Goal: Task Accomplishment & Management: Use online tool/utility

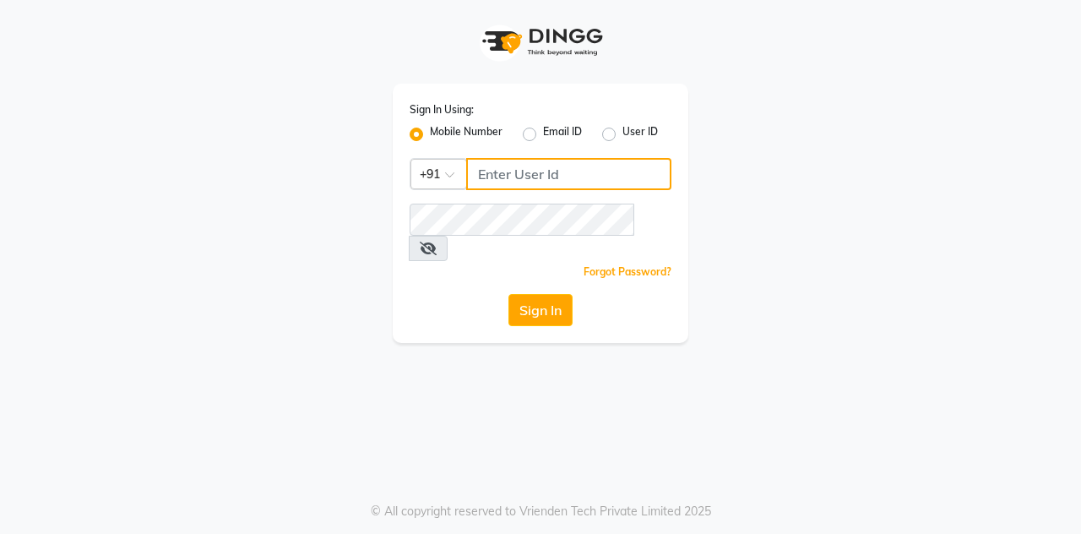
type input "7406301490"
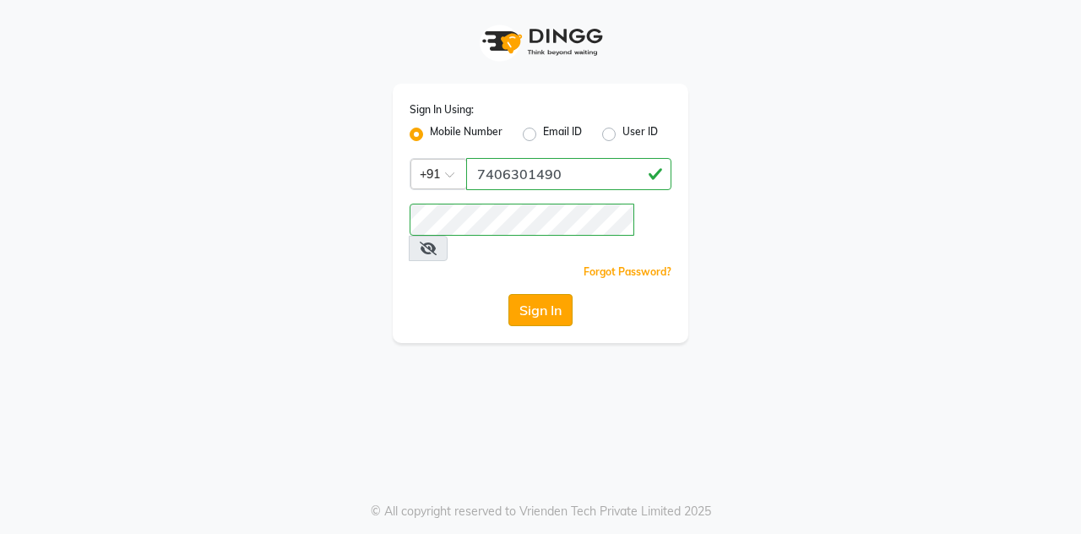
click at [549, 294] on button "Sign In" at bounding box center [541, 310] width 64 height 32
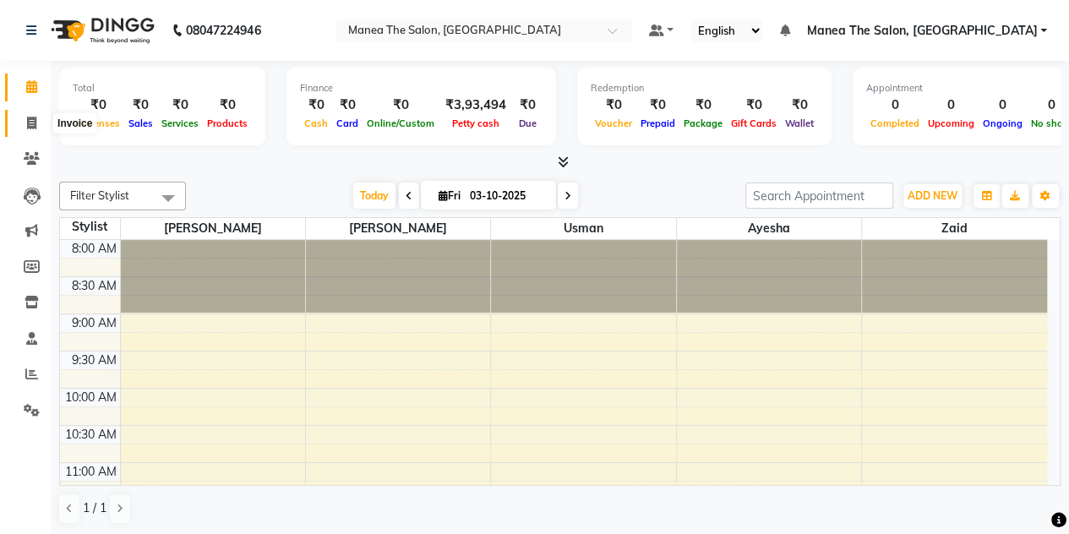
click at [31, 129] on icon at bounding box center [31, 123] width 9 height 13
select select "service"
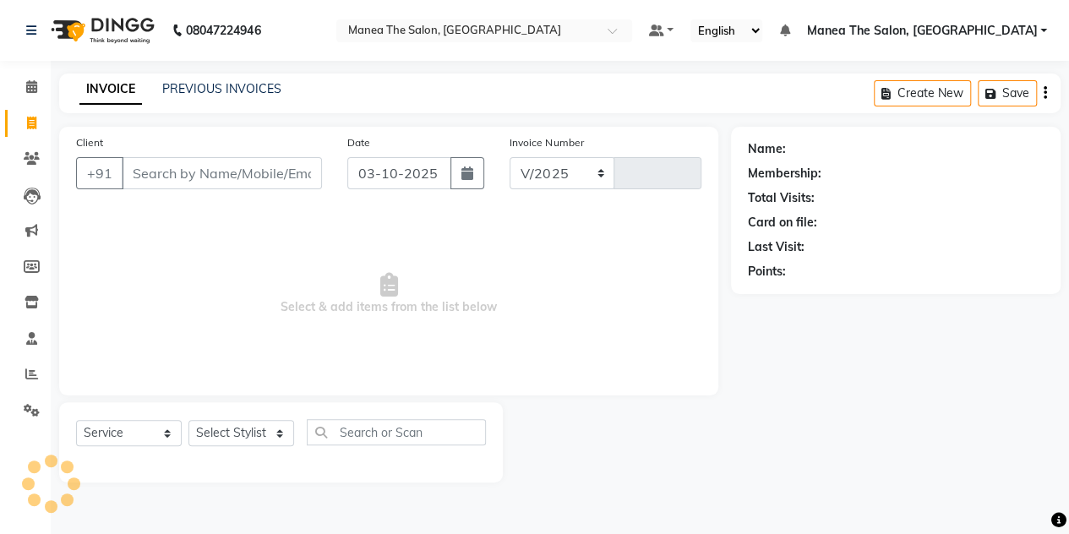
click at [31, 129] on icon at bounding box center [31, 123] width 9 height 13
select select "7688"
select select "service"
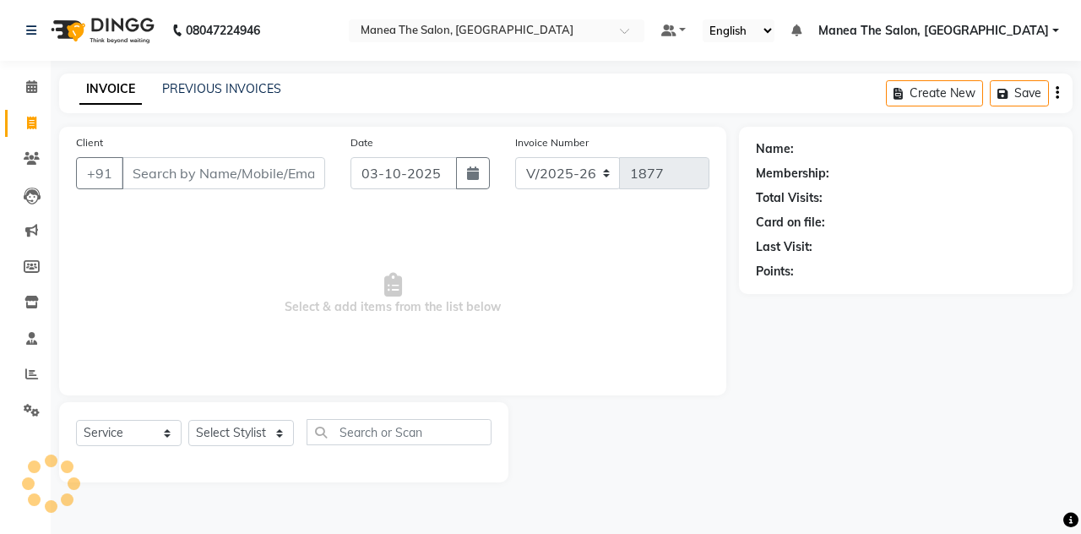
click at [31, 129] on icon at bounding box center [31, 123] width 9 height 13
select select "service"
type input "1877"
select select "7688"
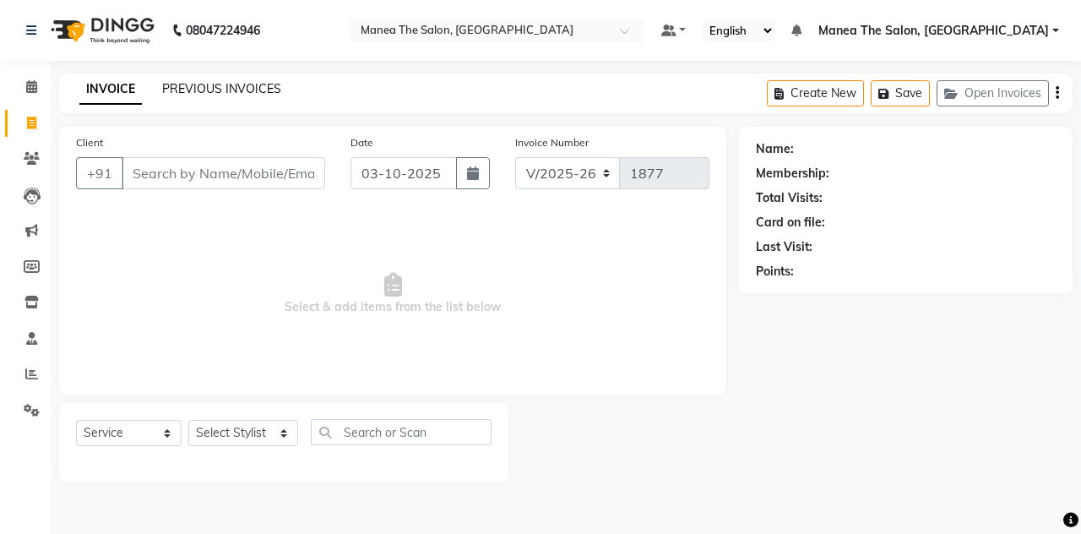
click at [199, 93] on link "PREVIOUS INVOICES" at bounding box center [221, 88] width 119 height 15
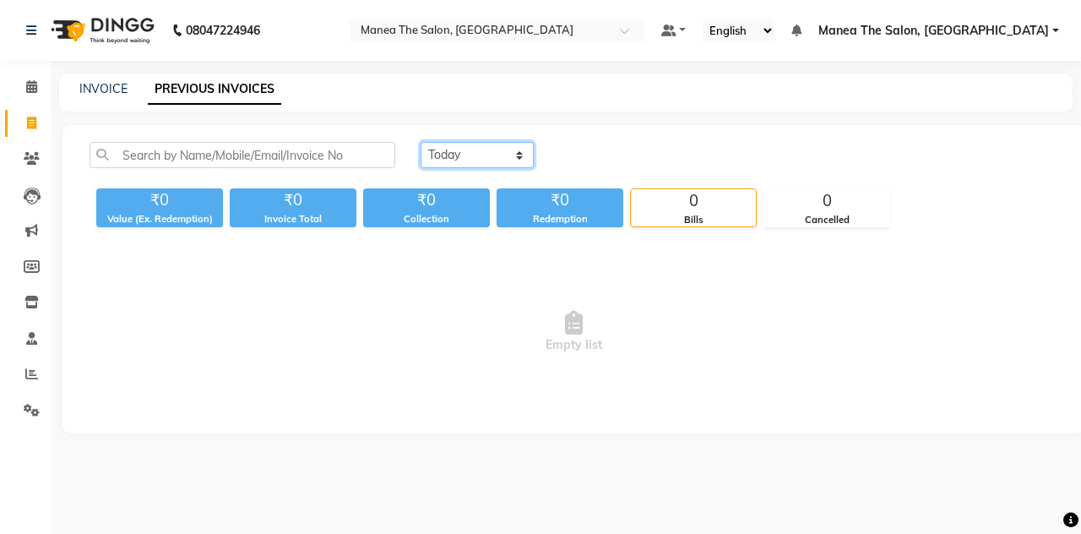
click at [469, 144] on select "[DATE] [DATE] Custom Range" at bounding box center [477, 155] width 113 height 26
select select "[DATE]"
click at [421, 142] on select "[DATE] [DATE] Custom Range" at bounding box center [477, 155] width 113 height 26
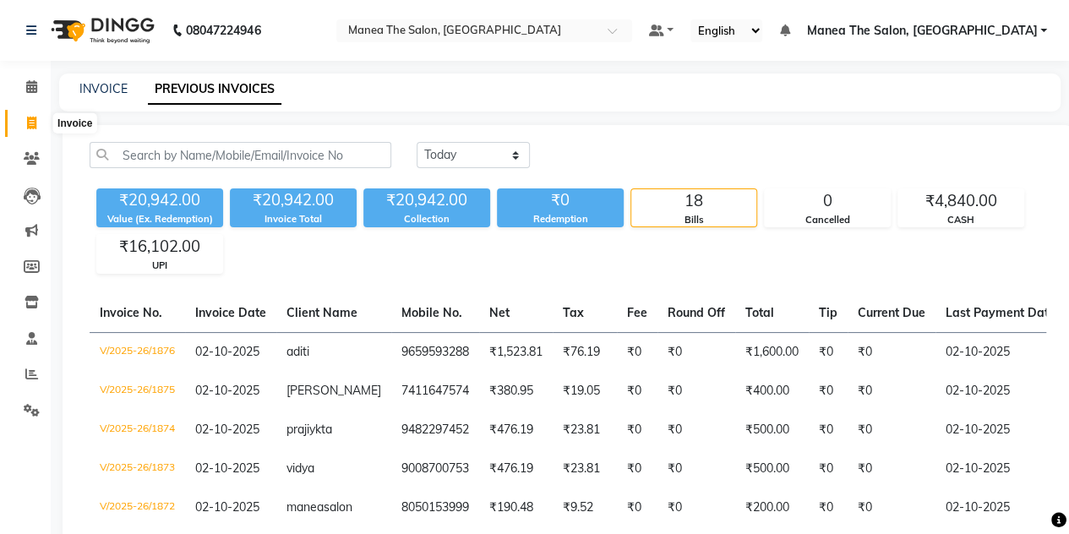
click at [30, 125] on icon at bounding box center [31, 123] width 9 height 13
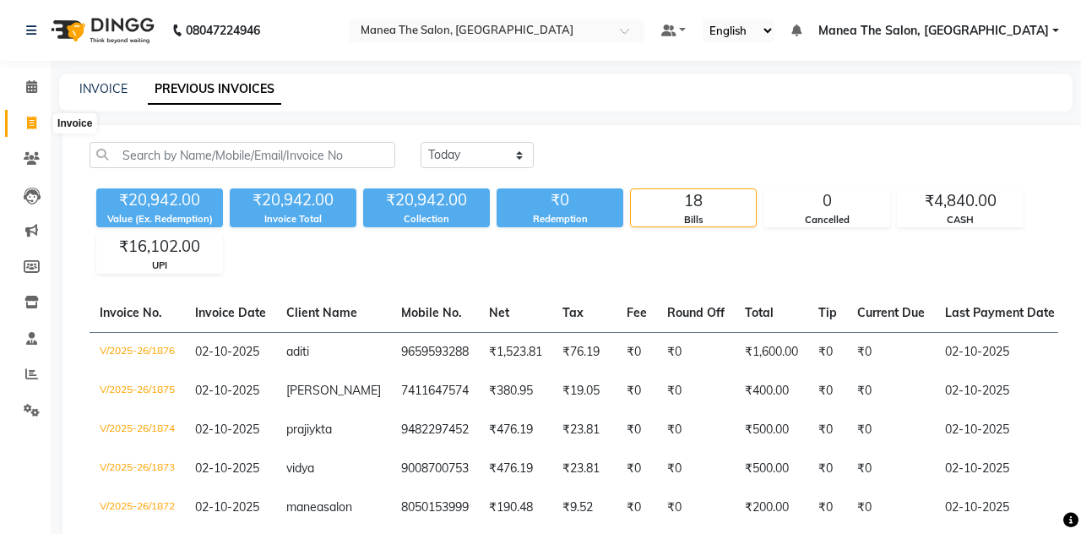
select select "service"
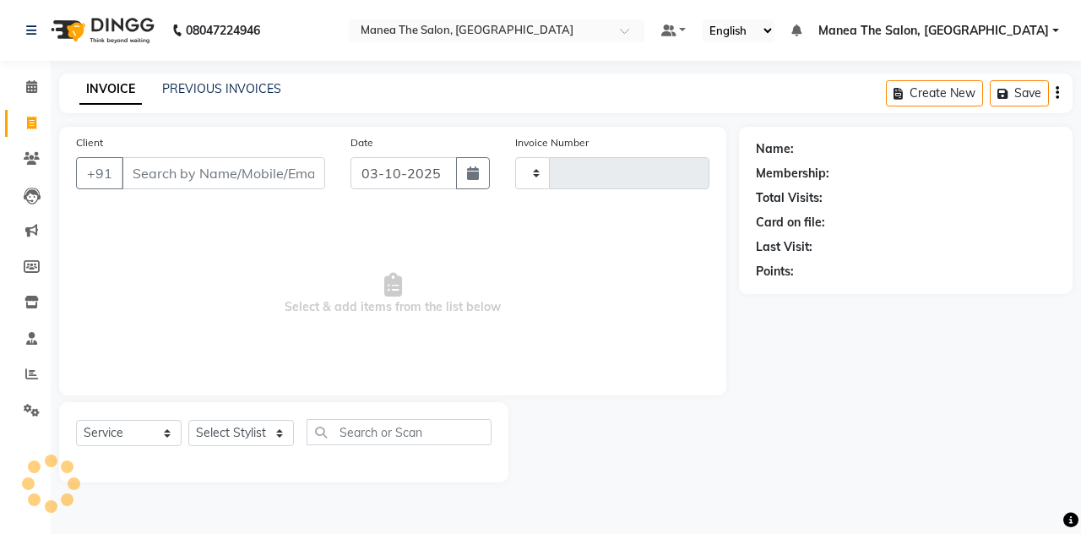
type input "1877"
select select "7688"
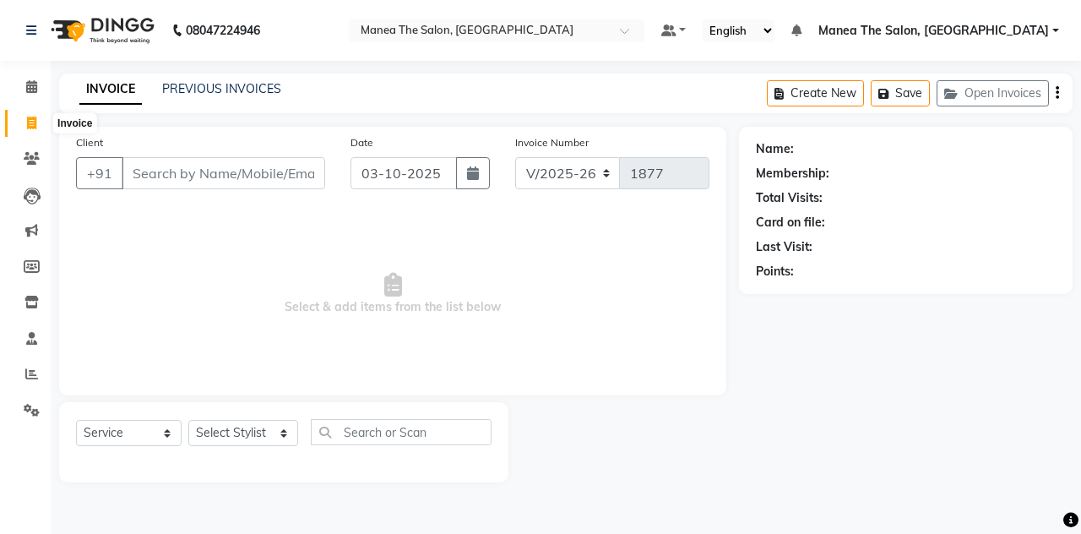
click at [36, 123] on span at bounding box center [32, 123] width 30 height 19
select select "service"
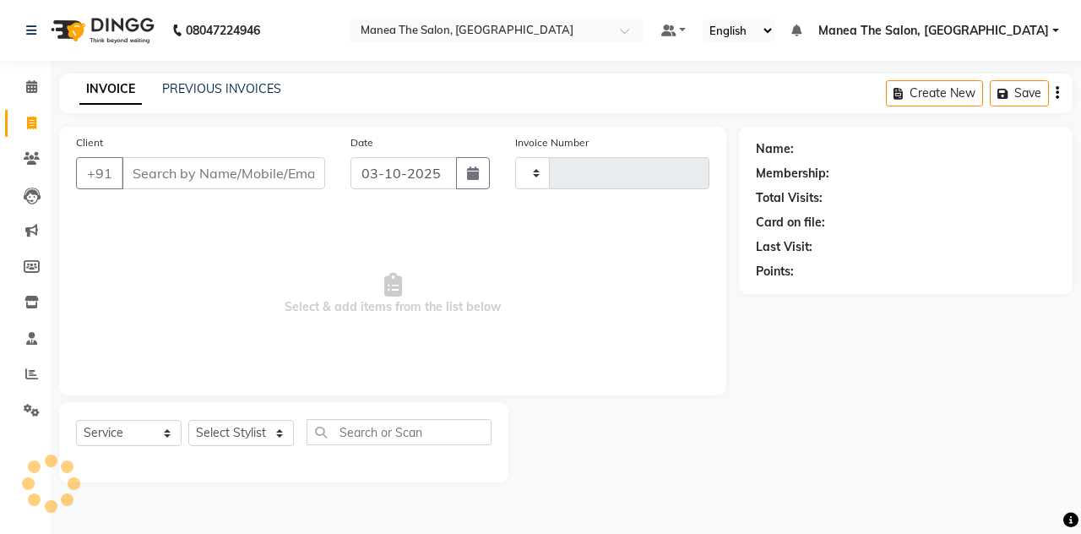
type input "1877"
select select "7688"
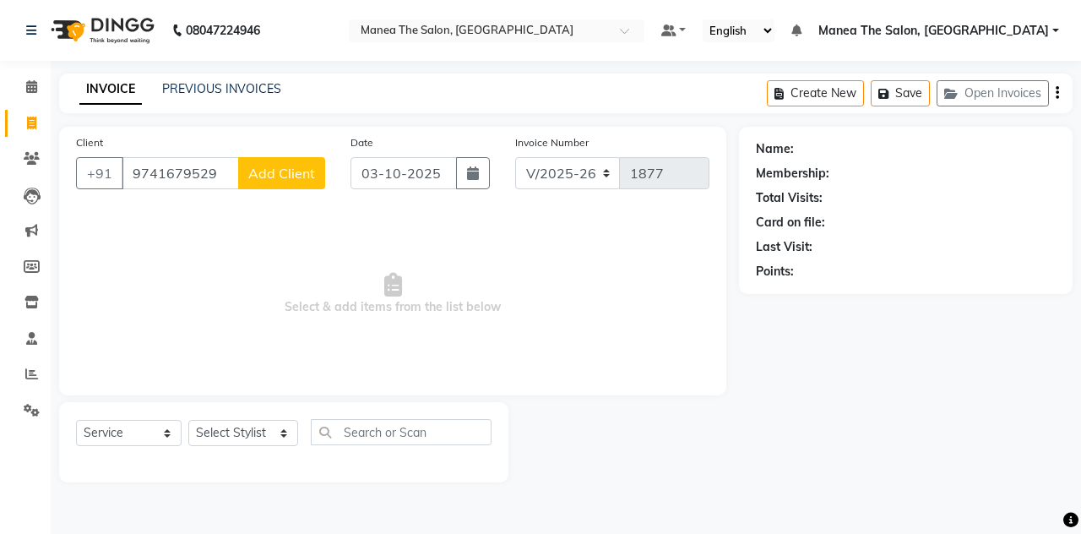
type input "9741679529"
click at [282, 170] on span "Add Client" at bounding box center [281, 173] width 67 height 17
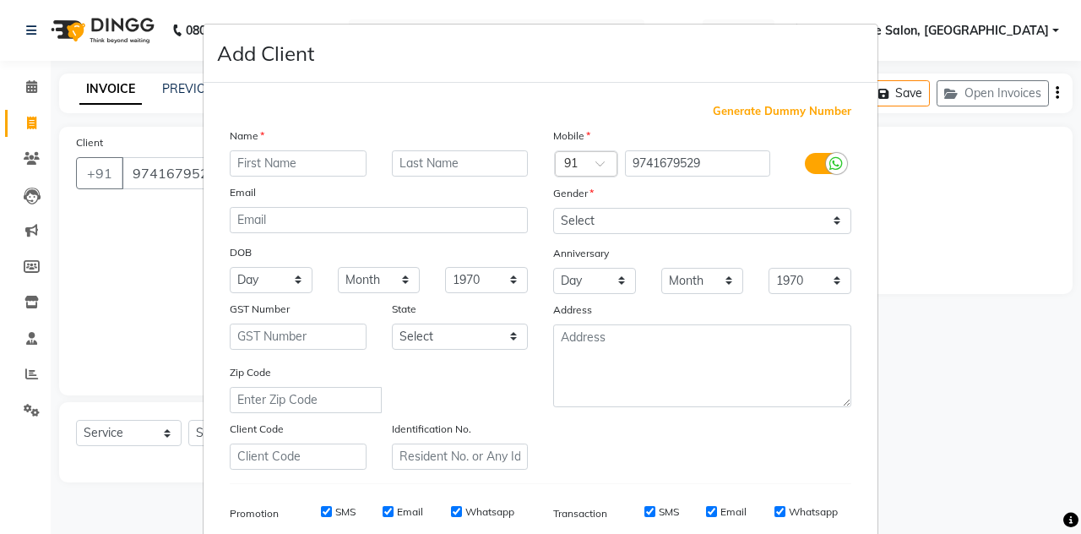
click at [262, 165] on input "text" at bounding box center [298, 163] width 137 height 26
type input "sagar"
click at [593, 214] on select "Select [DEMOGRAPHIC_DATA] [DEMOGRAPHIC_DATA] Other Prefer Not To Say" at bounding box center [702, 221] width 298 height 26
select select "[DEMOGRAPHIC_DATA]"
click at [553, 208] on select "Select [DEMOGRAPHIC_DATA] [DEMOGRAPHIC_DATA] Other Prefer Not To Say" at bounding box center [702, 221] width 298 height 26
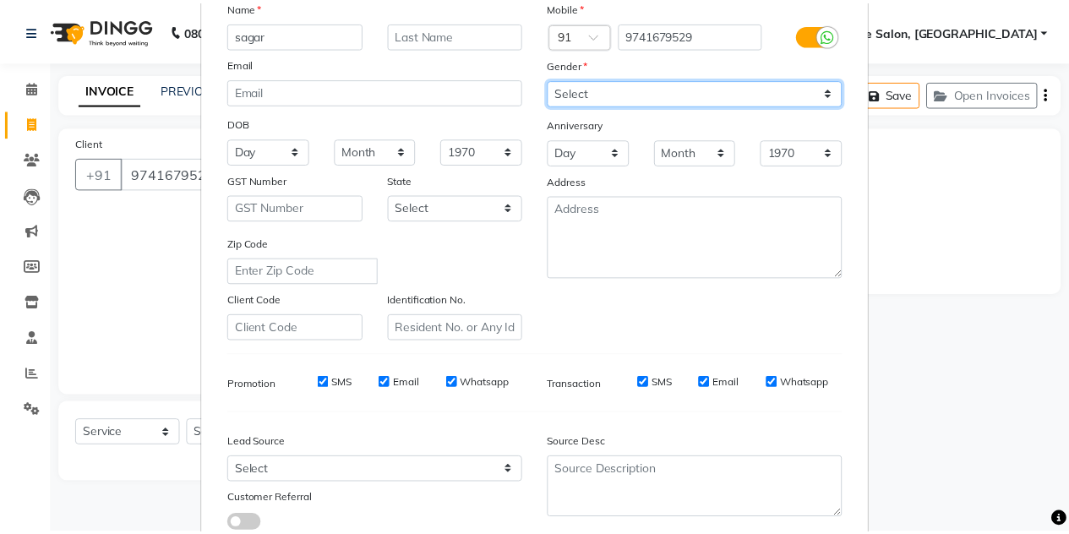
scroll to position [243, 0]
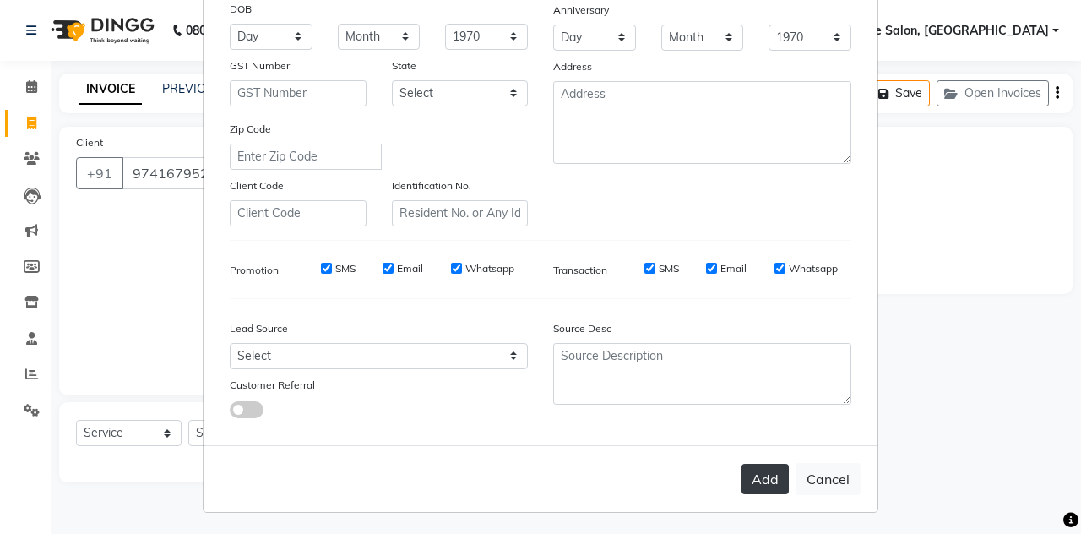
click at [743, 465] on button "Add" at bounding box center [765, 479] width 47 height 30
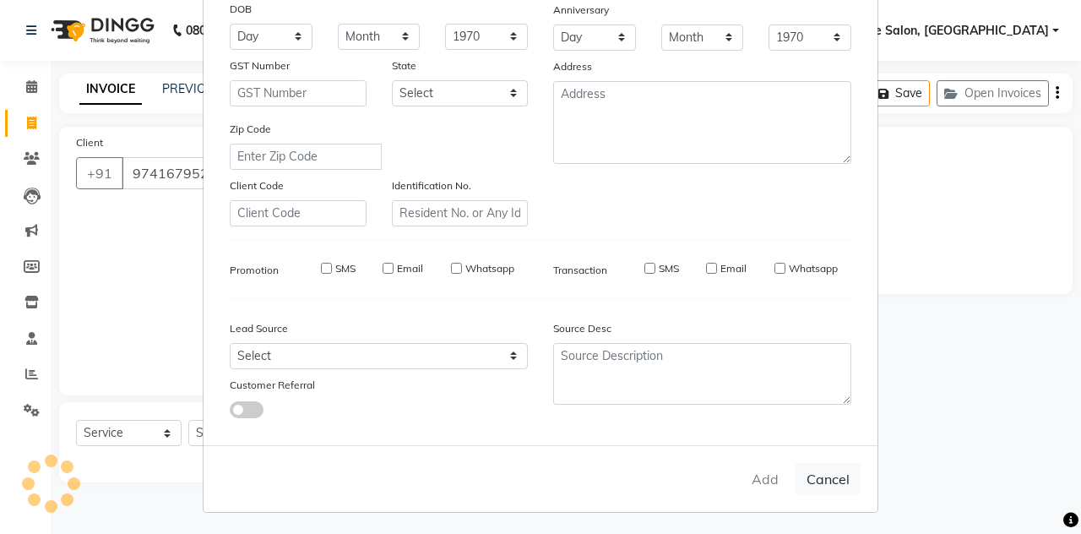
select select
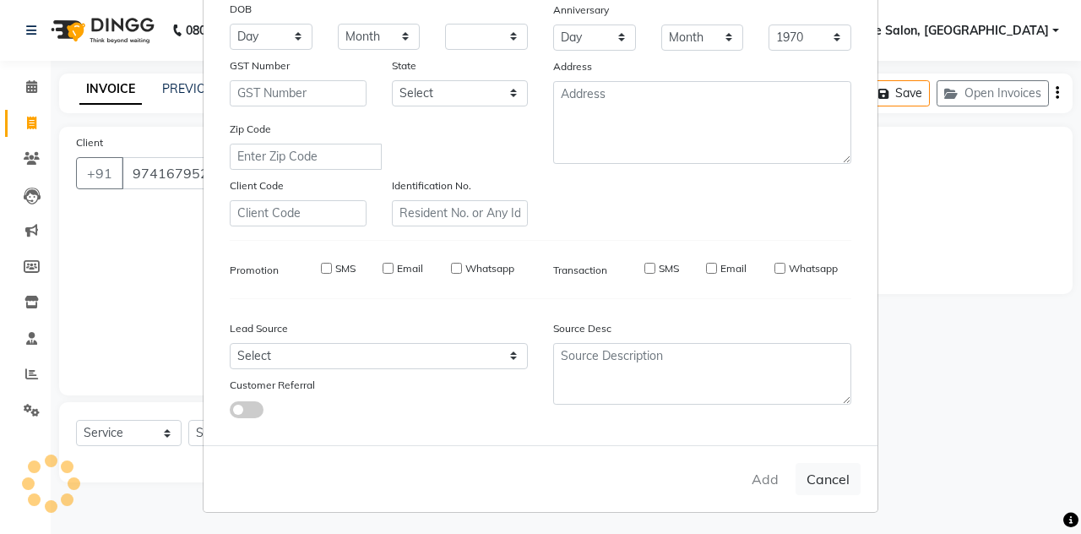
select select
checkbox input "false"
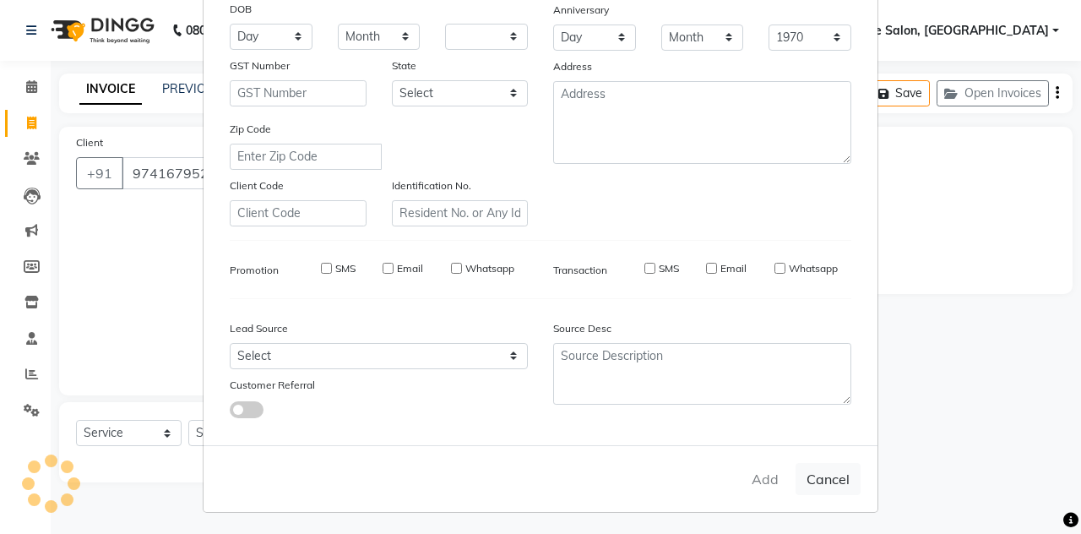
checkbox input "false"
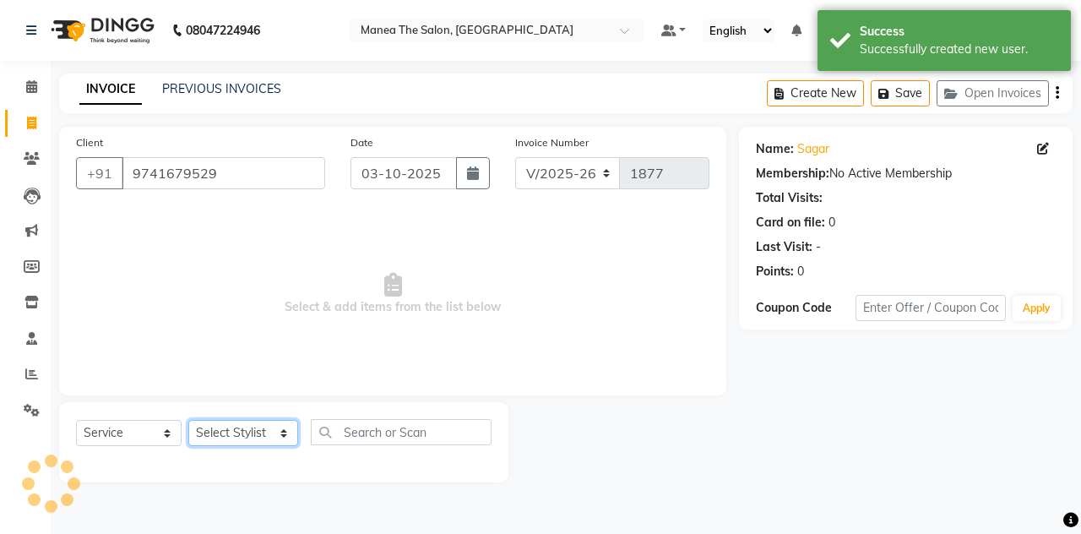
click at [280, 430] on select "Select Stylist aalam [PERSON_NAME] [PERSON_NAME] The Salon, [GEOGRAPHIC_DATA] […" at bounding box center [243, 433] width 110 height 26
select select "93394"
click at [188, 420] on select "Select Stylist aalam [PERSON_NAME] [PERSON_NAME] The Salon, [GEOGRAPHIC_DATA] […" at bounding box center [243, 433] width 110 height 26
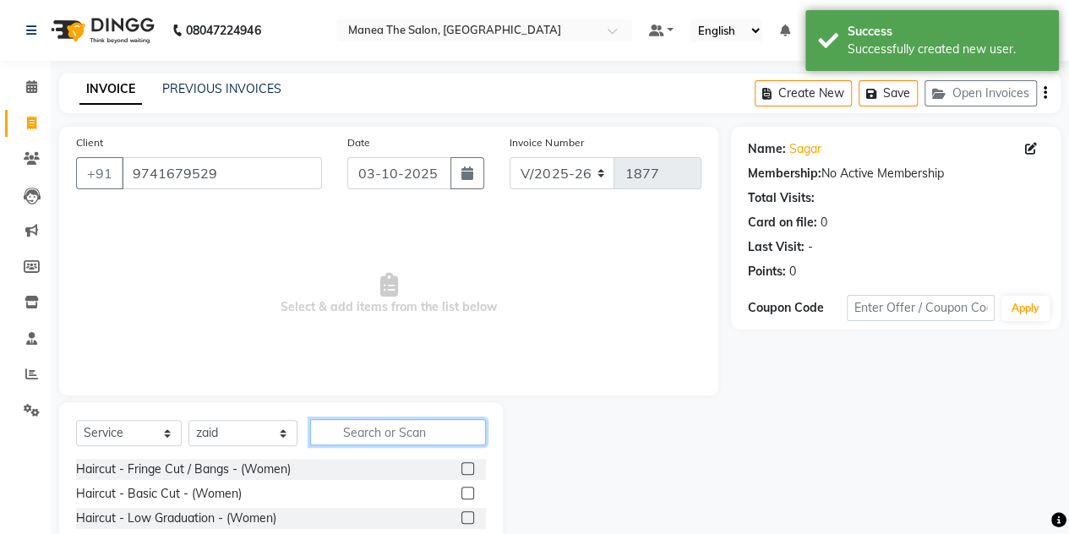
click at [368, 437] on input "text" at bounding box center [398, 432] width 176 height 26
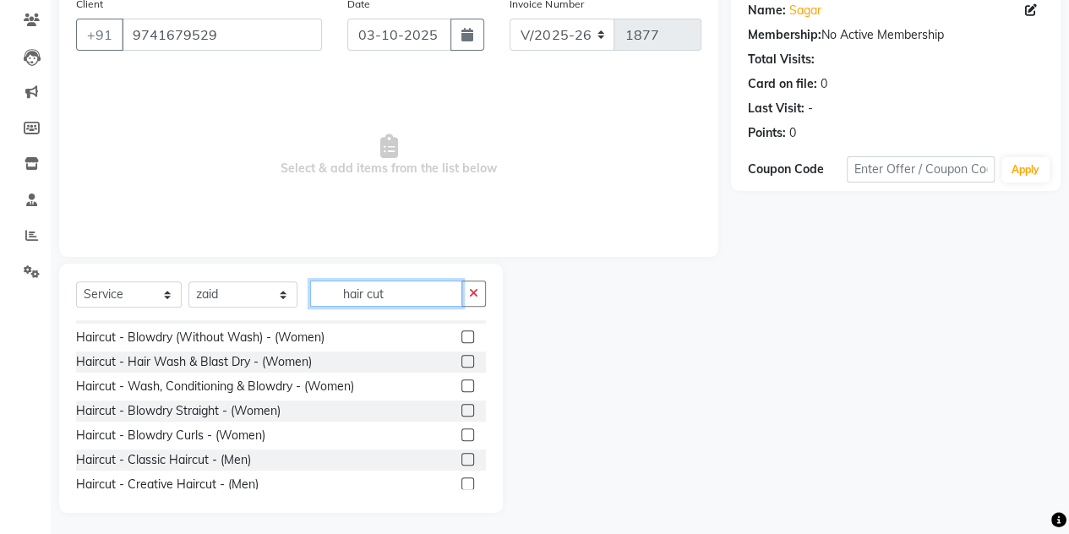
scroll to position [185, 0]
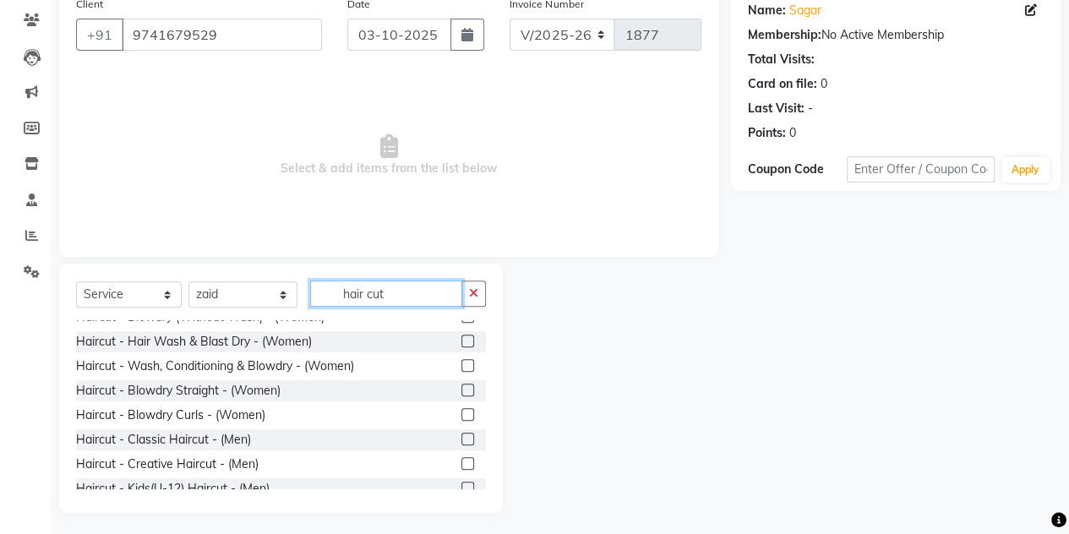
type input "hair cut"
click at [461, 436] on label at bounding box center [467, 439] width 13 height 13
click at [461, 436] on input "checkbox" at bounding box center [466, 439] width 11 height 11
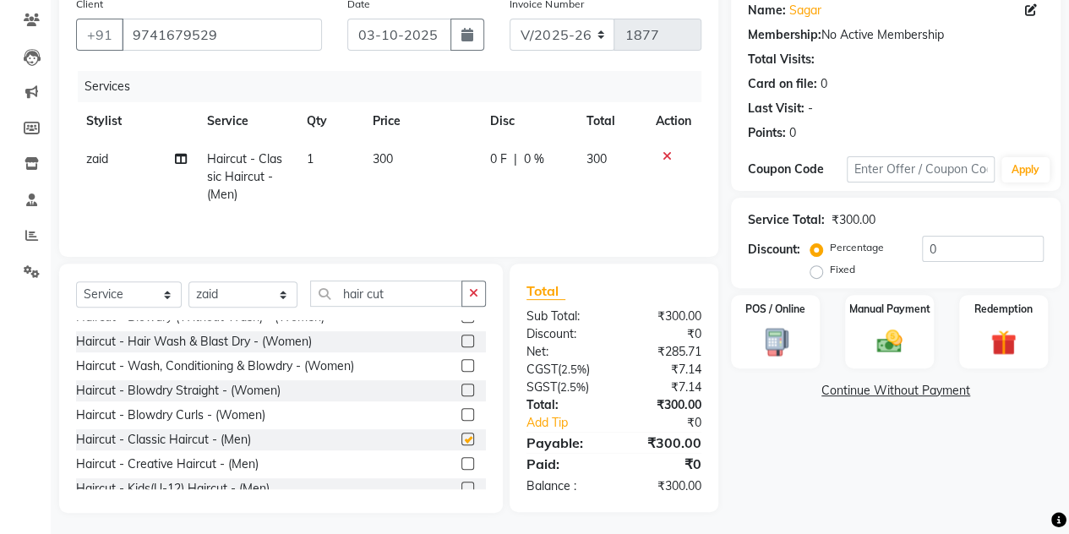
checkbox input "false"
click at [483, 285] on button "button" at bounding box center [473, 293] width 25 height 26
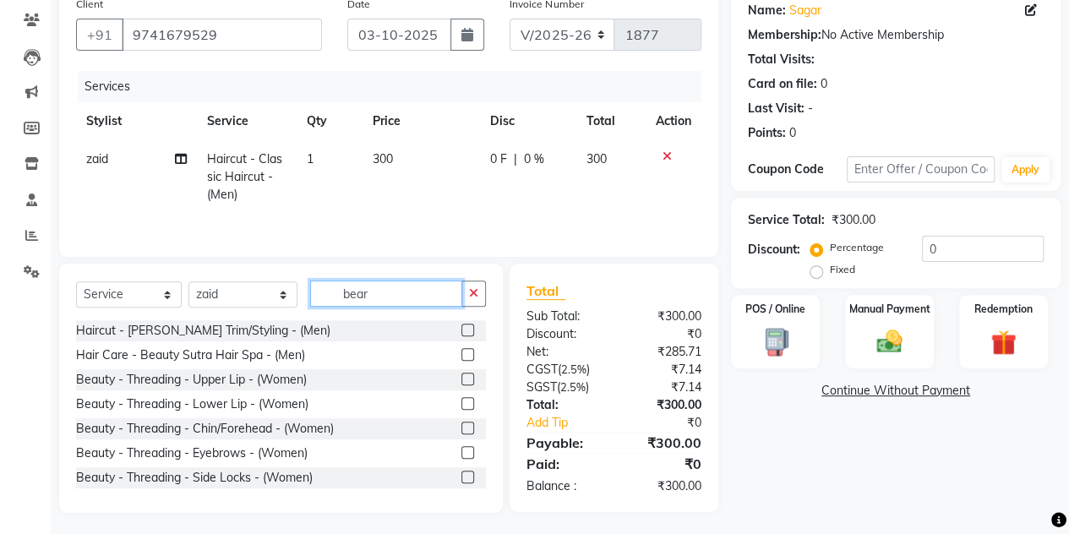
scroll to position [0, 0]
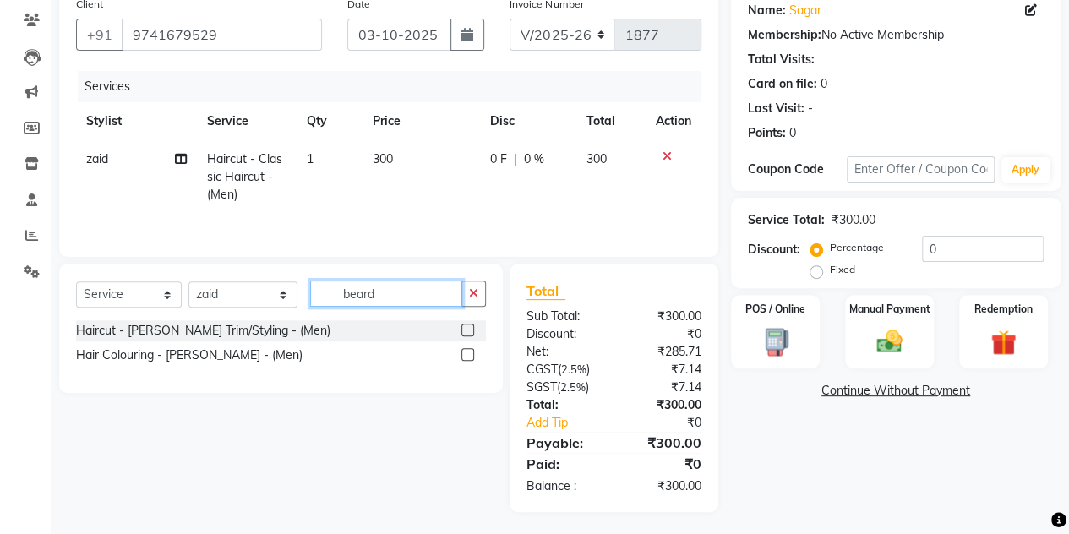
type input "beard"
click at [463, 326] on label at bounding box center [467, 330] width 13 height 13
click at [463, 326] on input "checkbox" at bounding box center [466, 330] width 11 height 11
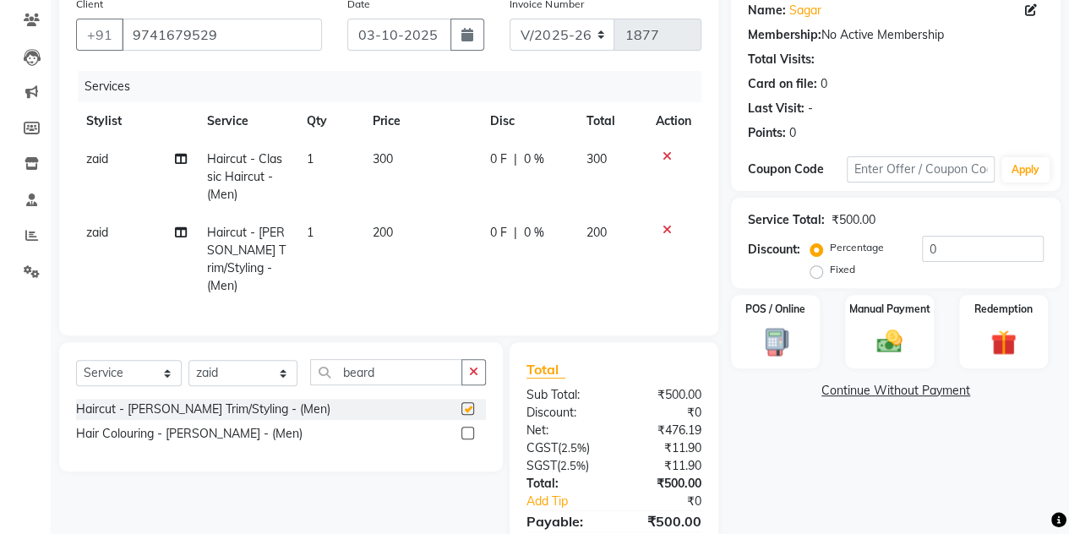
checkbox input "false"
click at [887, 349] on img at bounding box center [889, 341] width 43 height 30
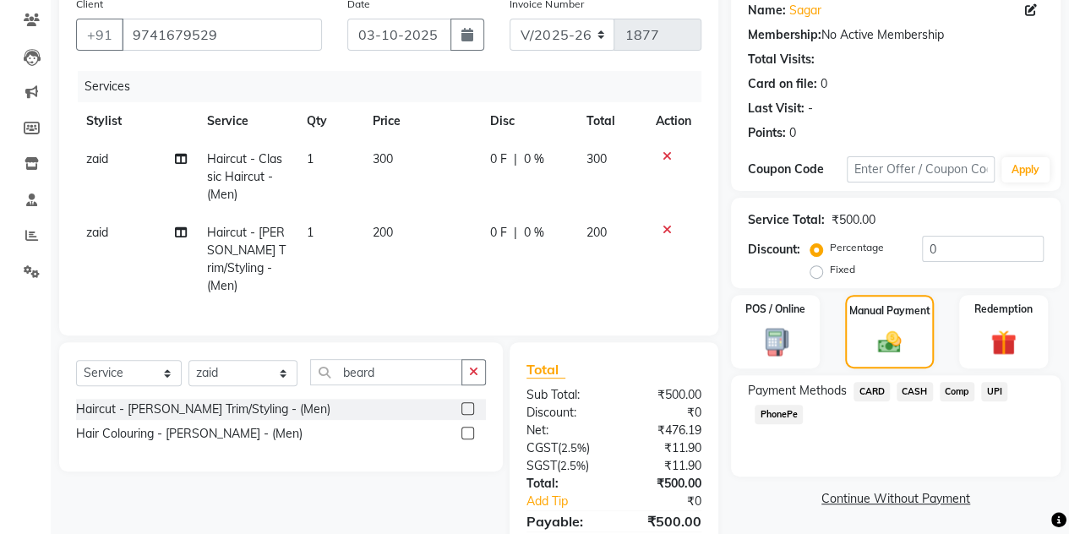
click at [918, 389] on span "CASH" at bounding box center [914, 391] width 36 height 19
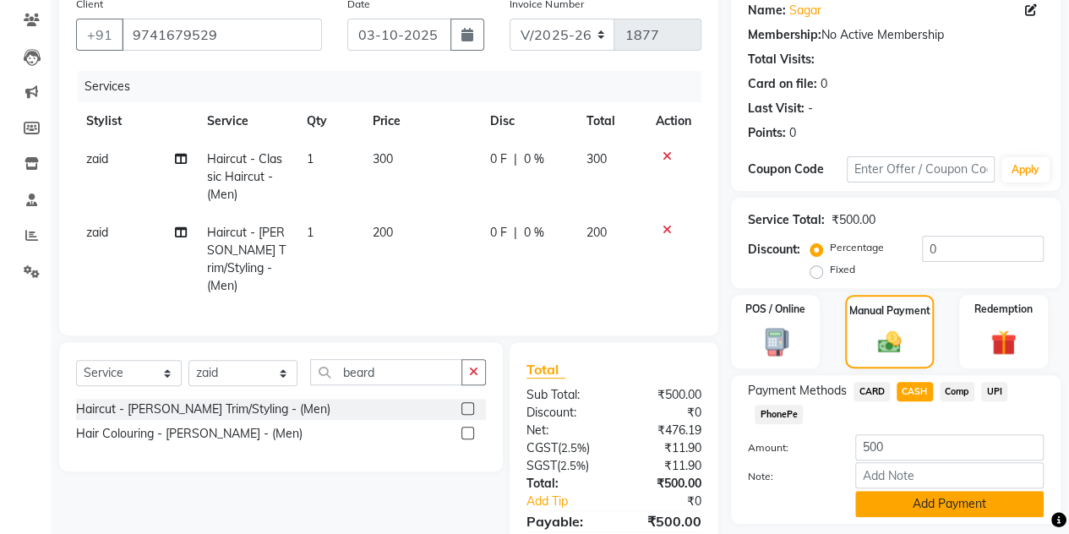
click at [888, 501] on button "Add Payment" at bounding box center [949, 504] width 188 height 26
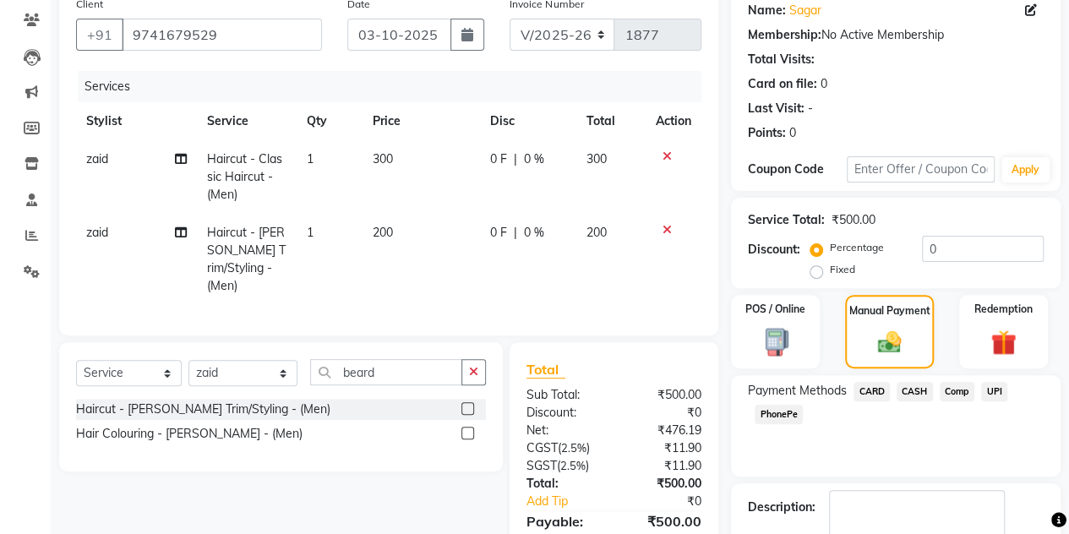
scroll to position [274, 0]
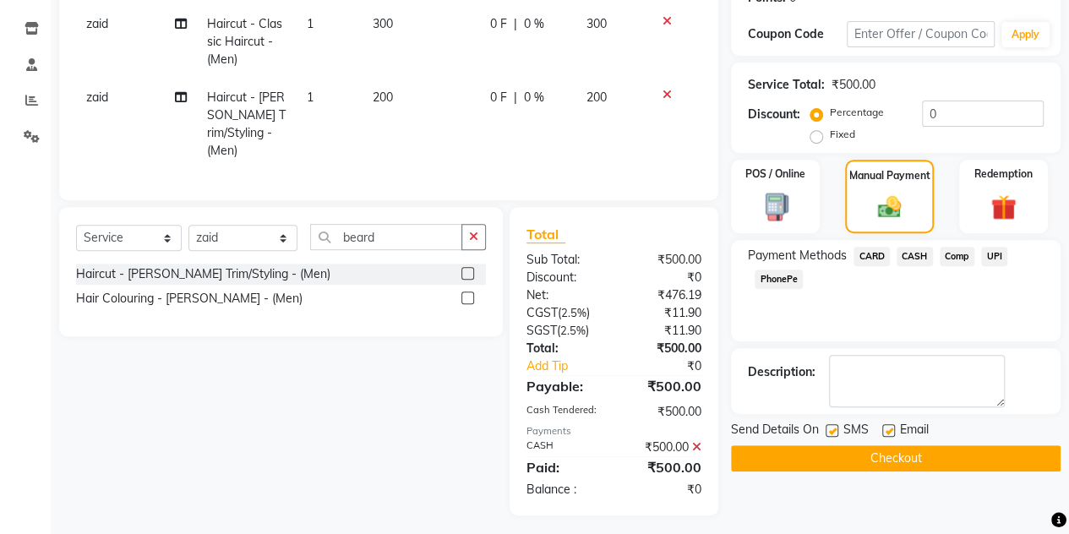
click at [863, 462] on button "Checkout" at bounding box center [895, 458] width 329 height 26
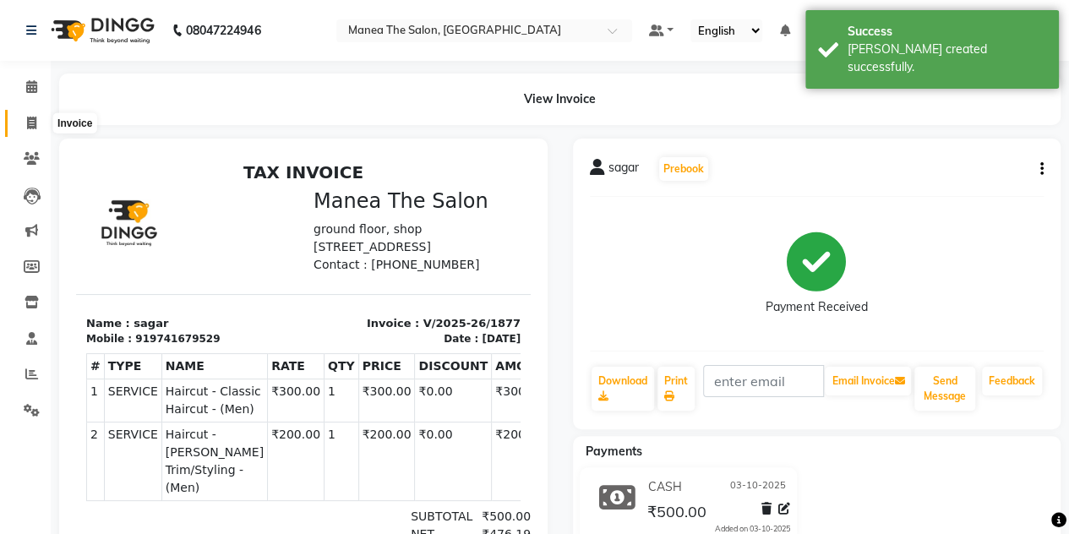
click at [35, 127] on icon at bounding box center [31, 123] width 9 height 13
select select "service"
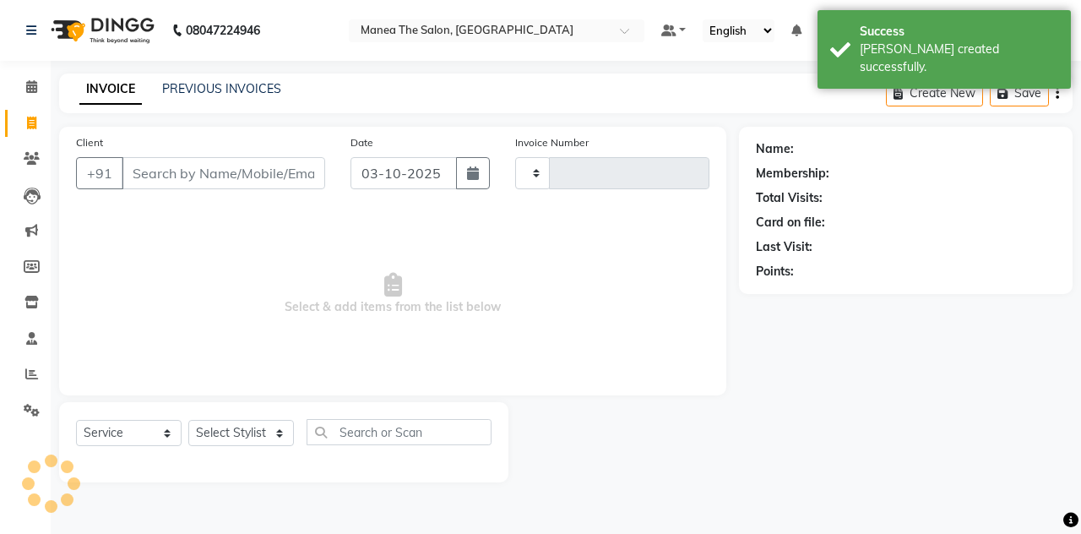
type input "1878"
select select "7688"
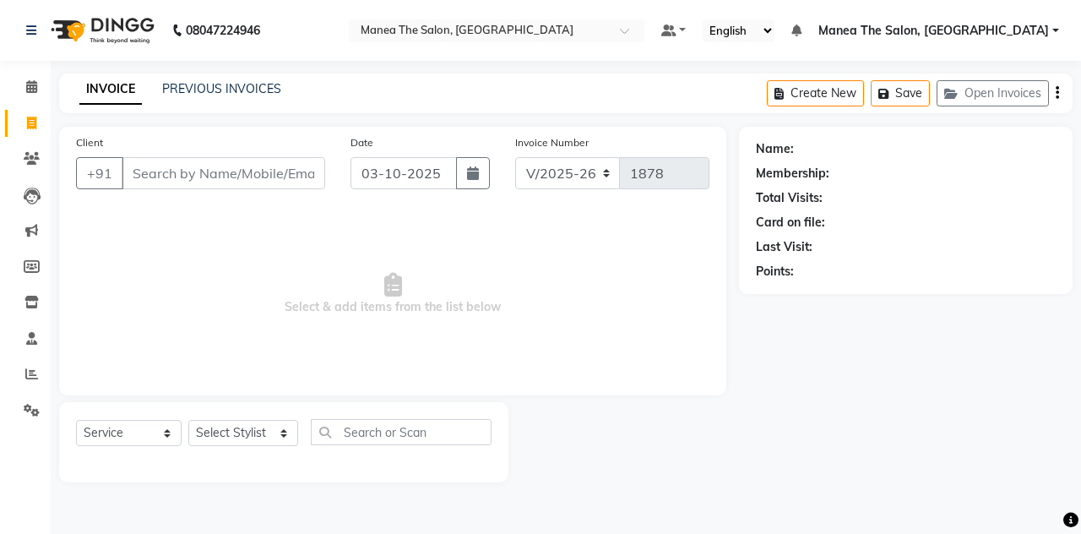
click at [19, 454] on div "Calendar Invoice Clients Leads Marketing Members Inventory Staff Reports Settin…" at bounding box center [114, 278] width 228 height 460
click at [226, 170] on input "Client" at bounding box center [224, 173] width 204 height 32
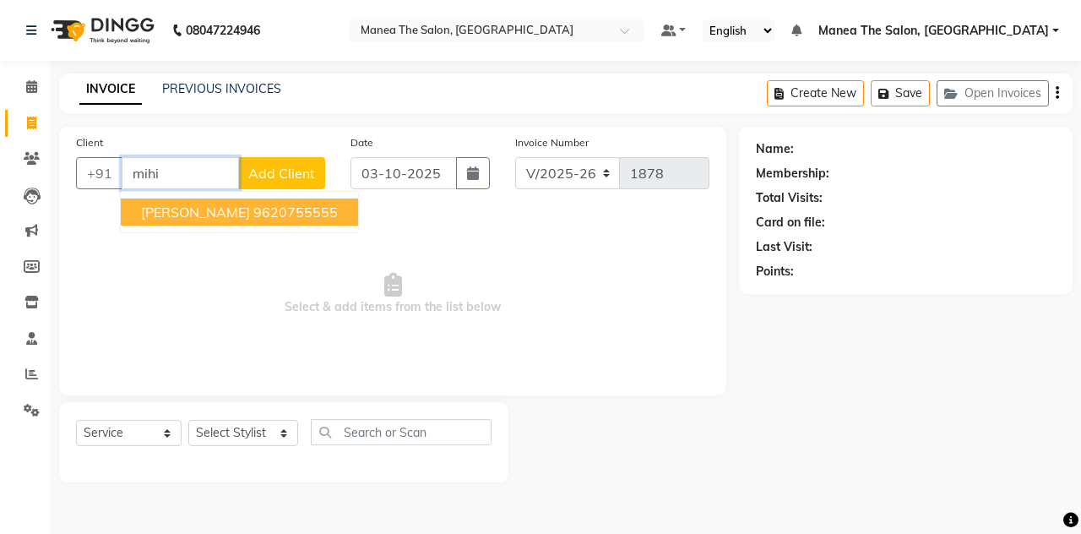
click at [221, 215] on span "[PERSON_NAME]" at bounding box center [195, 212] width 109 height 17
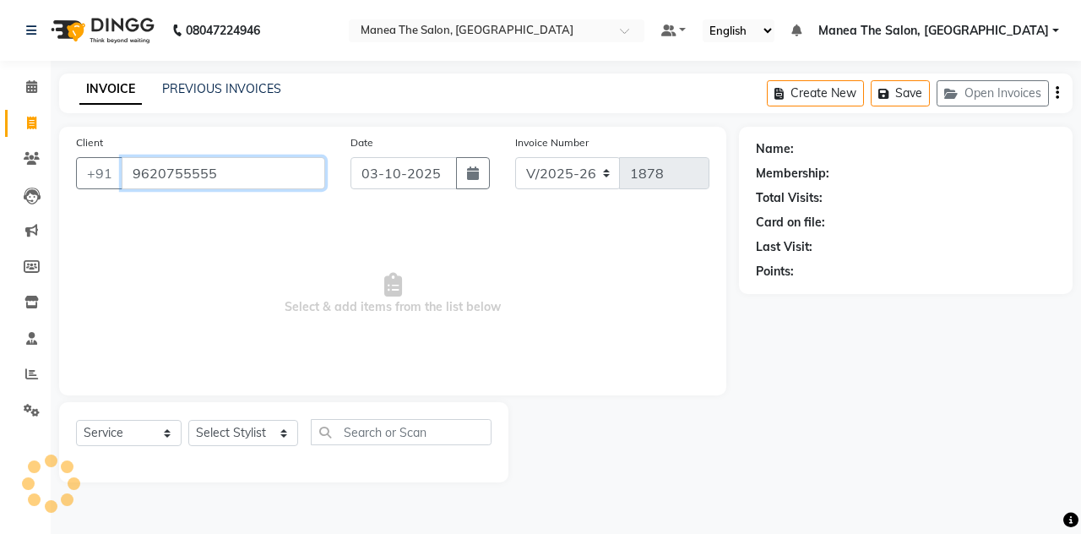
type input "9620755555"
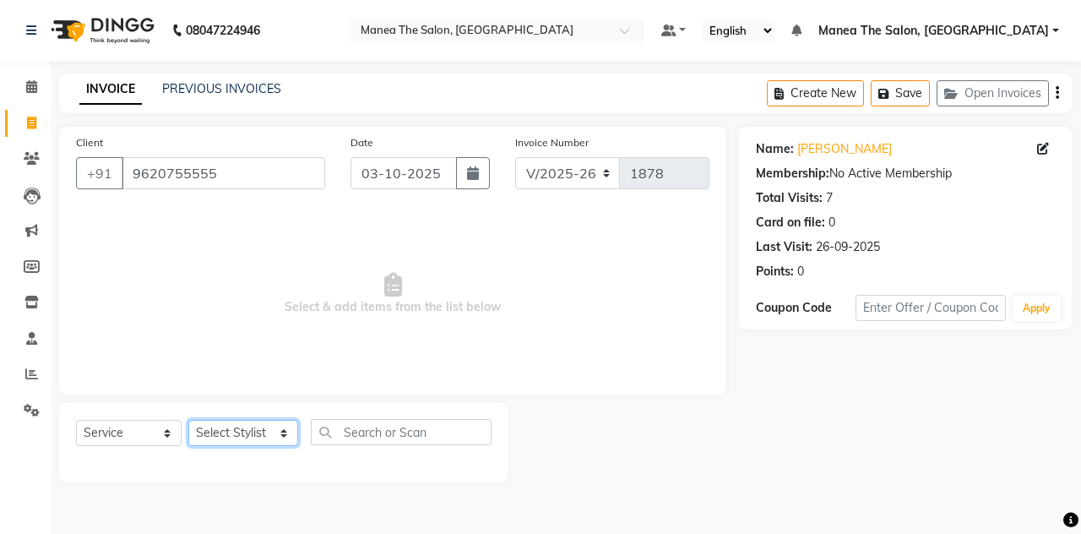
click at [229, 432] on select "Select Stylist aalam [PERSON_NAME] [PERSON_NAME] The Salon, [GEOGRAPHIC_DATA] […" at bounding box center [243, 433] width 110 height 26
select select "80475"
click at [188, 420] on select "Select Stylist aalam [PERSON_NAME] [PERSON_NAME] The Salon, [GEOGRAPHIC_DATA] […" at bounding box center [243, 433] width 110 height 26
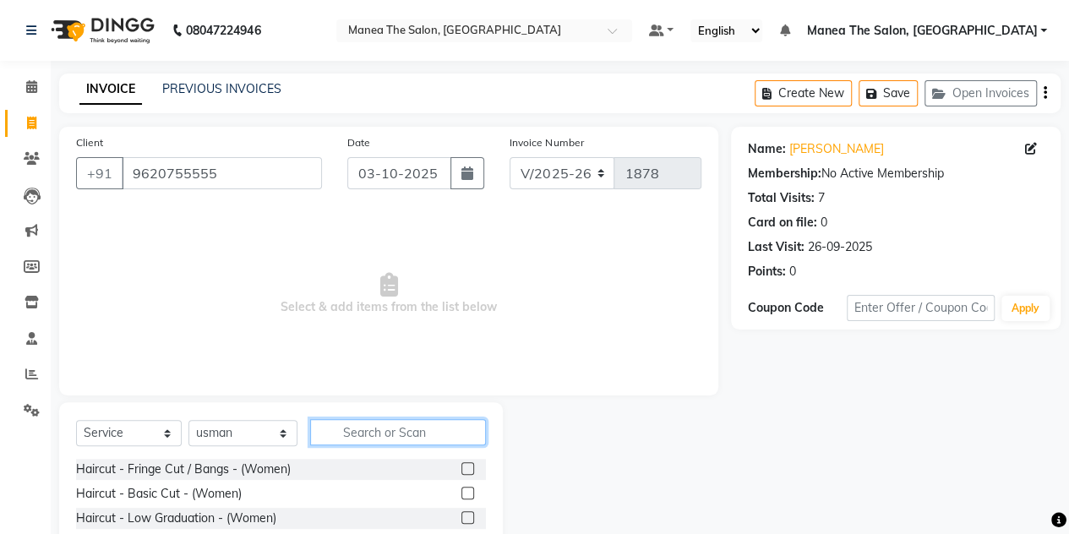
click at [388, 430] on input "text" at bounding box center [398, 432] width 176 height 26
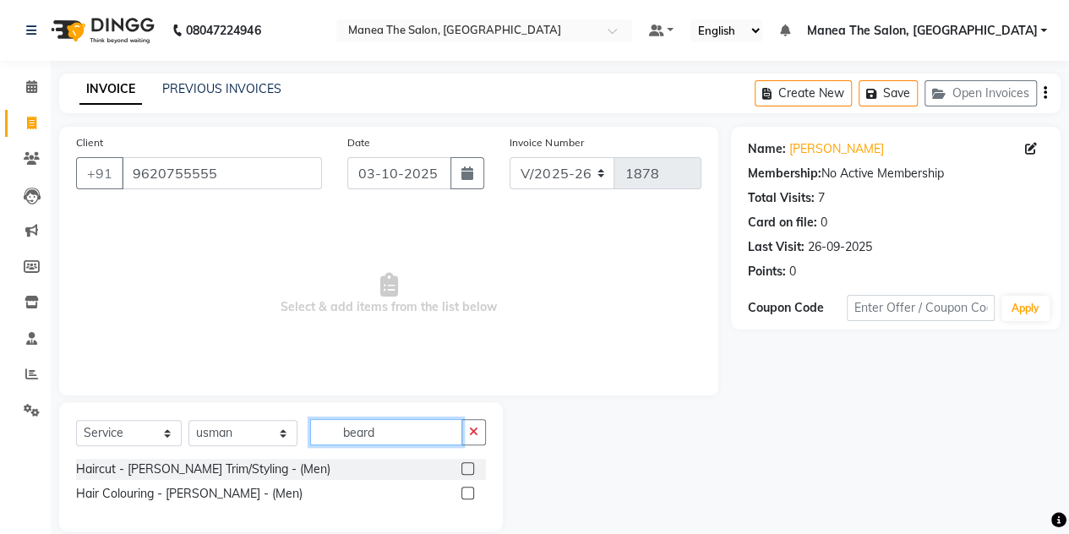
type input "beard"
click at [469, 468] on label at bounding box center [467, 468] width 13 height 13
click at [469, 468] on input "checkbox" at bounding box center [466, 469] width 11 height 11
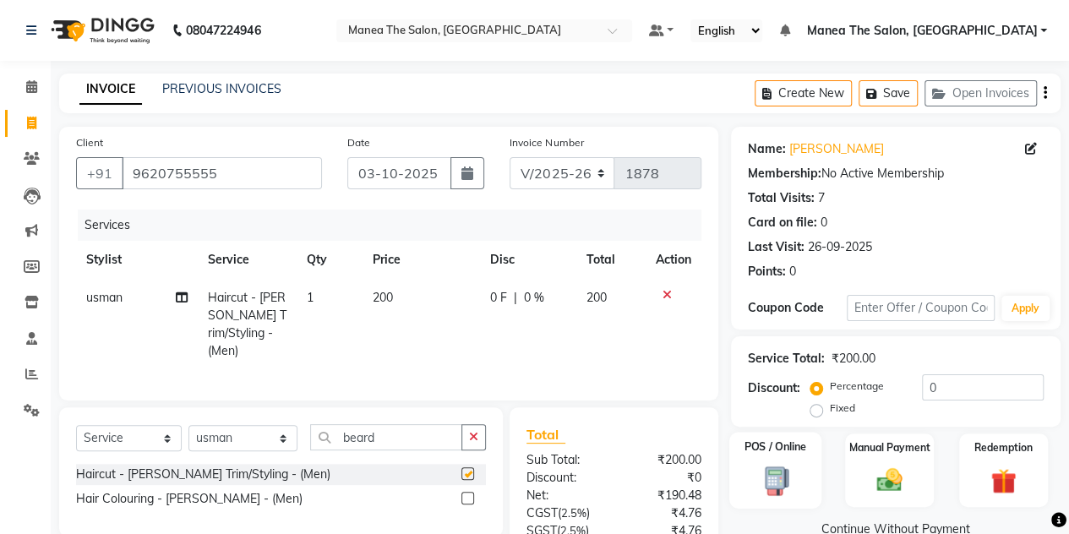
checkbox input "false"
click at [859, 477] on div "Manual Payment" at bounding box center [889, 470] width 92 height 77
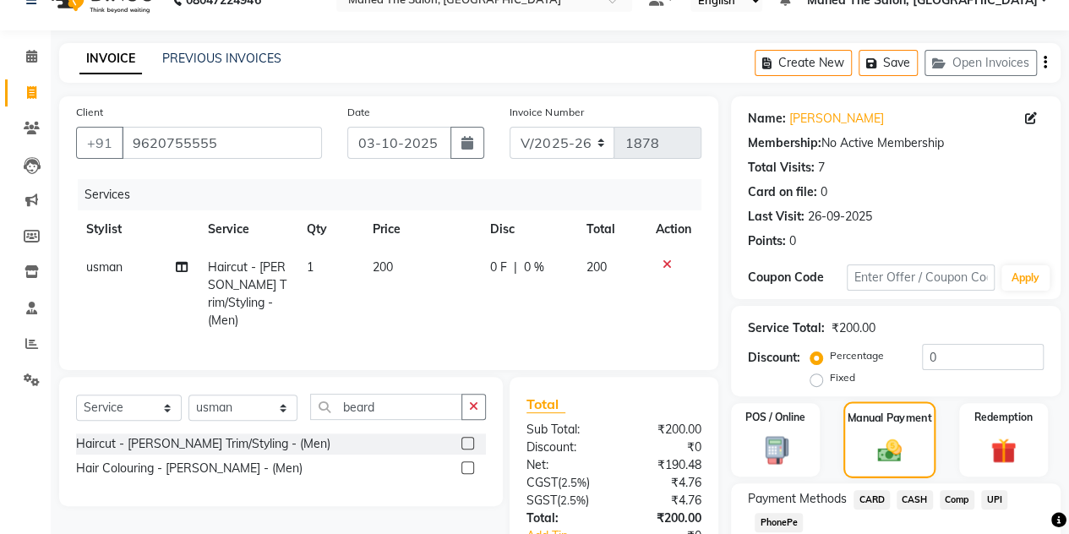
scroll to position [34, 0]
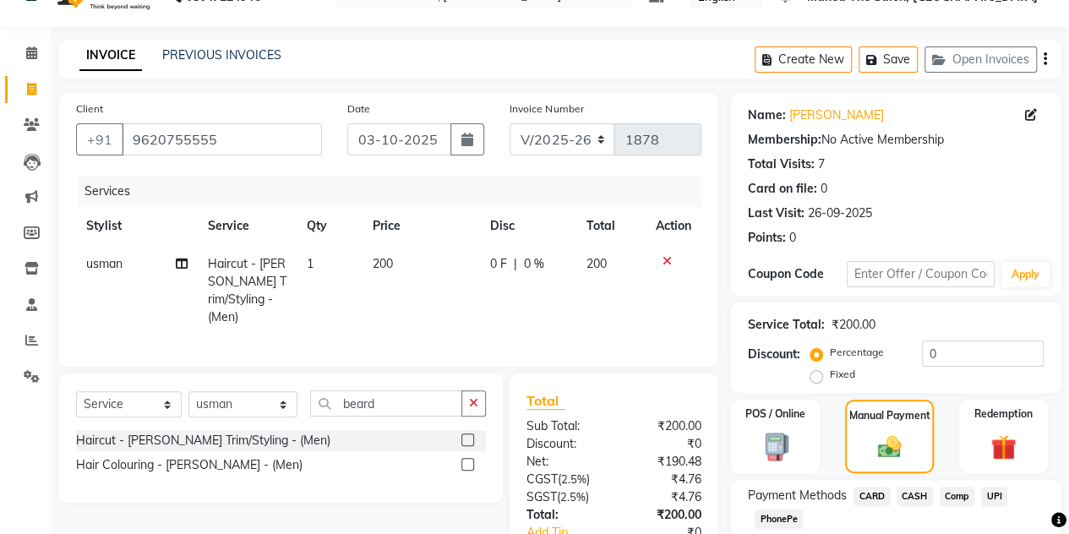
click at [919, 498] on span "CASH" at bounding box center [914, 496] width 36 height 19
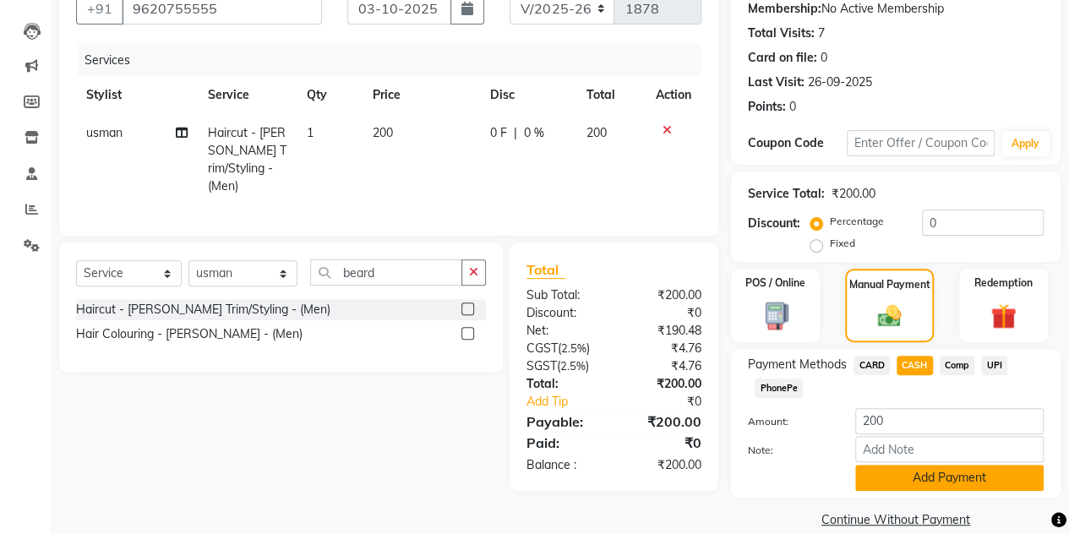
scroll to position [166, 0]
click at [911, 472] on button "Add Payment" at bounding box center [949, 477] width 188 height 26
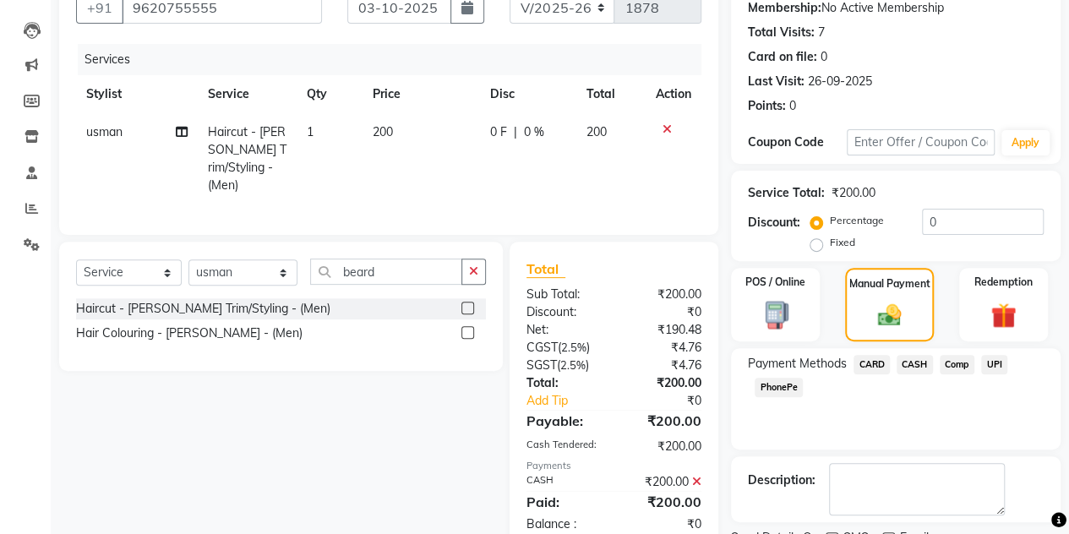
click at [911, 472] on textarea at bounding box center [917, 489] width 176 height 52
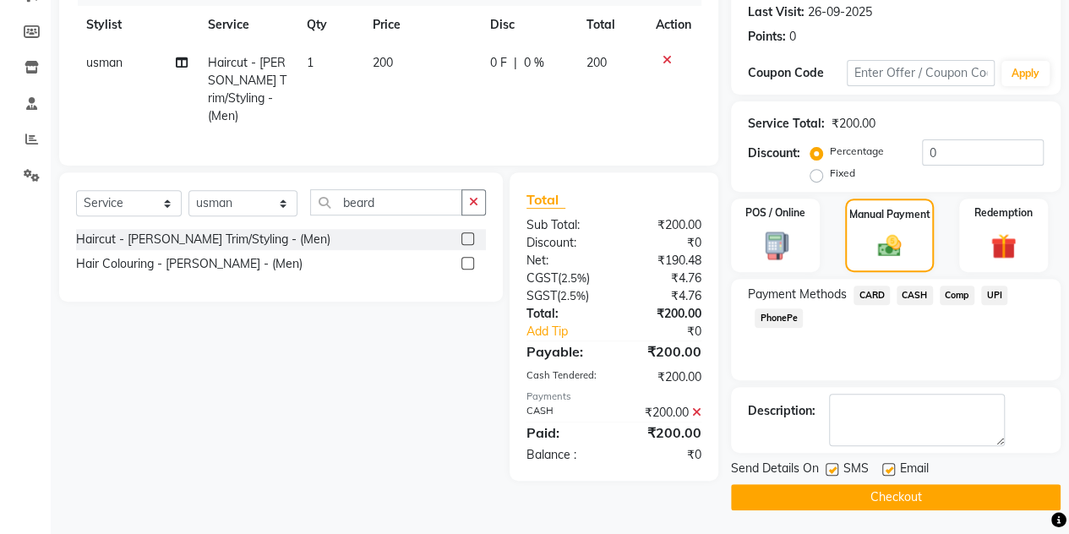
click at [885, 492] on button "Checkout" at bounding box center [895, 497] width 329 height 26
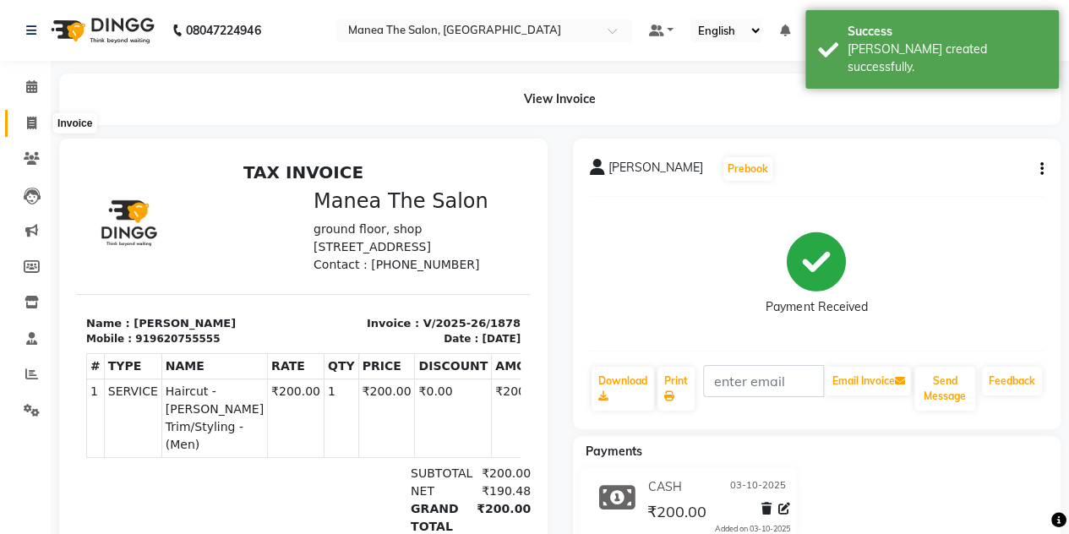
click at [31, 121] on icon at bounding box center [31, 123] width 9 height 13
select select "service"
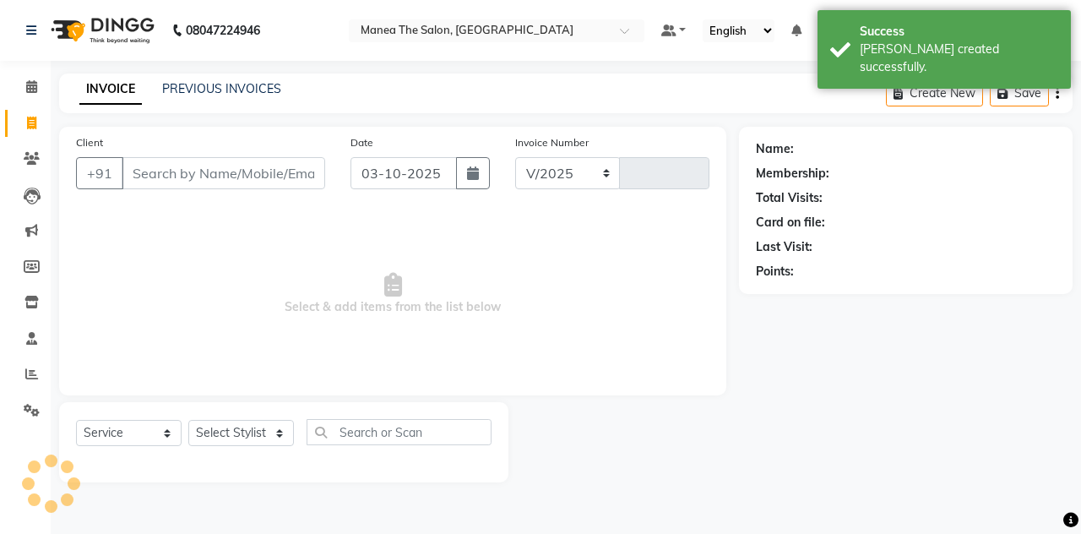
select select "7688"
type input "1879"
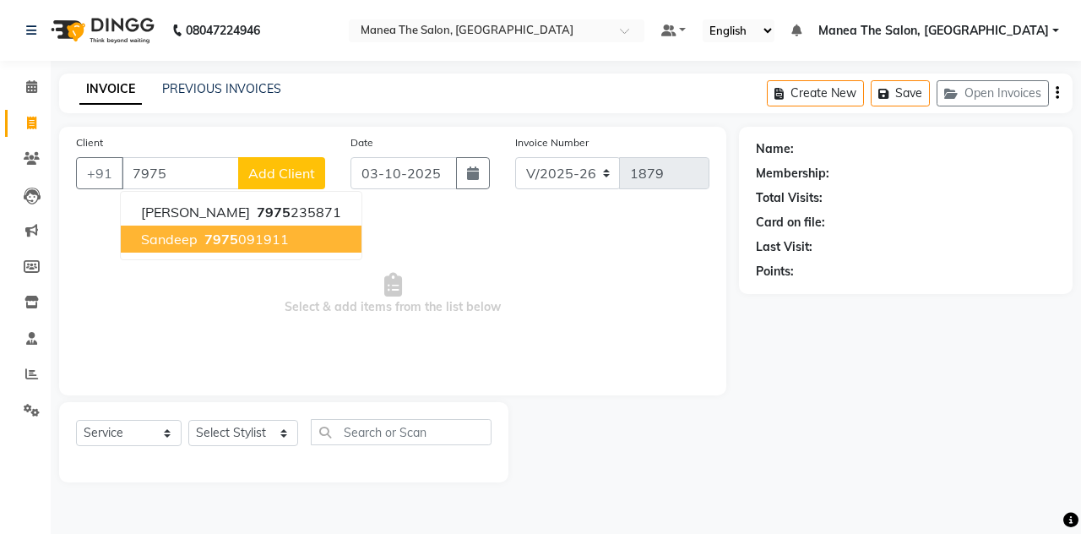
click at [211, 235] on span "7975" at bounding box center [221, 239] width 34 height 17
type input "7975091911"
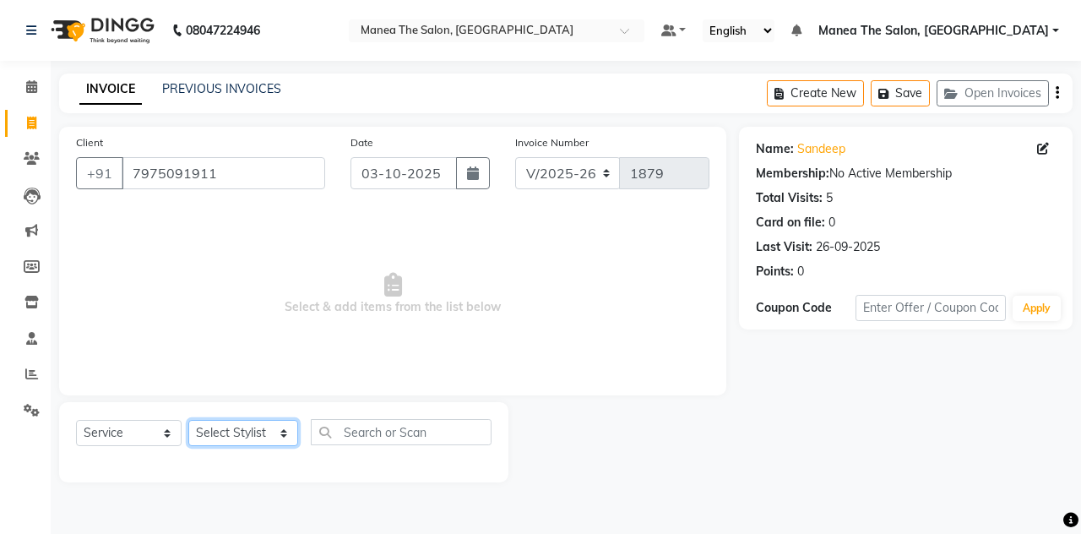
click at [253, 433] on select "Select Stylist aalam [PERSON_NAME] [PERSON_NAME] The Salon, [GEOGRAPHIC_DATA] […" at bounding box center [243, 433] width 110 height 26
select select "80475"
click at [188, 420] on select "Select Stylist aalam [PERSON_NAME] [PERSON_NAME] The Salon, [GEOGRAPHIC_DATA] […" at bounding box center [243, 433] width 110 height 26
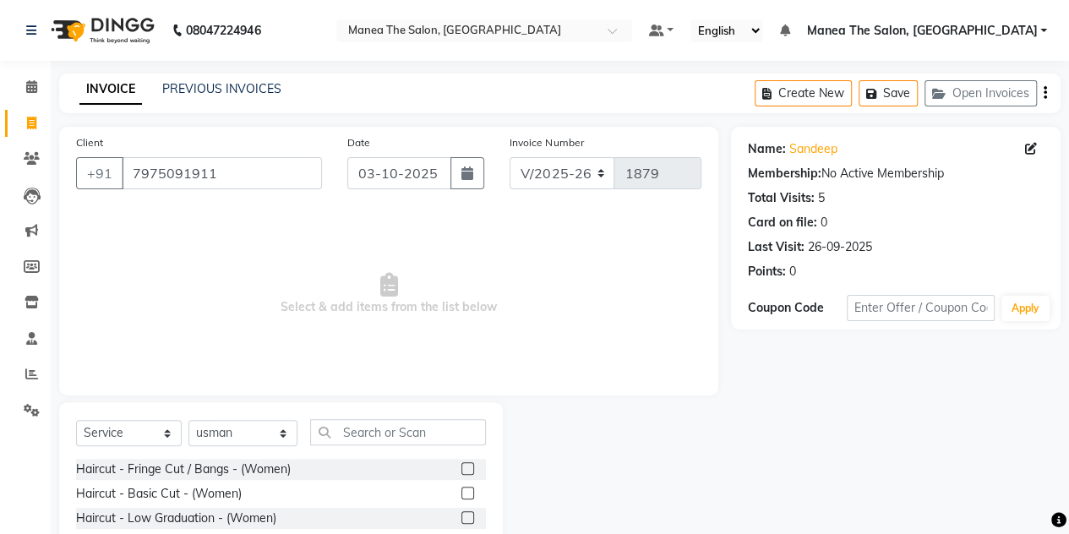
click at [313, 395] on div "Client [PHONE_NUMBER] Date [DATE] Invoice Number V/2025 V/[PHONE_NUMBER] Select…" at bounding box center [388, 389] width 684 height 525
click at [350, 430] on input "text" at bounding box center [398, 432] width 176 height 26
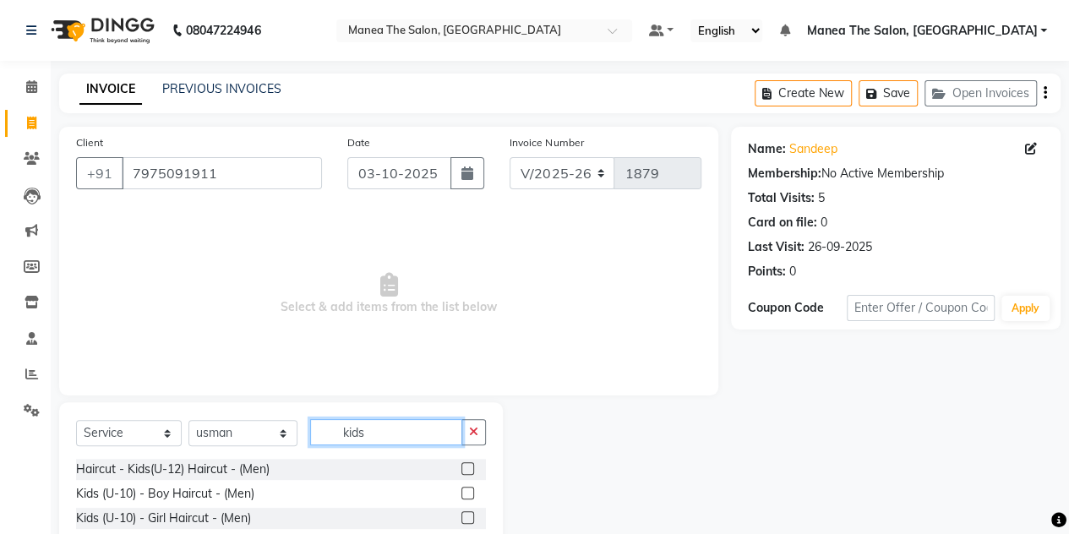
type input "kids"
click at [468, 467] on label at bounding box center [467, 468] width 13 height 13
click at [468, 467] on input "checkbox" at bounding box center [466, 469] width 11 height 11
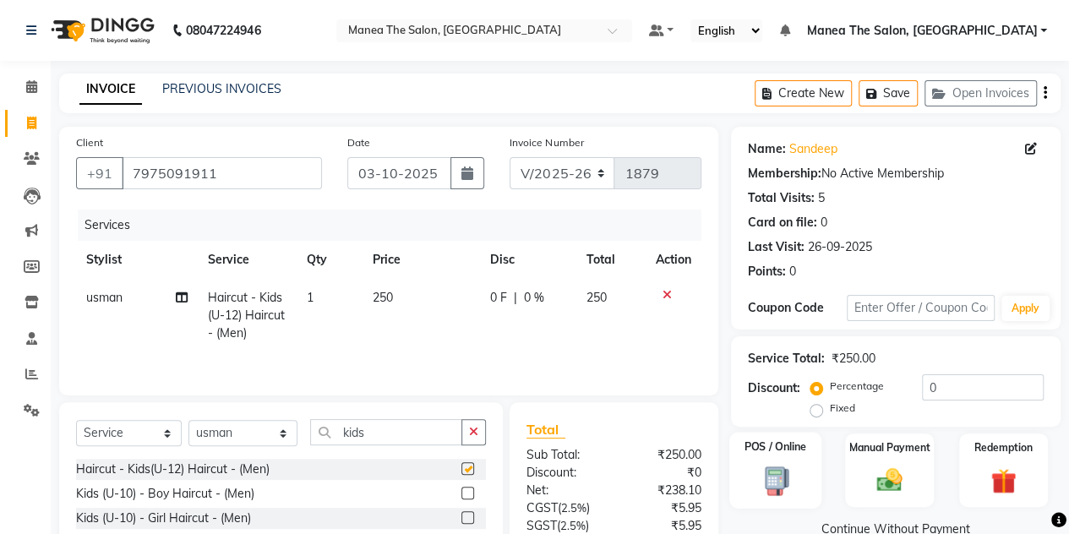
checkbox input "false"
click at [862, 483] on div "Manual Payment" at bounding box center [889, 470] width 92 height 77
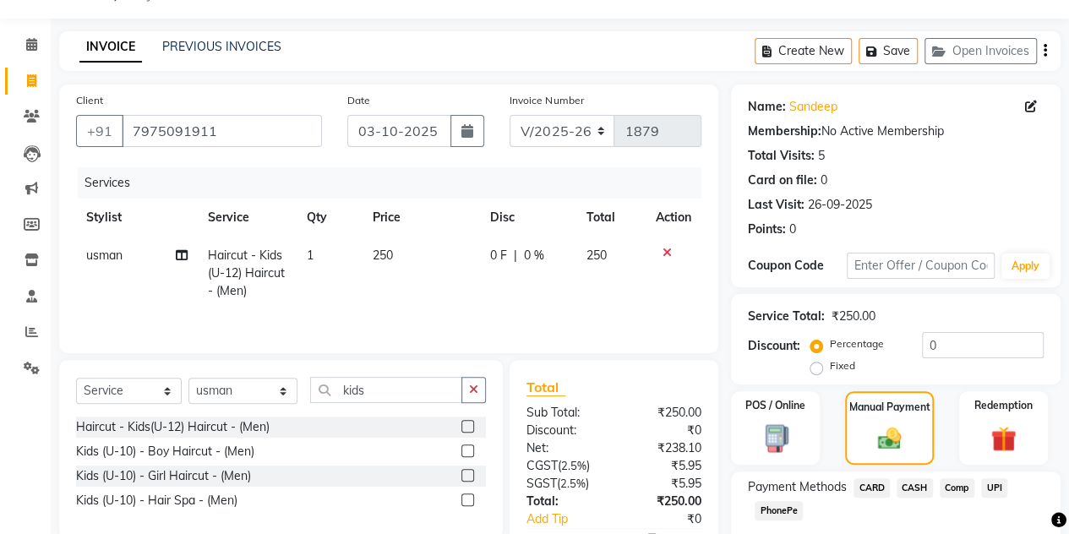
scroll to position [43, 0]
click at [993, 485] on span "UPI" at bounding box center [994, 486] width 26 height 19
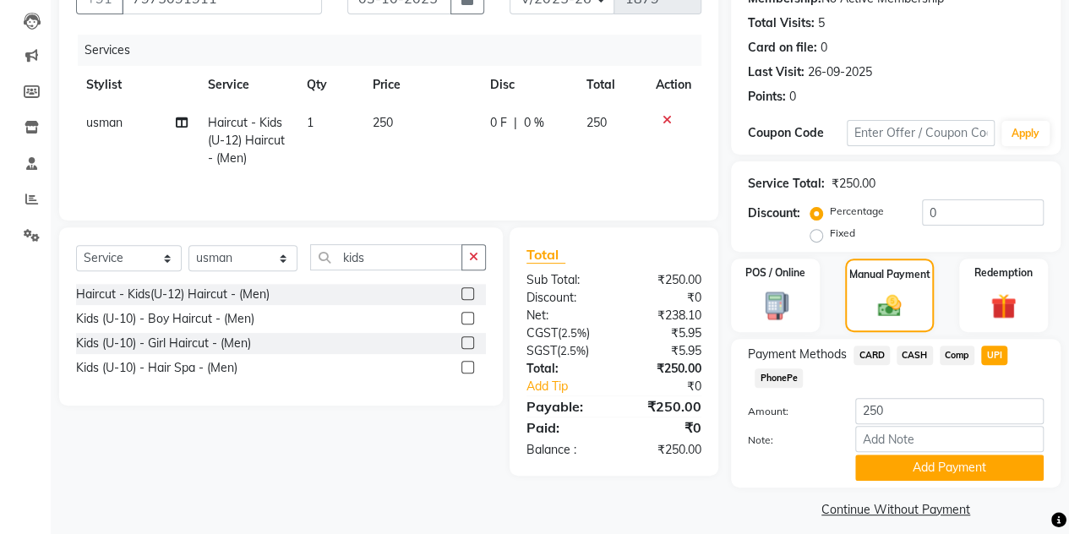
scroll to position [179, 0]
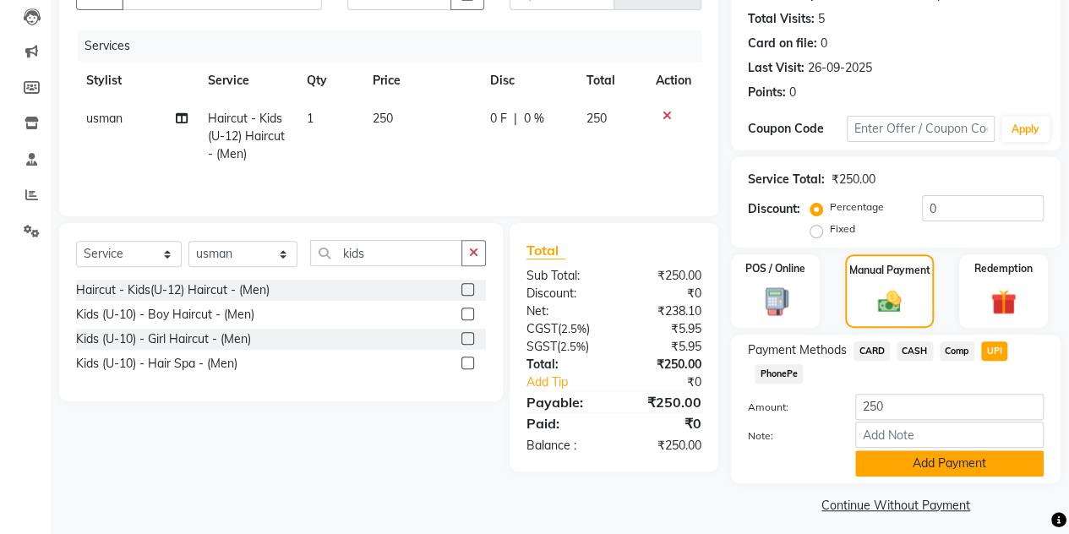
click at [963, 457] on button "Add Payment" at bounding box center [949, 463] width 188 height 26
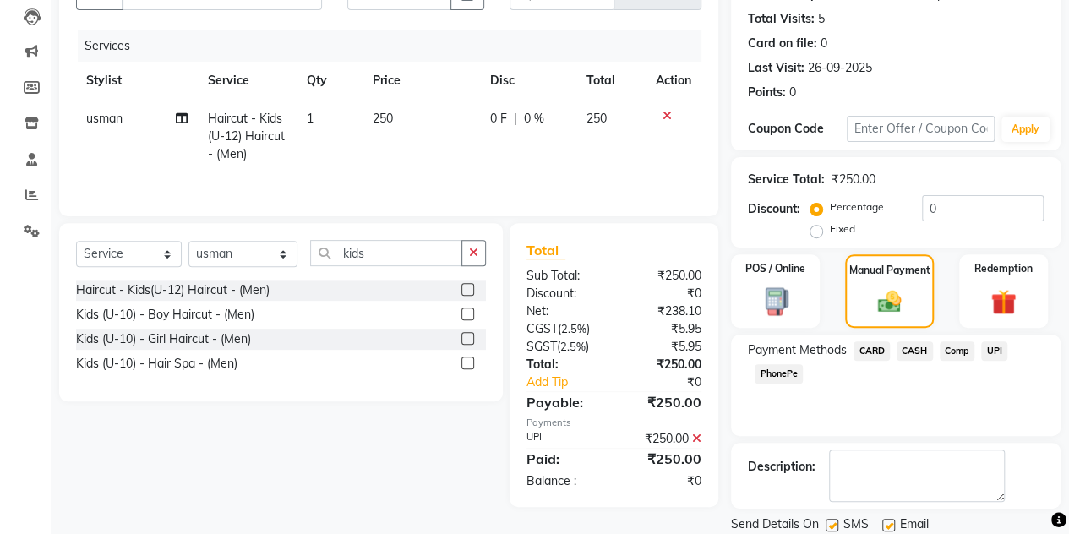
scroll to position [235, 0]
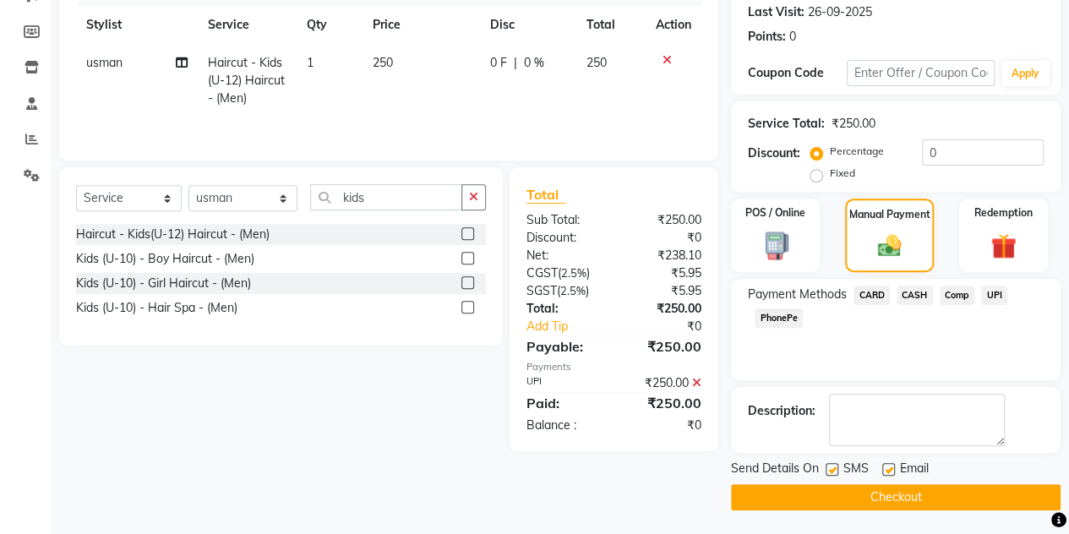
click at [938, 497] on button "Checkout" at bounding box center [895, 497] width 329 height 26
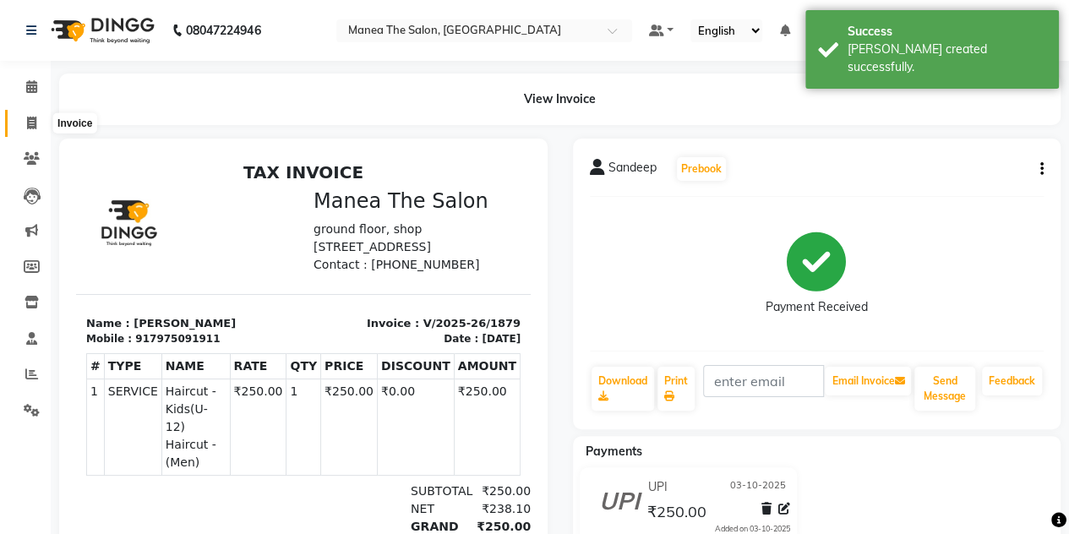
click at [30, 117] on icon at bounding box center [31, 123] width 9 height 13
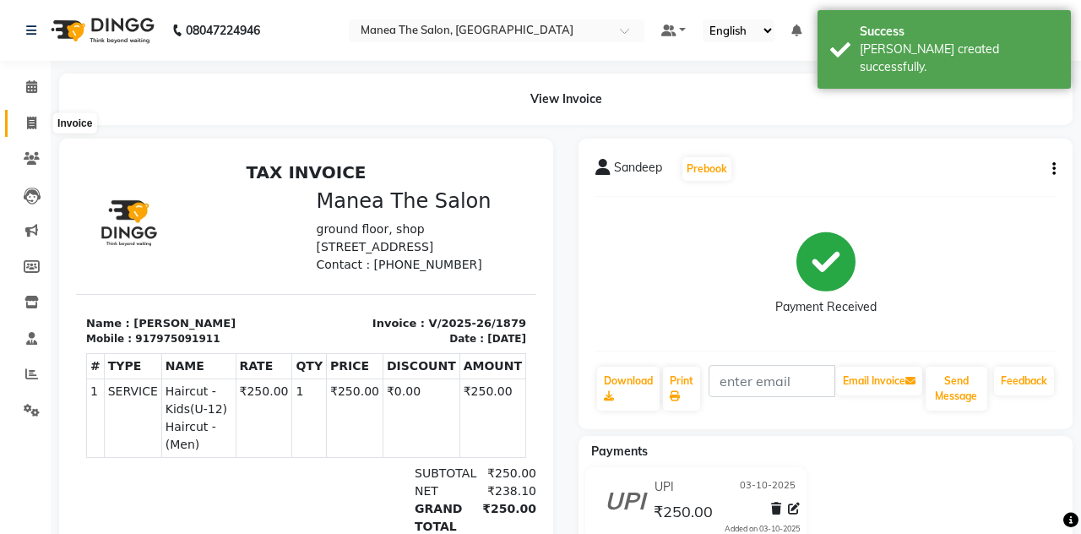
select select "7688"
select select "service"
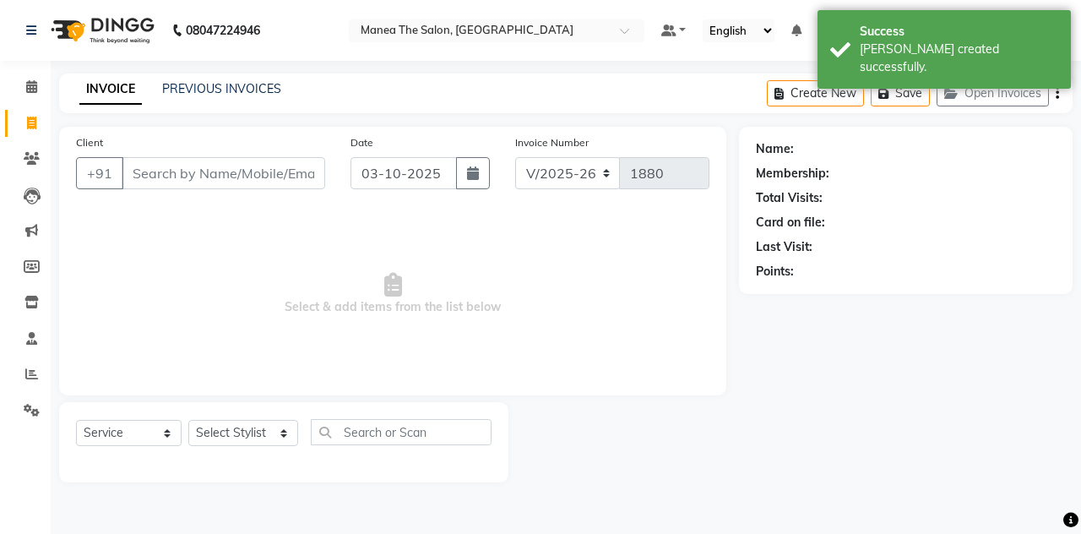
click at [159, 178] on input "Client" at bounding box center [224, 173] width 204 height 32
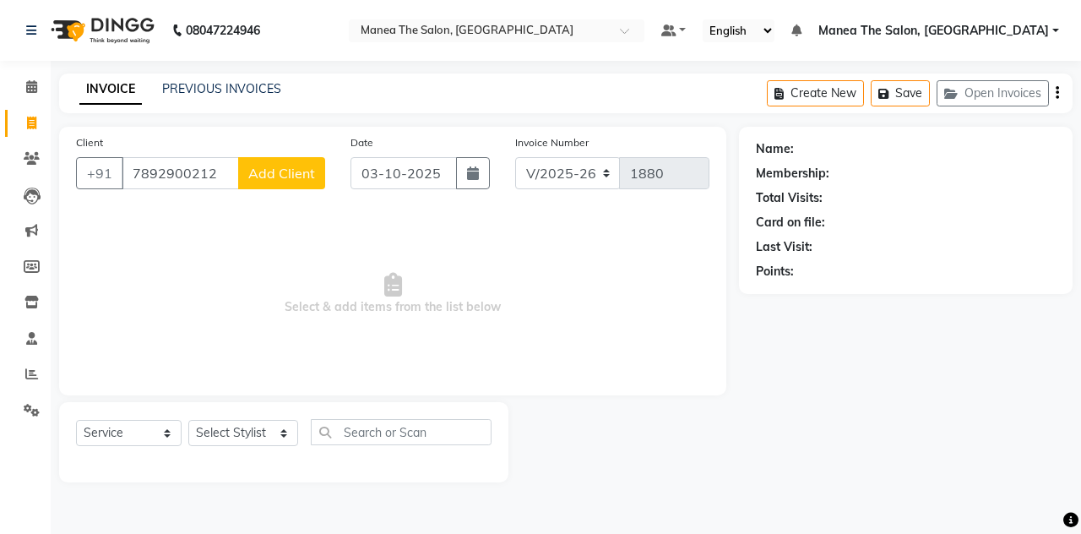
type input "7892900212"
click at [276, 162] on button "Add Client" at bounding box center [281, 173] width 87 height 32
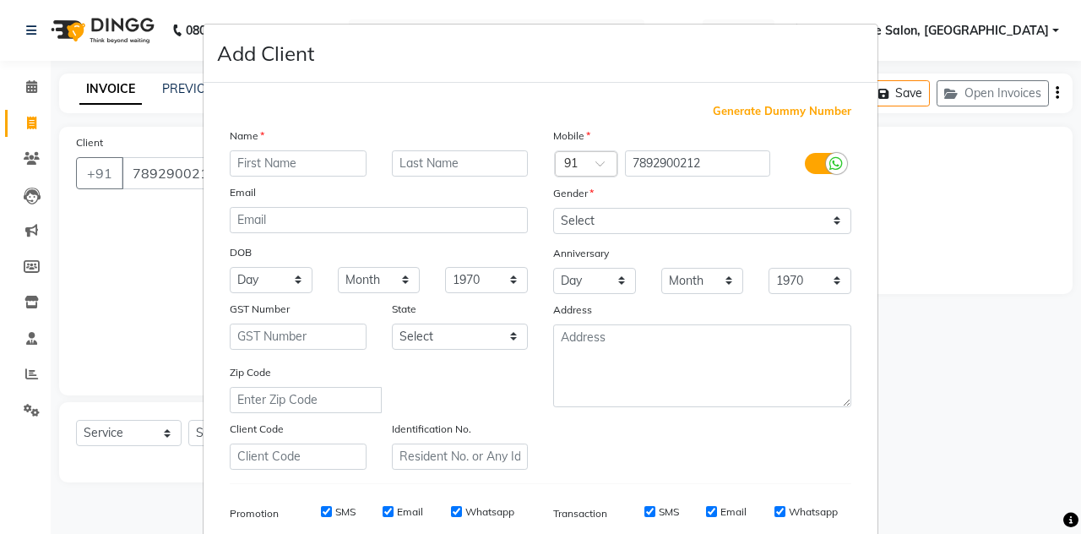
click at [319, 158] on input "text" at bounding box center [298, 163] width 137 height 26
type input "akash"
click at [590, 210] on select "Select [DEMOGRAPHIC_DATA] [DEMOGRAPHIC_DATA] Other Prefer Not To Say" at bounding box center [702, 221] width 298 height 26
select select "[DEMOGRAPHIC_DATA]"
click at [553, 208] on select "Select [DEMOGRAPHIC_DATA] [DEMOGRAPHIC_DATA] Other Prefer Not To Say" at bounding box center [702, 221] width 298 height 26
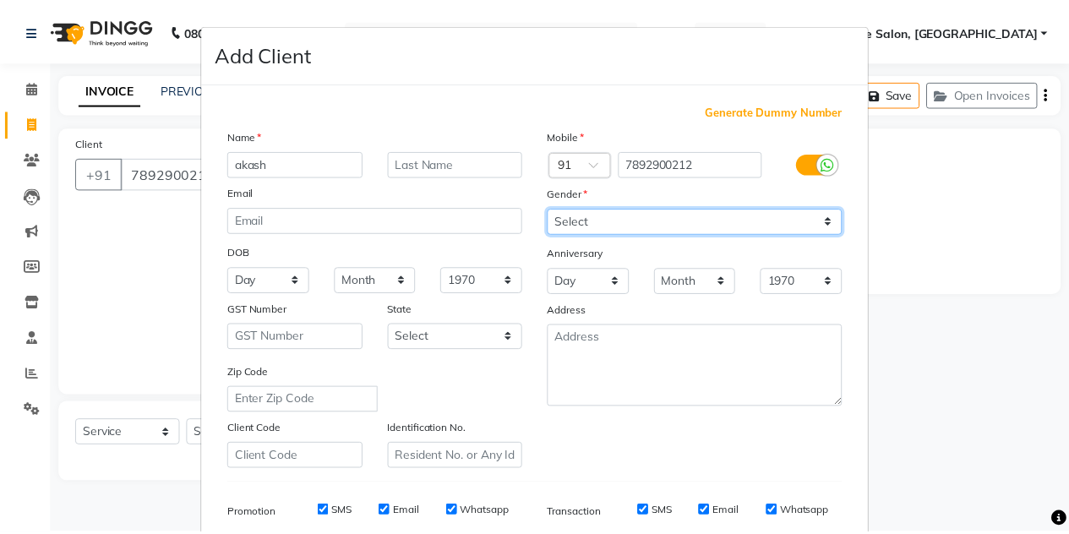
scroll to position [243, 0]
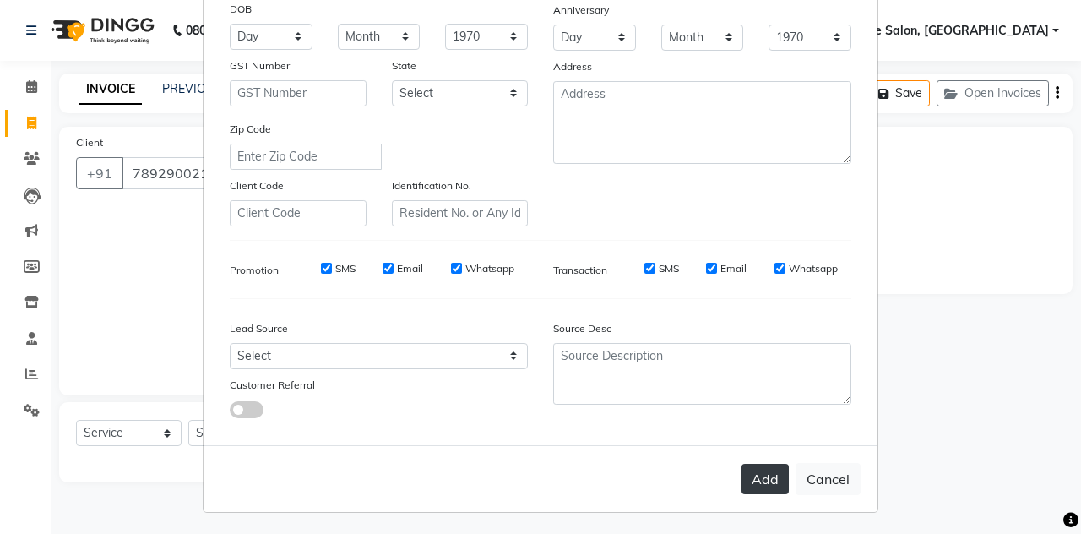
click at [760, 478] on button "Add" at bounding box center [765, 479] width 47 height 30
select select
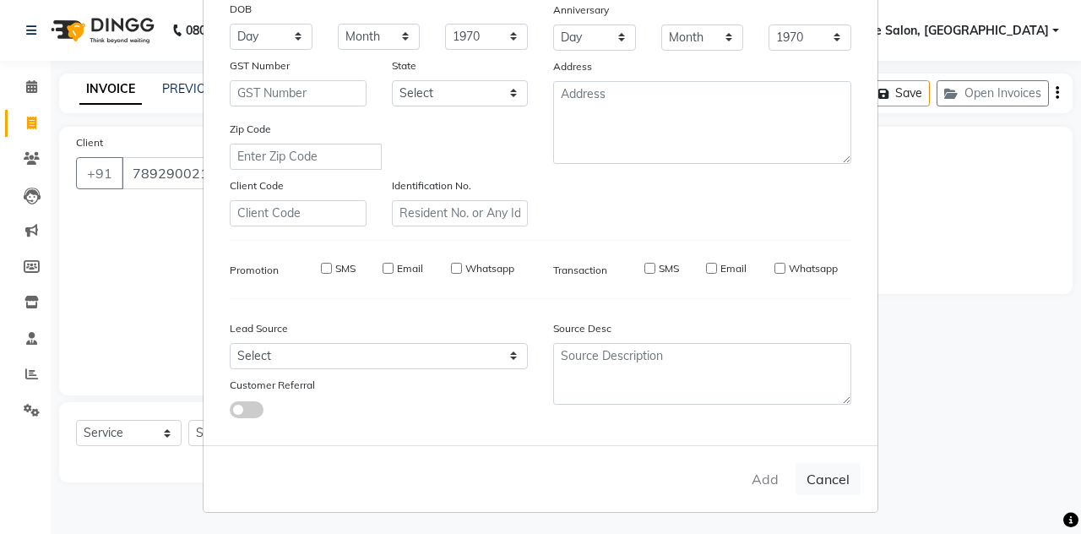
select select
checkbox input "false"
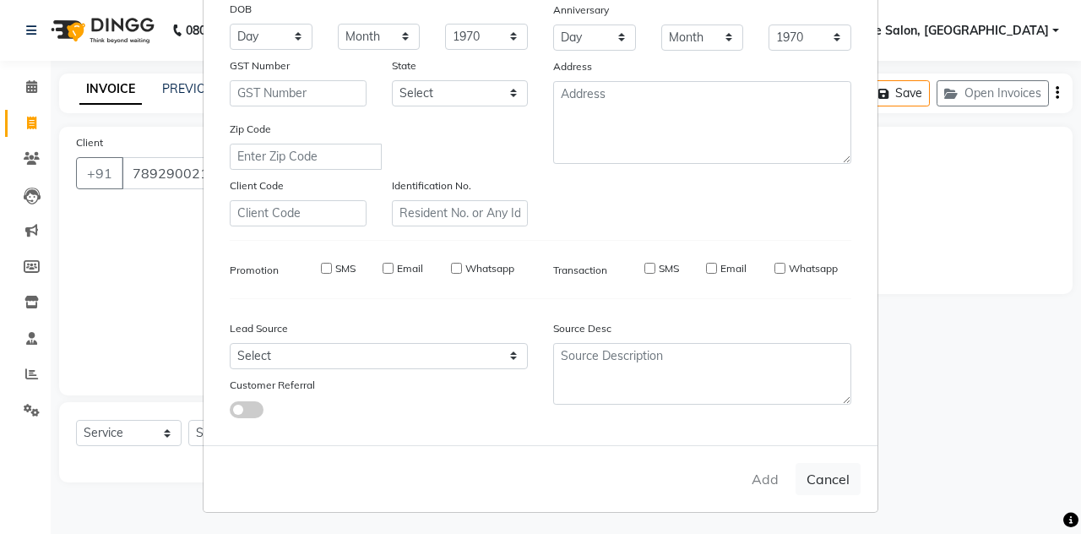
checkbox input "false"
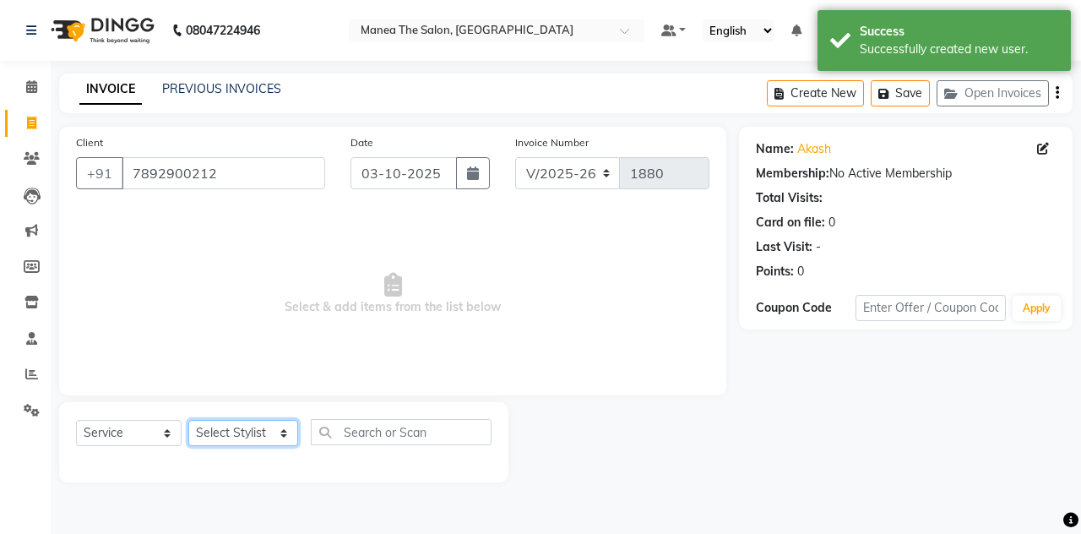
click at [198, 433] on select "Select Stylist aalam [PERSON_NAME] [PERSON_NAME] The Salon, [GEOGRAPHIC_DATA] […" at bounding box center [243, 433] width 110 height 26
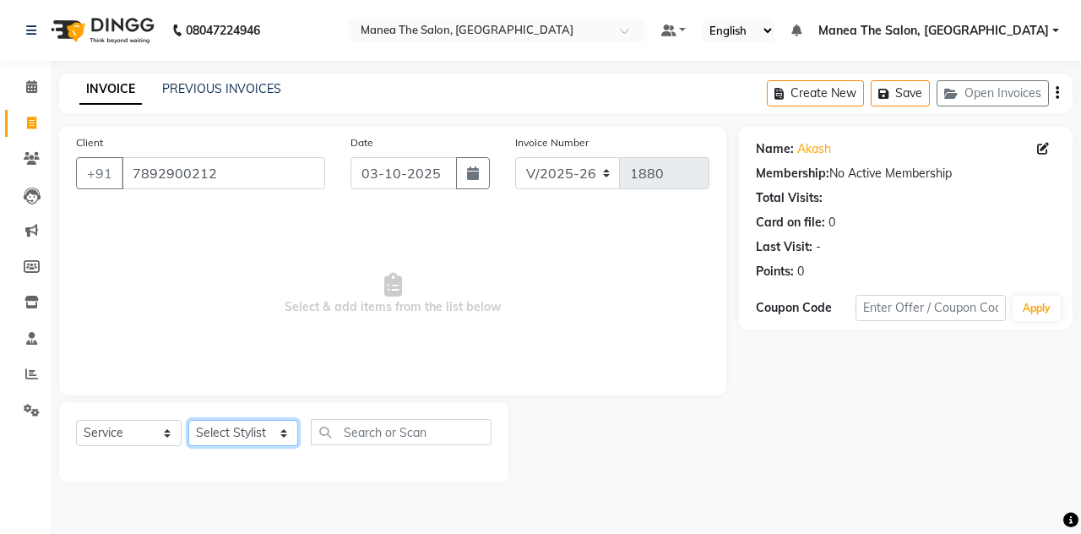
select select "93394"
click at [188, 420] on select "Select Stylist aalam [PERSON_NAME] [PERSON_NAME] The Salon, [GEOGRAPHIC_DATA] […" at bounding box center [243, 433] width 110 height 26
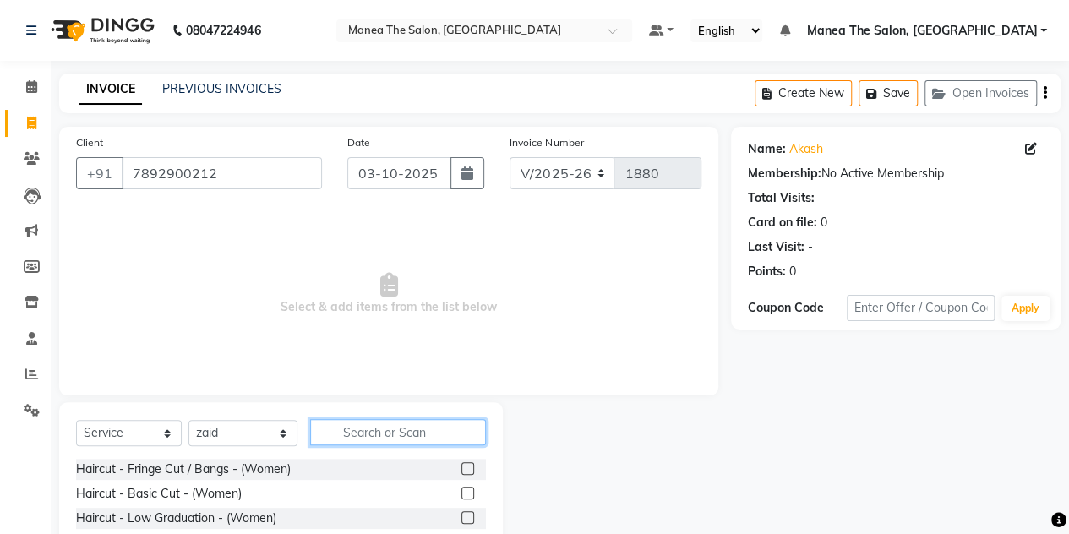
click at [375, 427] on input "text" at bounding box center [398, 432] width 176 height 26
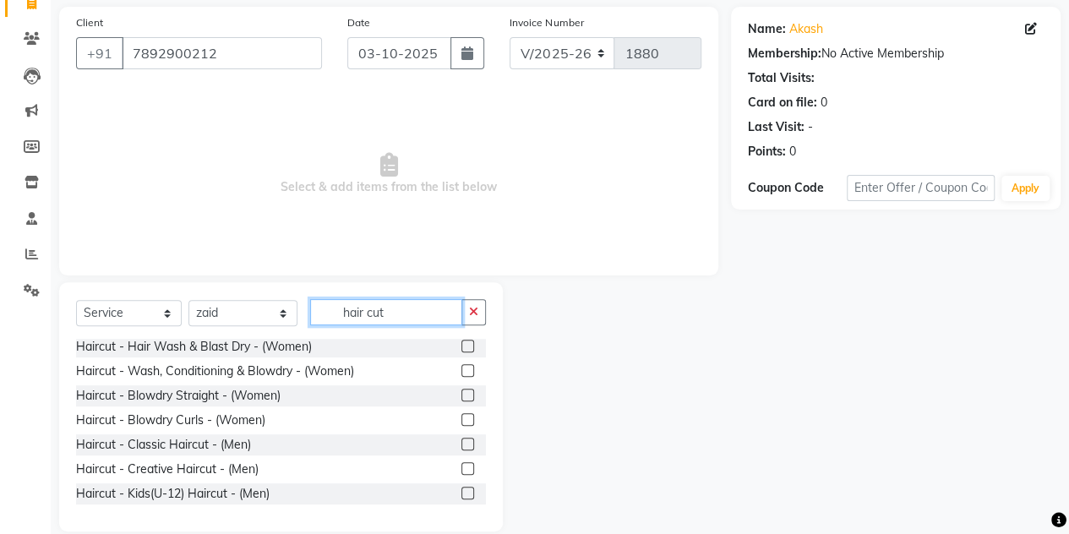
scroll to position [199, 0]
type input "hair cut"
click at [461, 442] on label at bounding box center [467, 443] width 13 height 13
click at [461, 442] on input "checkbox" at bounding box center [466, 443] width 11 height 11
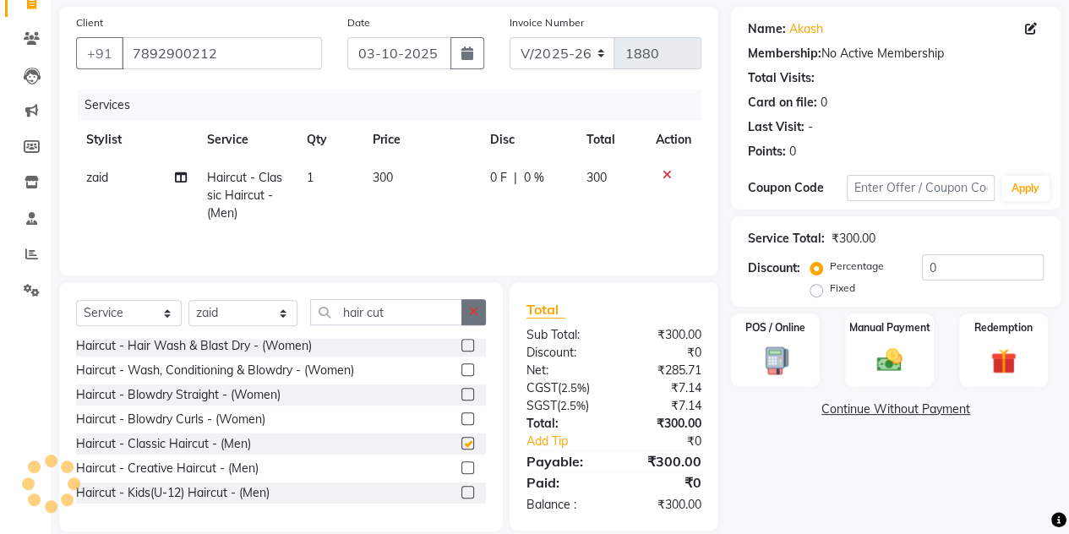
checkbox input "false"
click at [471, 309] on icon "button" at bounding box center [473, 312] width 9 height 12
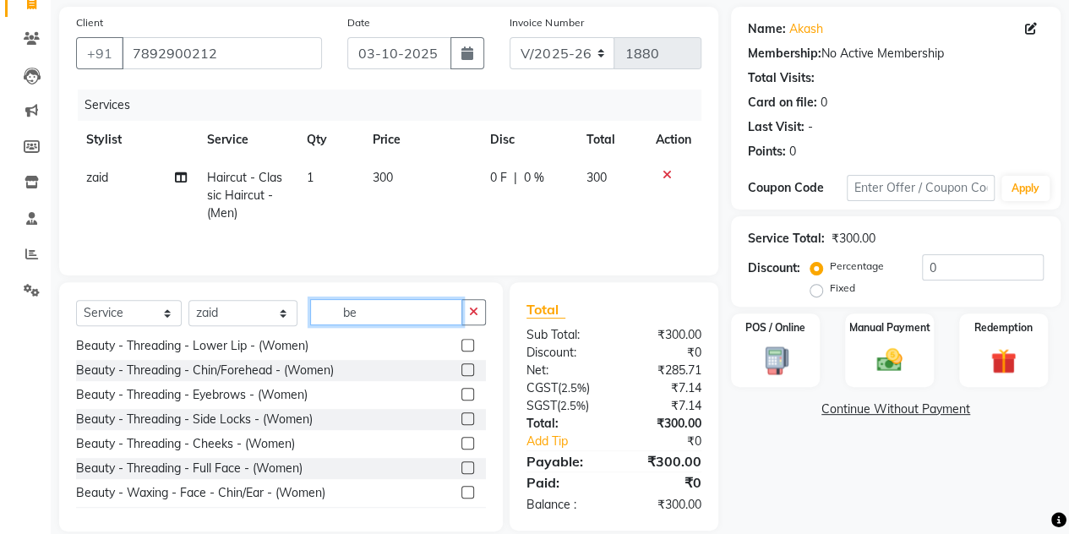
scroll to position [0, 0]
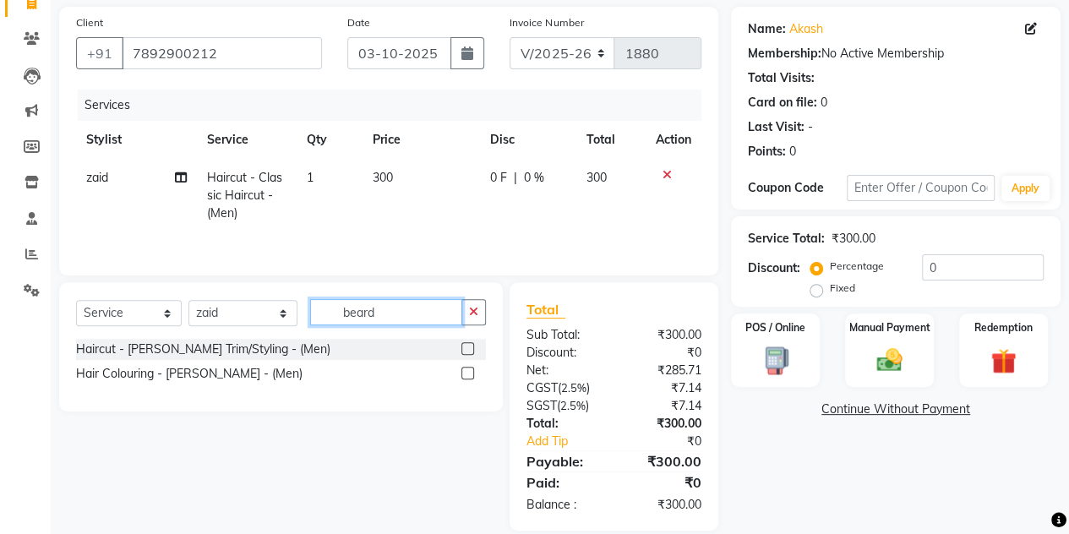
type input "beard"
click at [464, 340] on div at bounding box center [473, 349] width 25 height 21
click at [465, 347] on label at bounding box center [467, 348] width 13 height 13
click at [465, 347] on input "checkbox" at bounding box center [466, 349] width 11 height 11
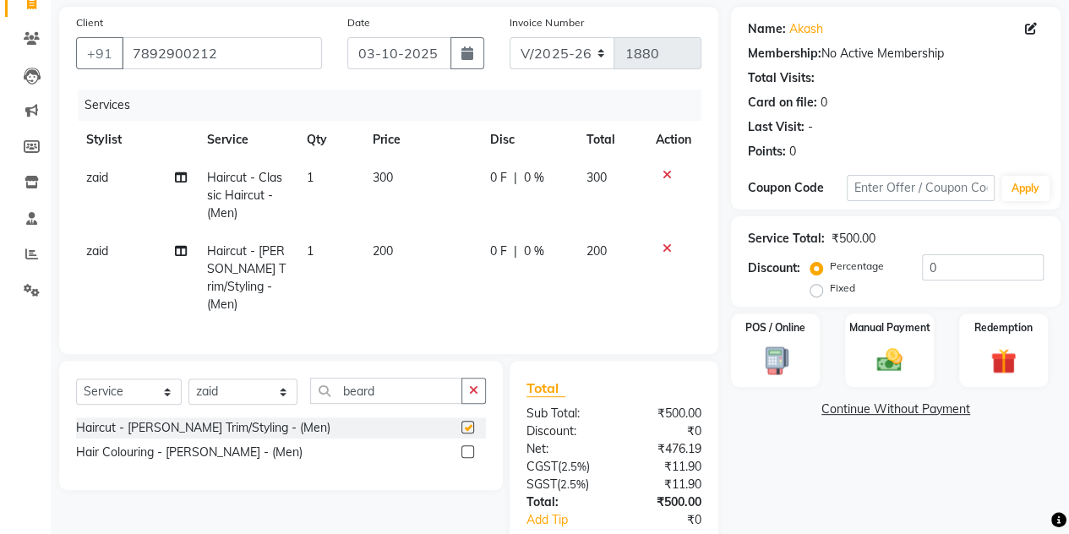
checkbox input "false"
click at [896, 351] on img at bounding box center [889, 360] width 43 height 30
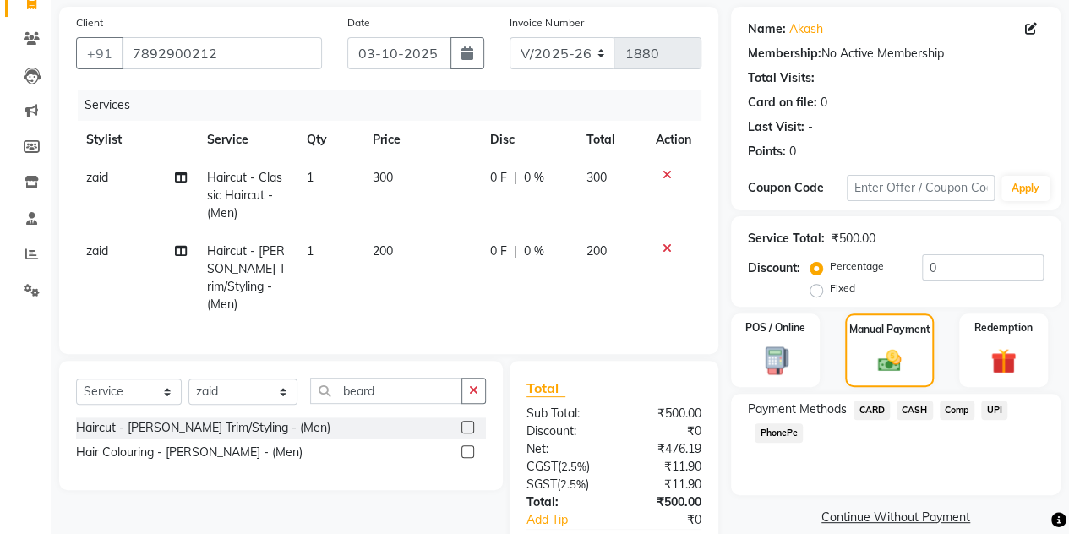
click at [912, 406] on span "CASH" at bounding box center [914, 409] width 36 height 19
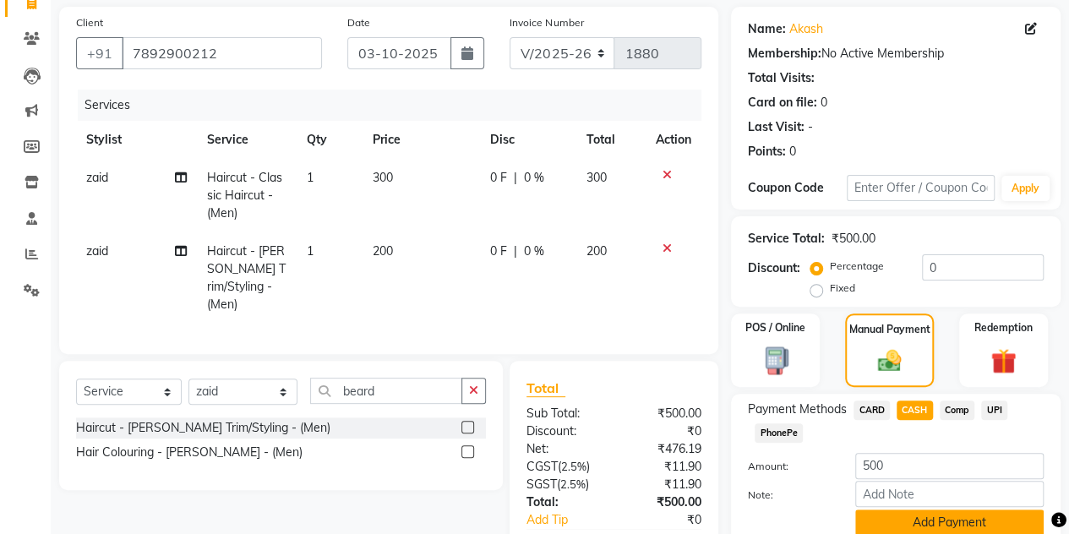
click at [885, 513] on button "Add Payment" at bounding box center [949, 522] width 188 height 26
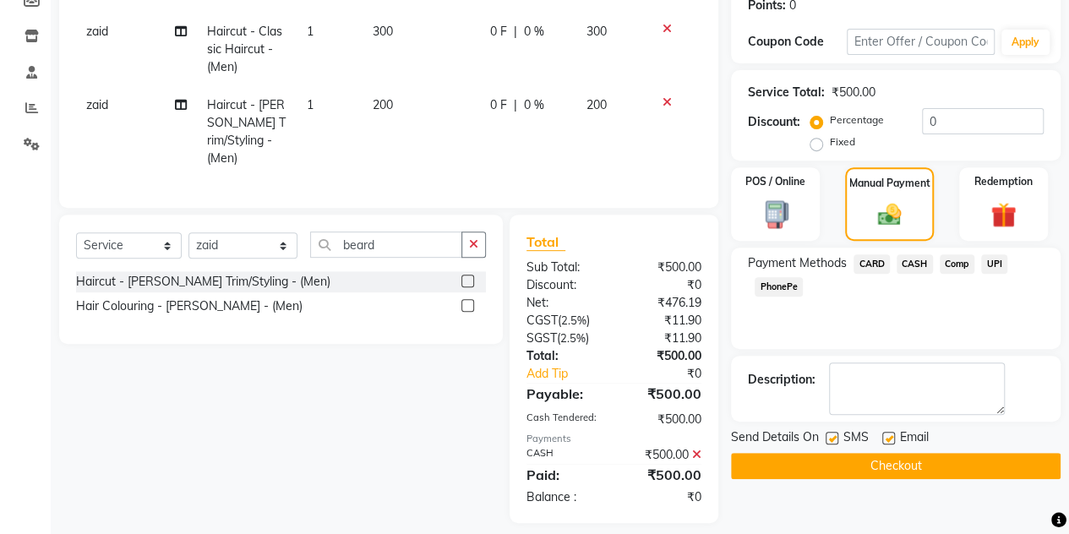
scroll to position [268, 0]
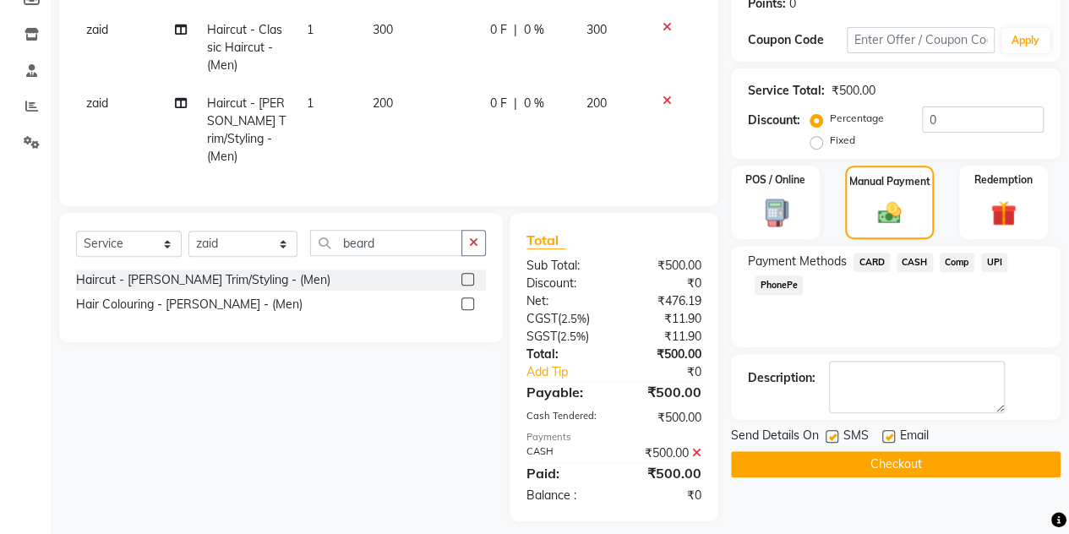
click at [862, 471] on button "Checkout" at bounding box center [895, 464] width 329 height 26
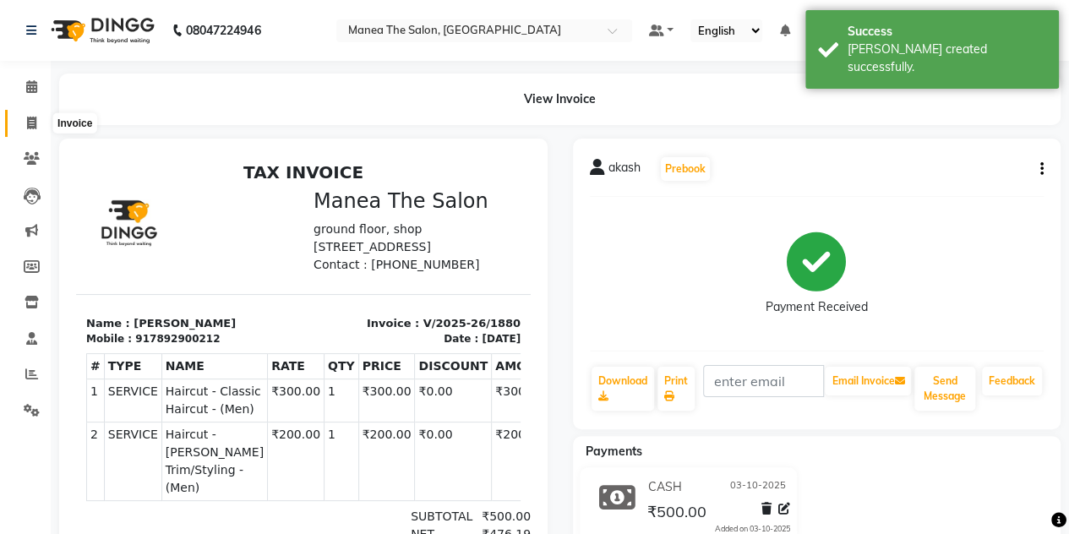
click at [27, 129] on icon at bounding box center [31, 123] width 9 height 13
select select "service"
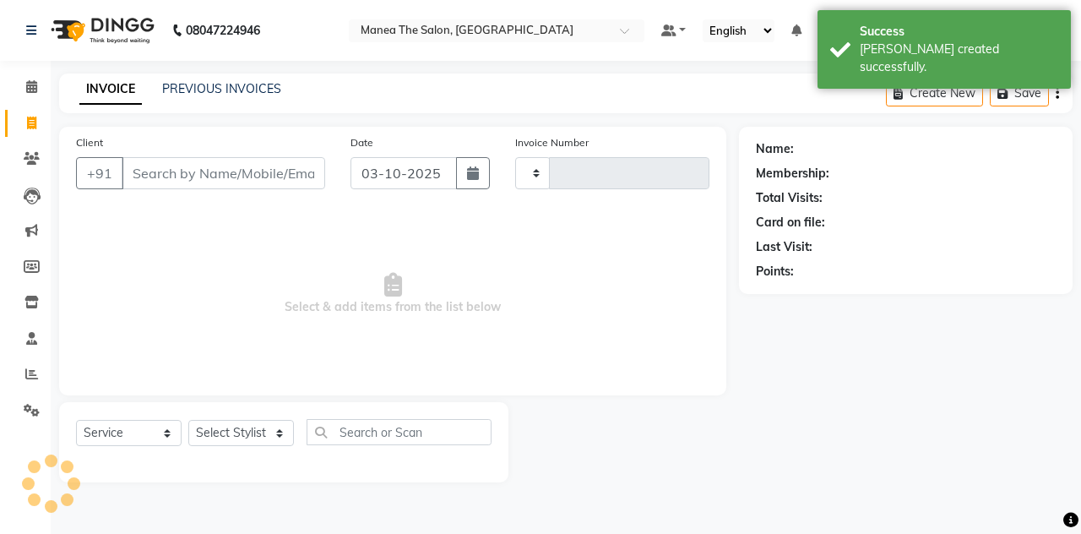
type input "1881"
select select "7688"
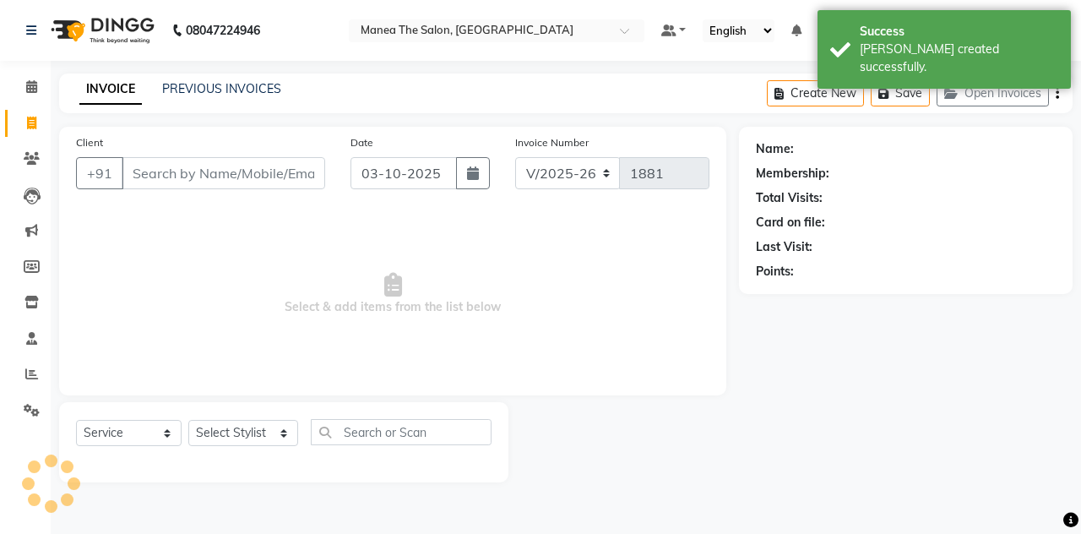
click at [132, 170] on input "Client" at bounding box center [224, 173] width 204 height 32
click at [155, 170] on input "Client" at bounding box center [224, 173] width 204 height 32
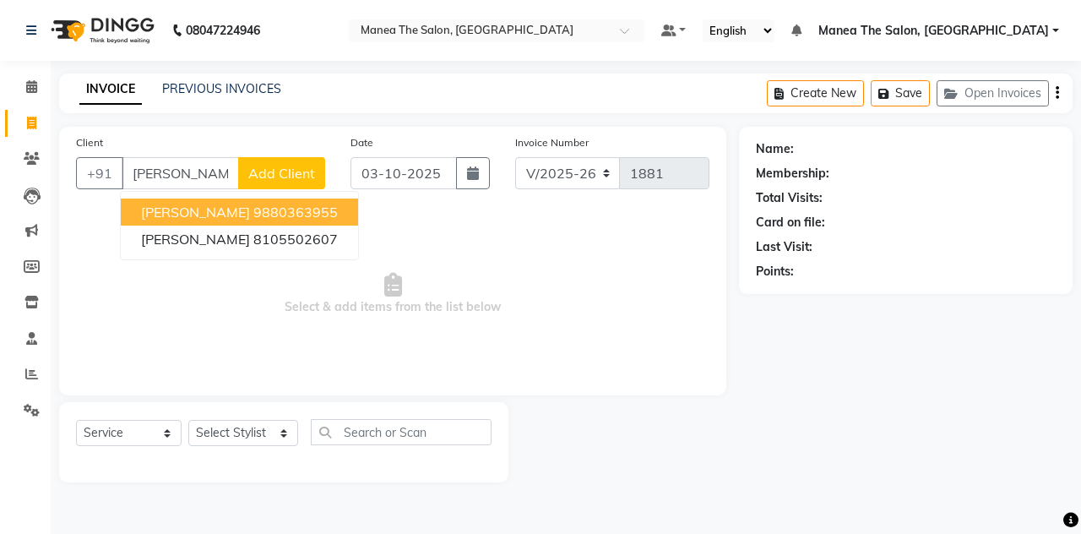
click at [177, 207] on span "[PERSON_NAME]" at bounding box center [195, 212] width 109 height 17
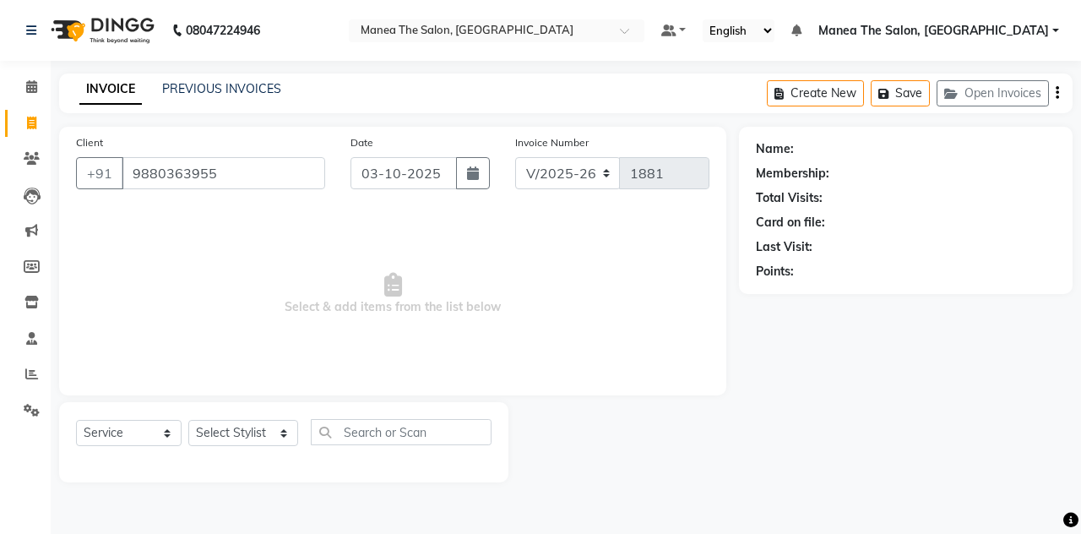
type input "9880363955"
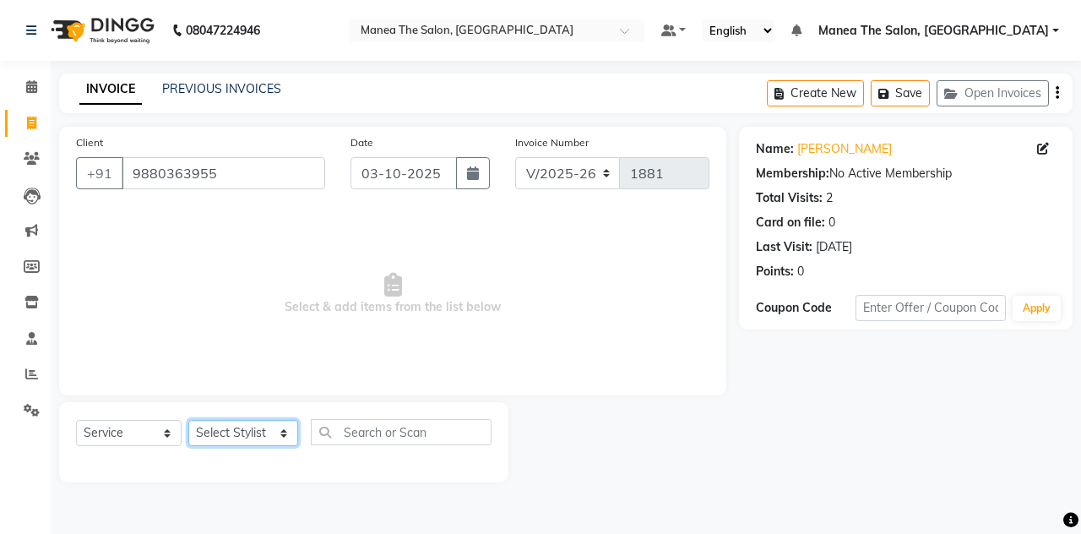
click at [253, 437] on select "Select Stylist aalam [PERSON_NAME] [PERSON_NAME] The Salon, [GEOGRAPHIC_DATA] […" at bounding box center [243, 433] width 110 height 26
select select "80475"
click at [188, 420] on select "Select Stylist aalam [PERSON_NAME] [PERSON_NAME] The Salon, [GEOGRAPHIC_DATA] […" at bounding box center [243, 433] width 110 height 26
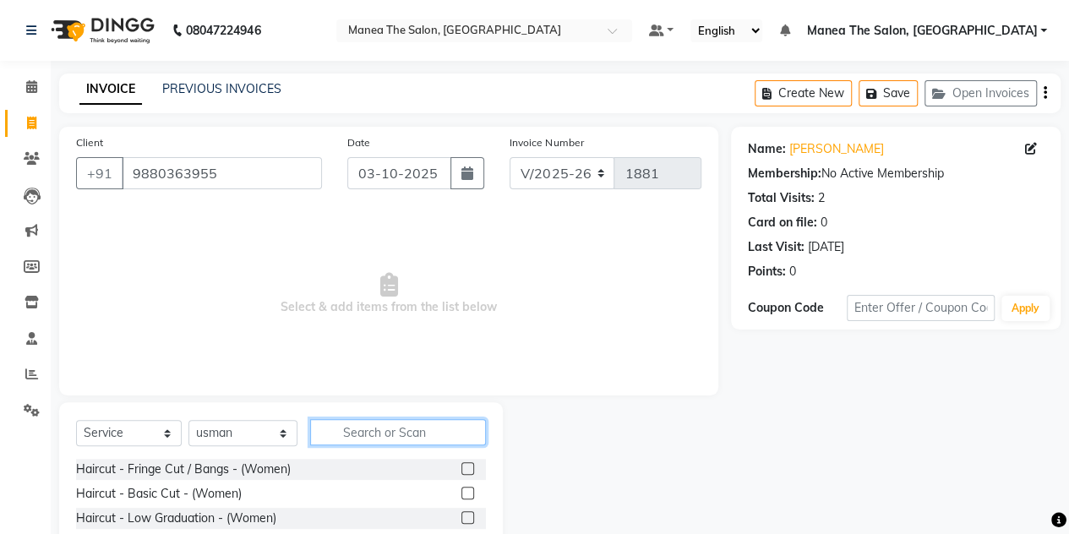
click at [363, 438] on input "text" at bounding box center [398, 432] width 176 height 26
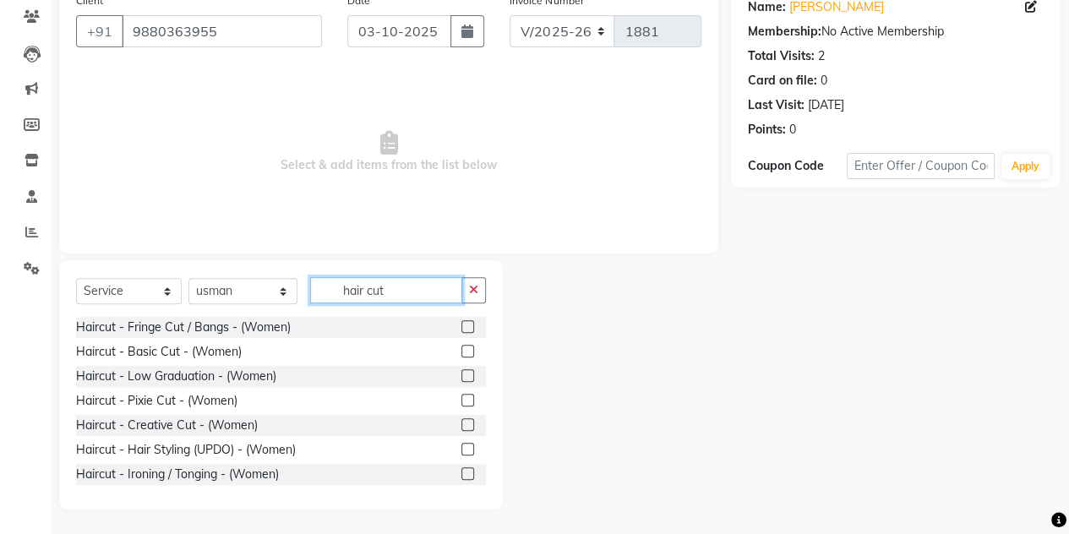
type input "hair cut"
click at [461, 400] on label at bounding box center [467, 400] width 13 height 13
click at [461, 400] on input "checkbox" at bounding box center [466, 400] width 11 height 11
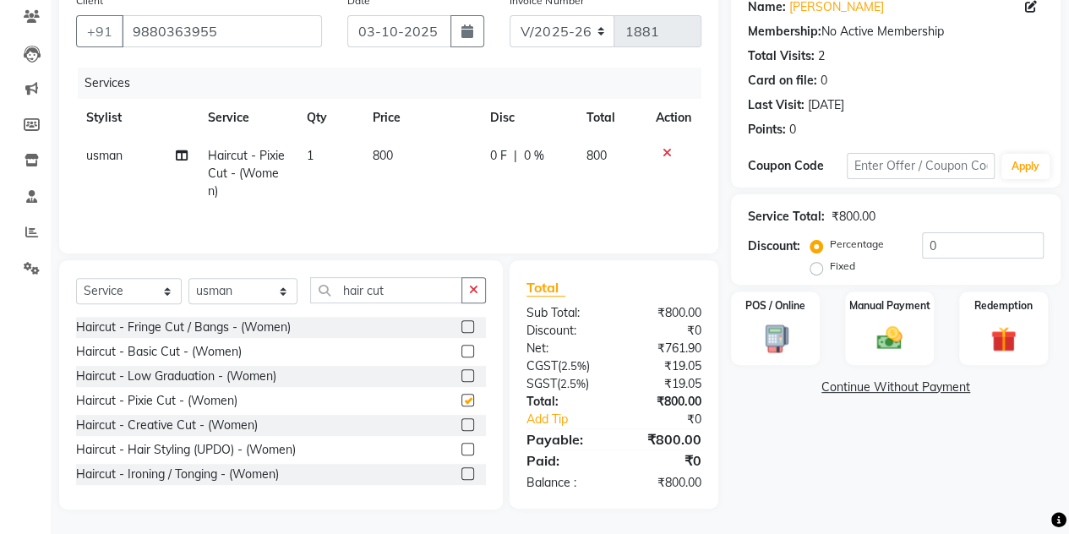
checkbox input "false"
click at [923, 308] on label "Manual Payment" at bounding box center [889, 305] width 84 height 16
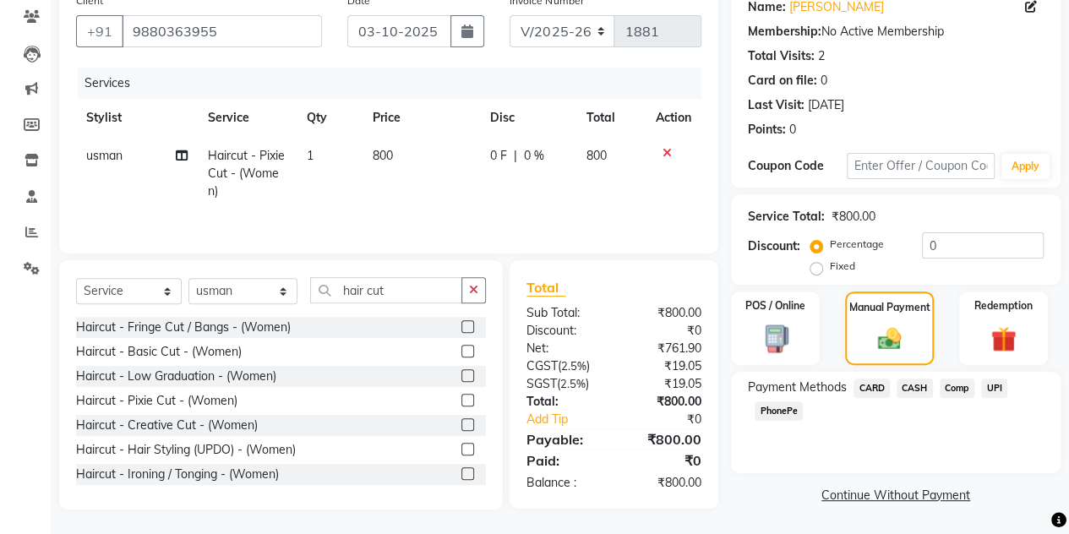
click at [915, 388] on span "CASH" at bounding box center [914, 387] width 36 height 19
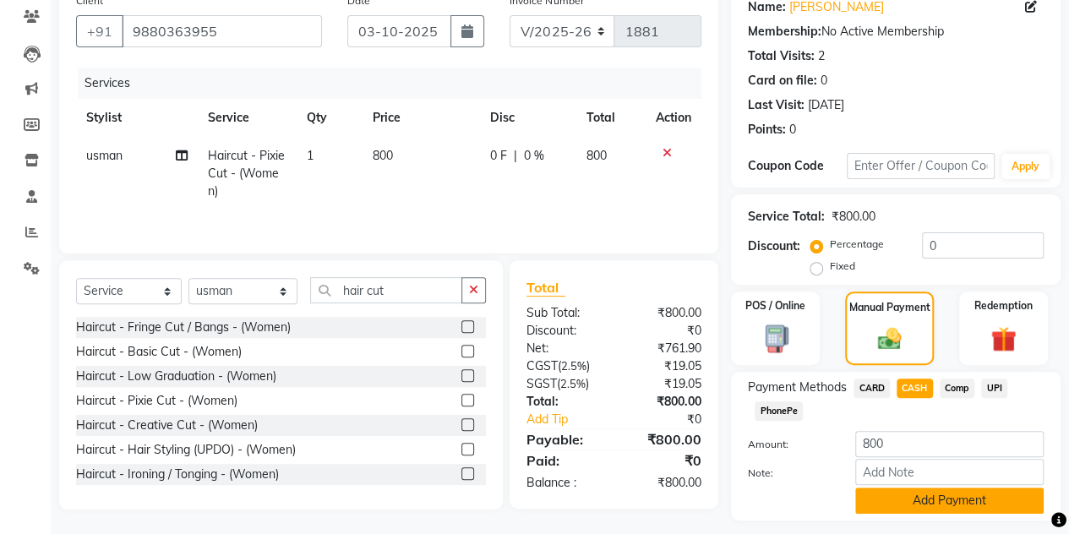
click at [899, 498] on button "Add Payment" at bounding box center [949, 500] width 188 height 26
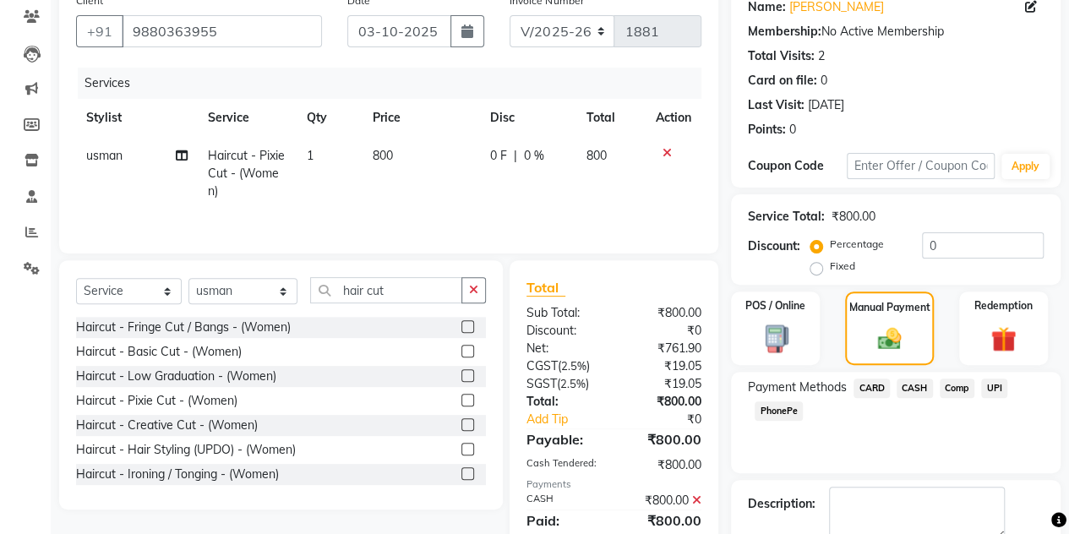
scroll to position [235, 0]
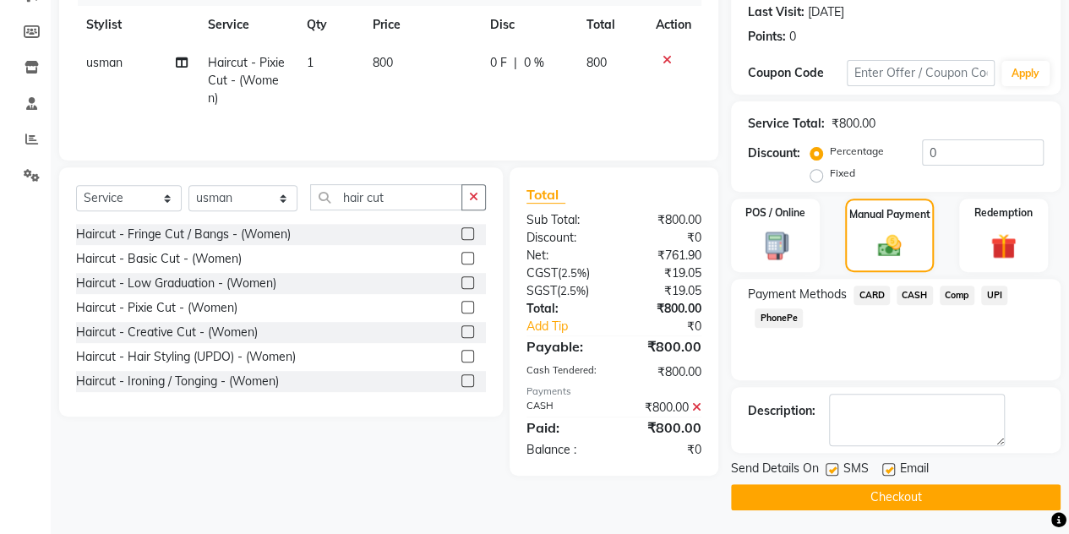
click at [896, 498] on button "Checkout" at bounding box center [895, 497] width 329 height 26
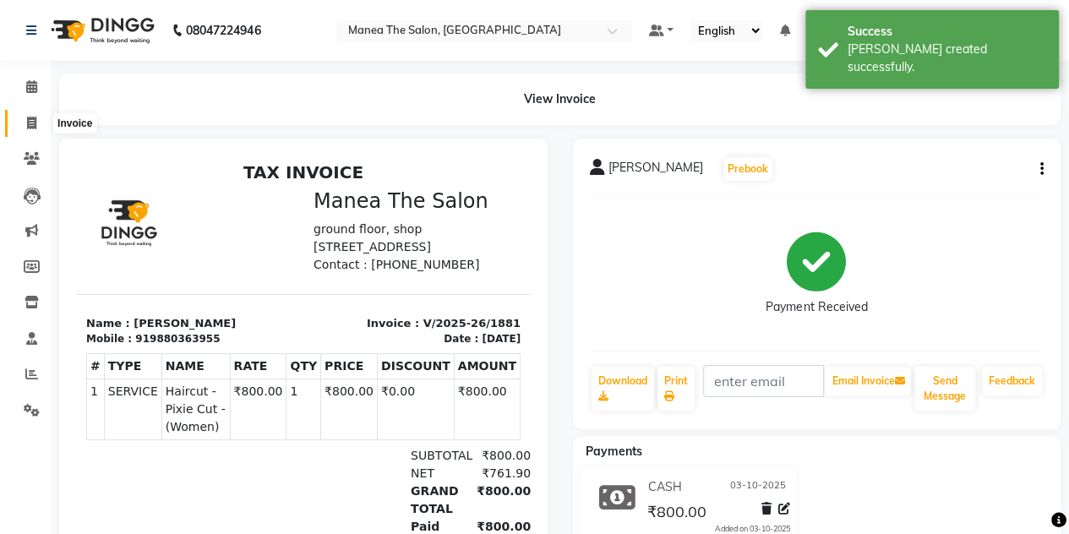
click at [35, 117] on icon at bounding box center [31, 123] width 9 height 13
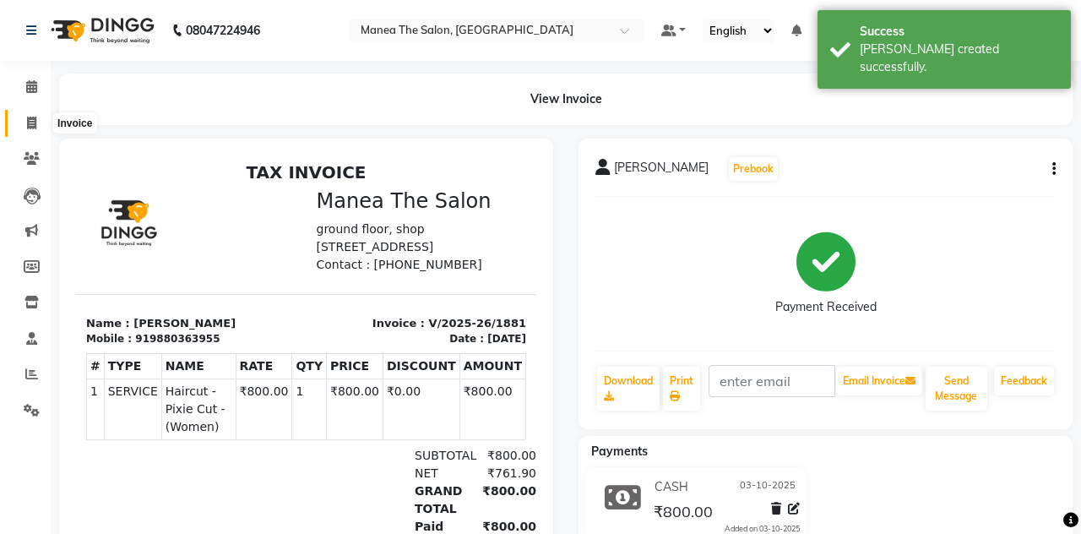
select select "service"
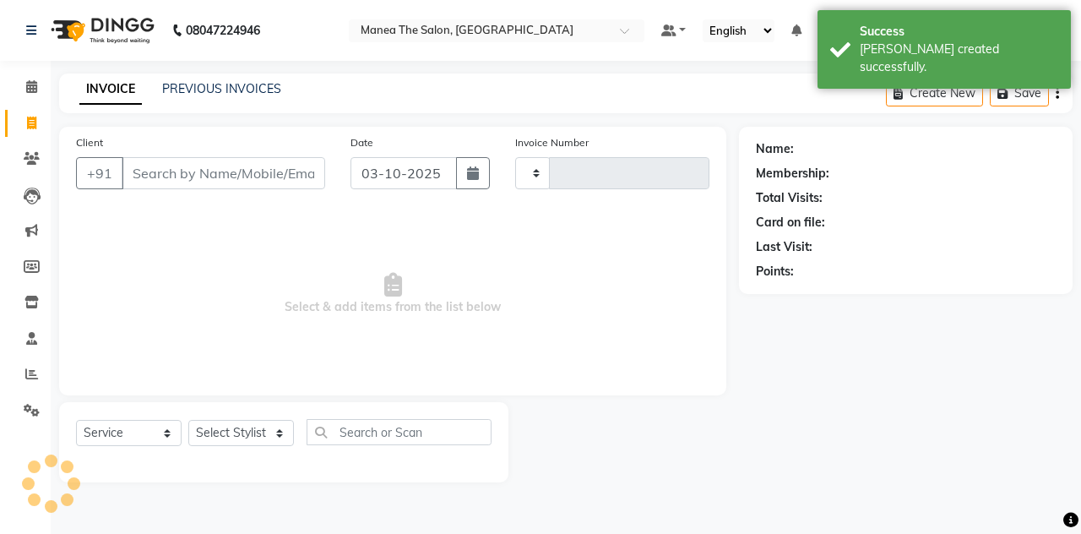
type input "1882"
select select "7688"
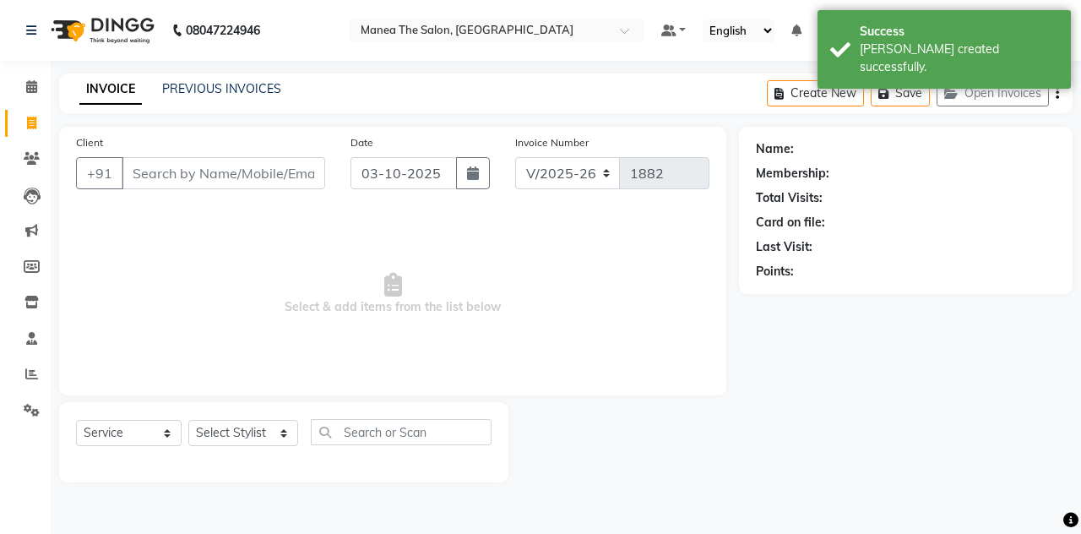
click at [274, 175] on input "Client" at bounding box center [224, 173] width 204 height 32
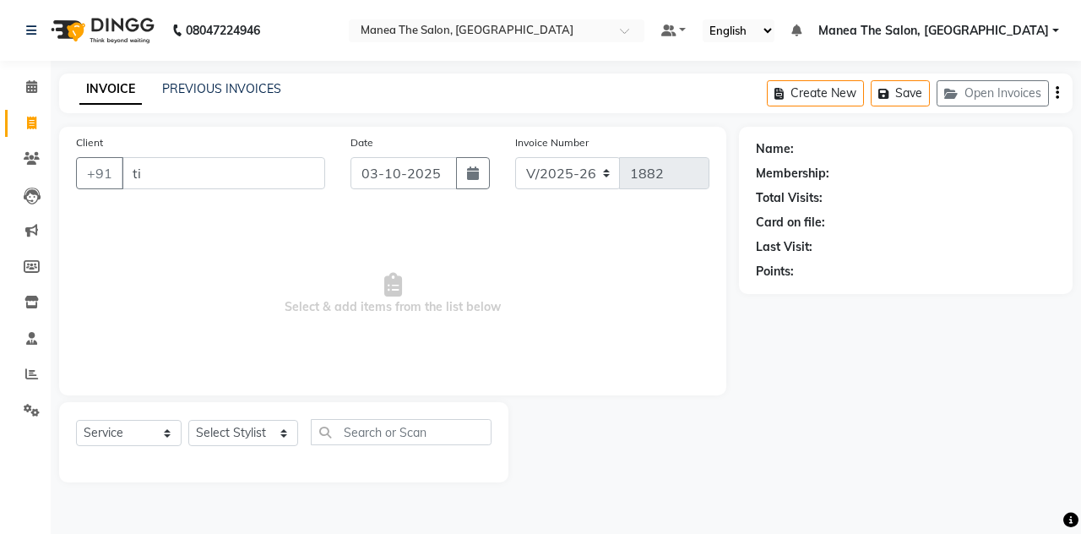
type input "t"
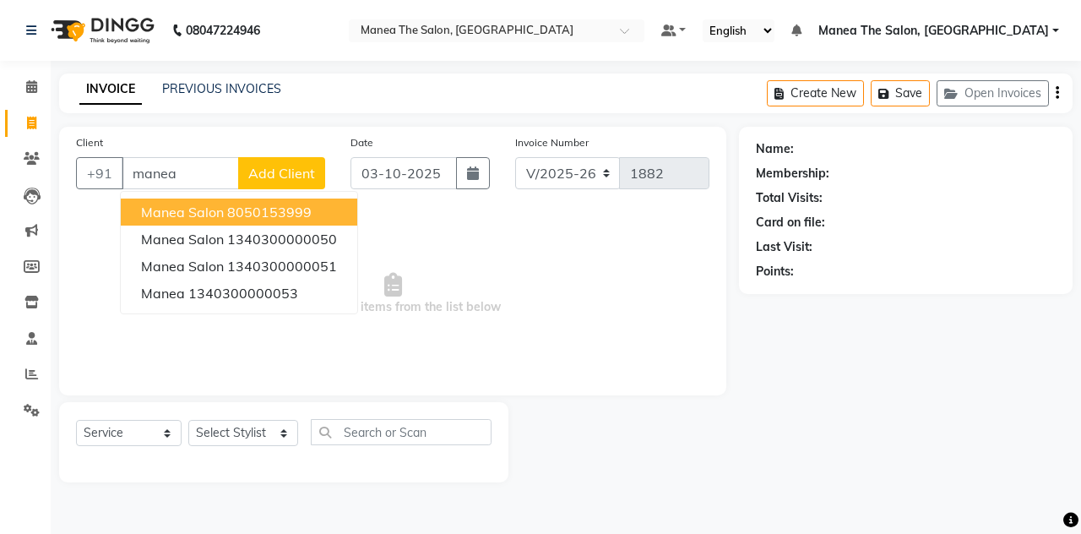
click at [275, 202] on button "manea salon 8050153999" at bounding box center [239, 212] width 237 height 27
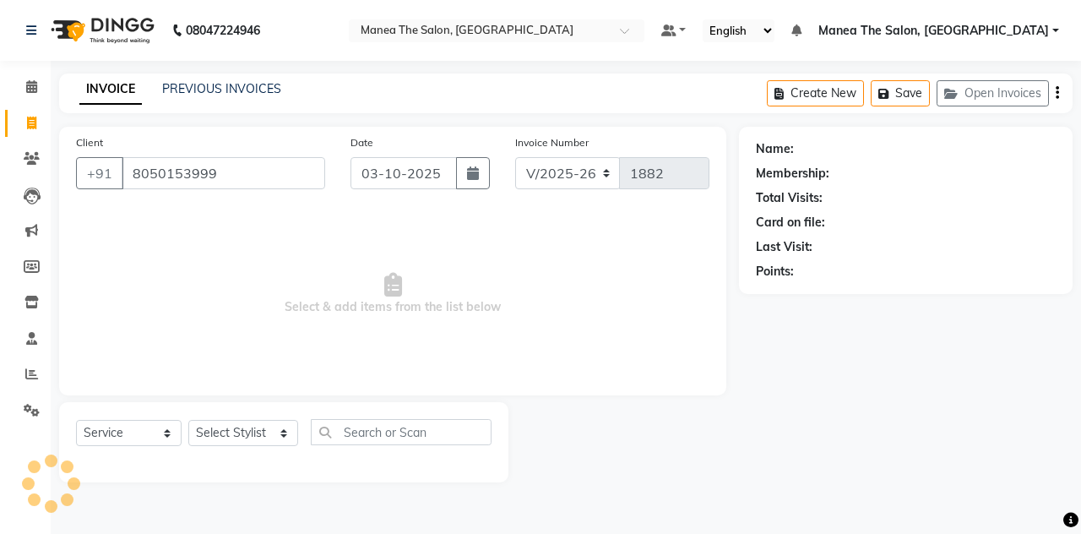
type input "8050153999"
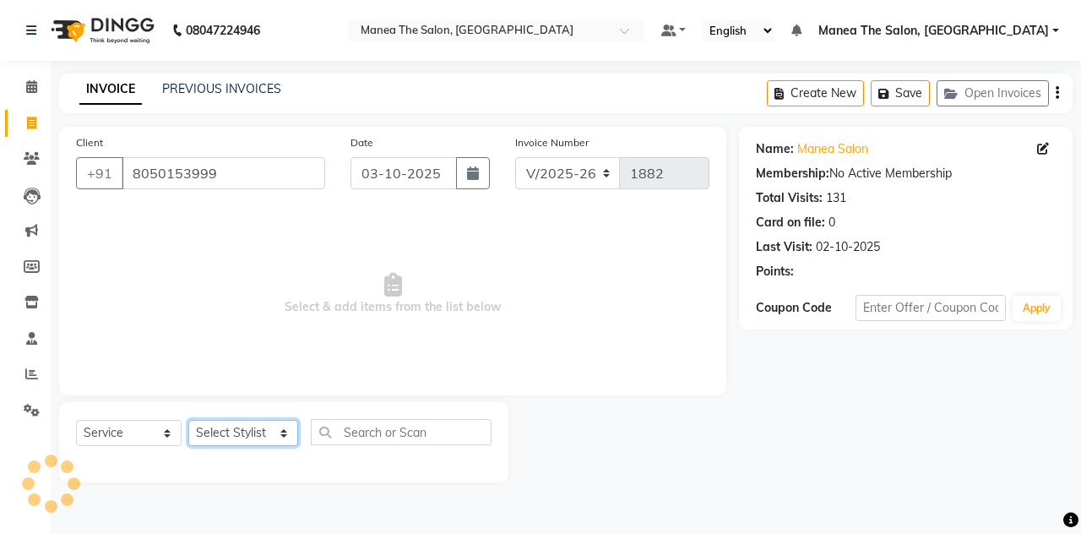
click at [251, 427] on select "Select Stylist aalam [PERSON_NAME] [PERSON_NAME] The Salon, [GEOGRAPHIC_DATA] […" at bounding box center [243, 433] width 110 height 26
select select "93394"
click at [188, 420] on select "Select Stylist aalam [PERSON_NAME] [PERSON_NAME] The Salon, [GEOGRAPHIC_DATA] […" at bounding box center [243, 433] width 110 height 26
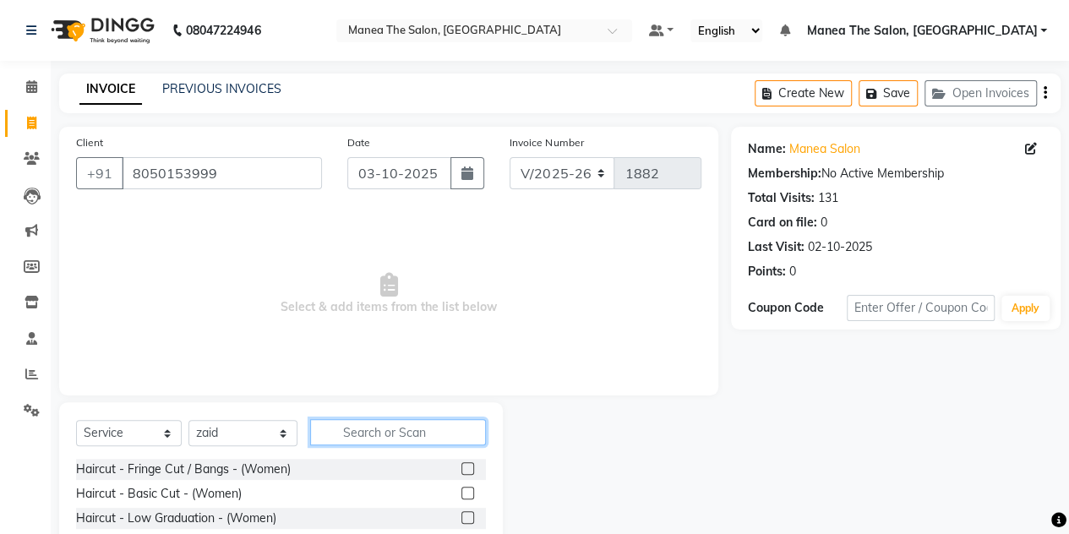
click at [378, 422] on input "text" at bounding box center [398, 432] width 176 height 26
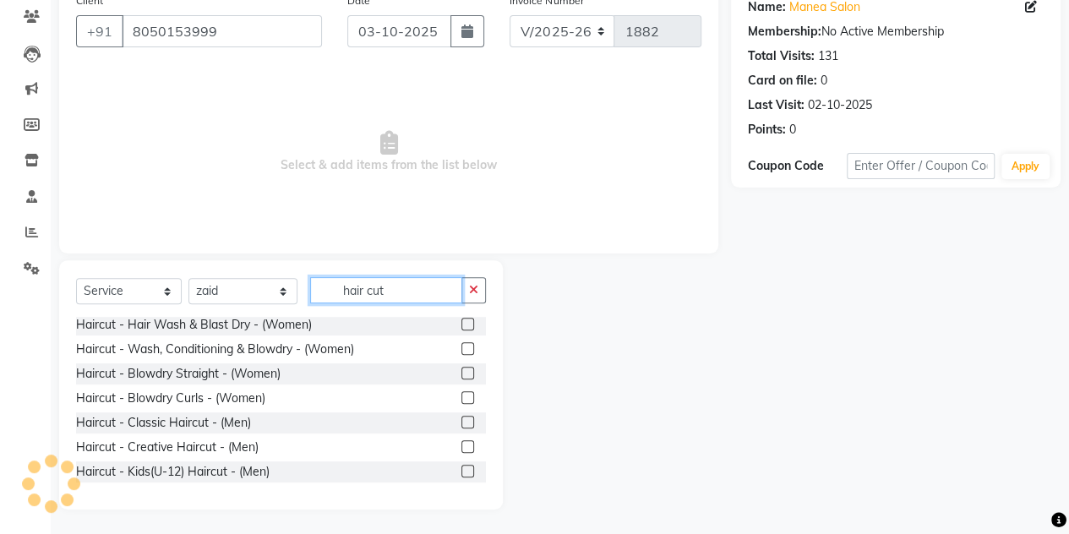
scroll to position [199, 0]
type input "hair cut"
click at [461, 422] on label at bounding box center [467, 421] width 13 height 13
click at [461, 422] on input "checkbox" at bounding box center [466, 422] width 11 height 11
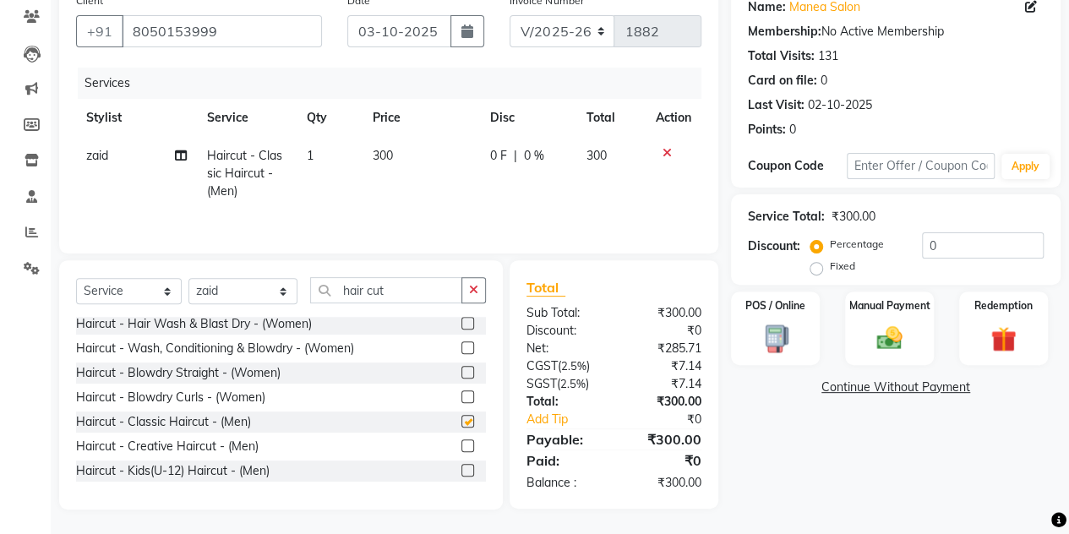
click at [461, 422] on label at bounding box center [467, 421] width 13 height 13
click at [461, 422] on input "checkbox" at bounding box center [466, 422] width 11 height 11
checkbox input "false"
click at [461, 439] on label at bounding box center [467, 445] width 13 height 13
click at [461, 441] on input "checkbox" at bounding box center [466, 446] width 11 height 11
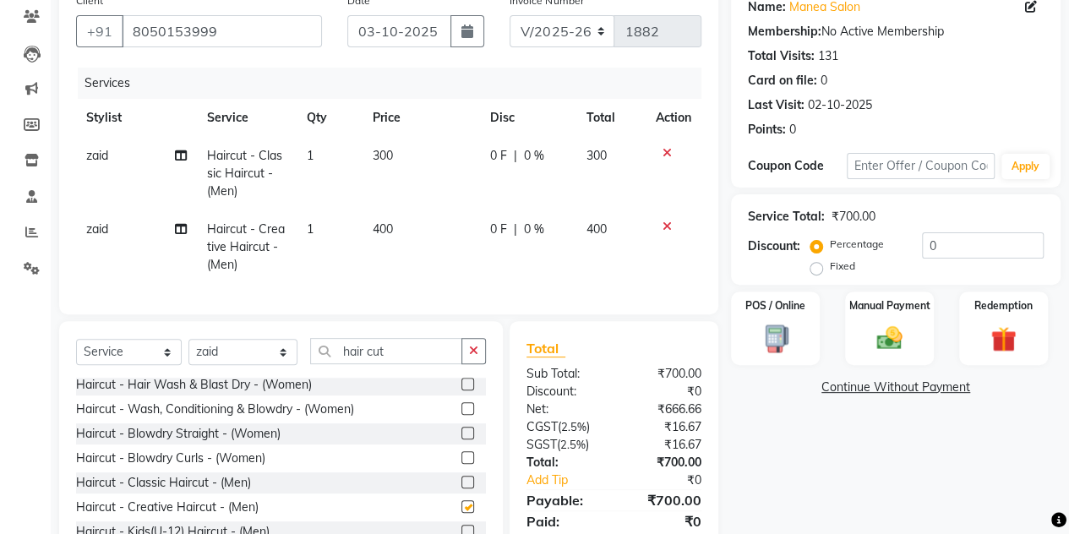
checkbox input "false"
click at [666, 154] on icon at bounding box center [666, 153] width 9 height 12
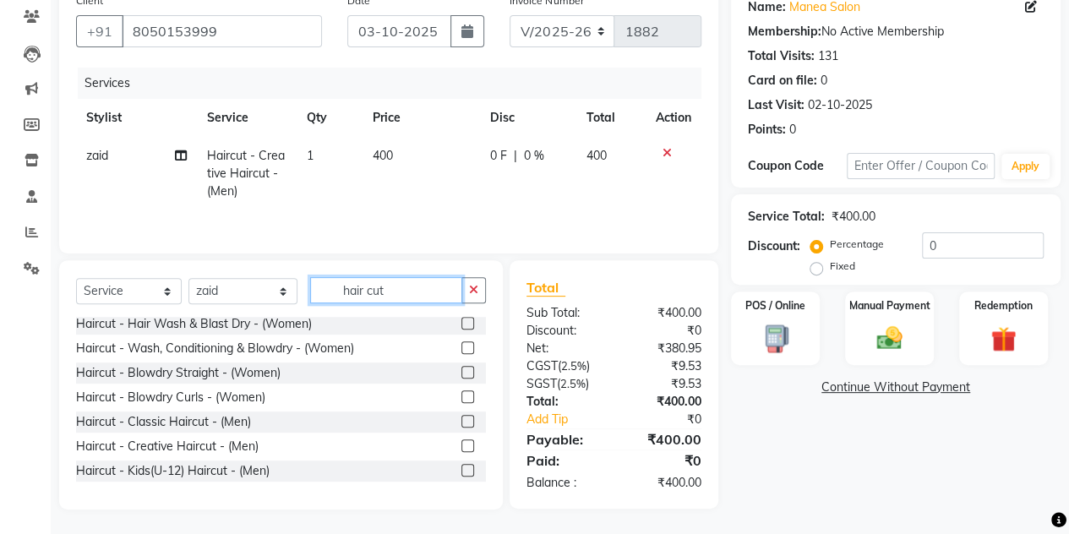
click at [423, 284] on input "hair cut" at bounding box center [386, 290] width 152 height 26
type input "h"
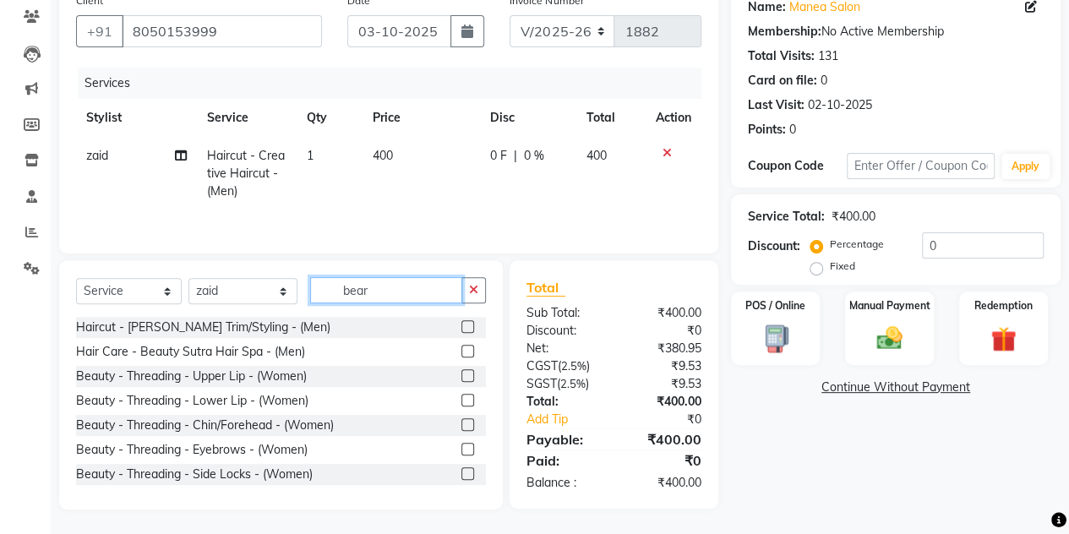
scroll to position [141, 0]
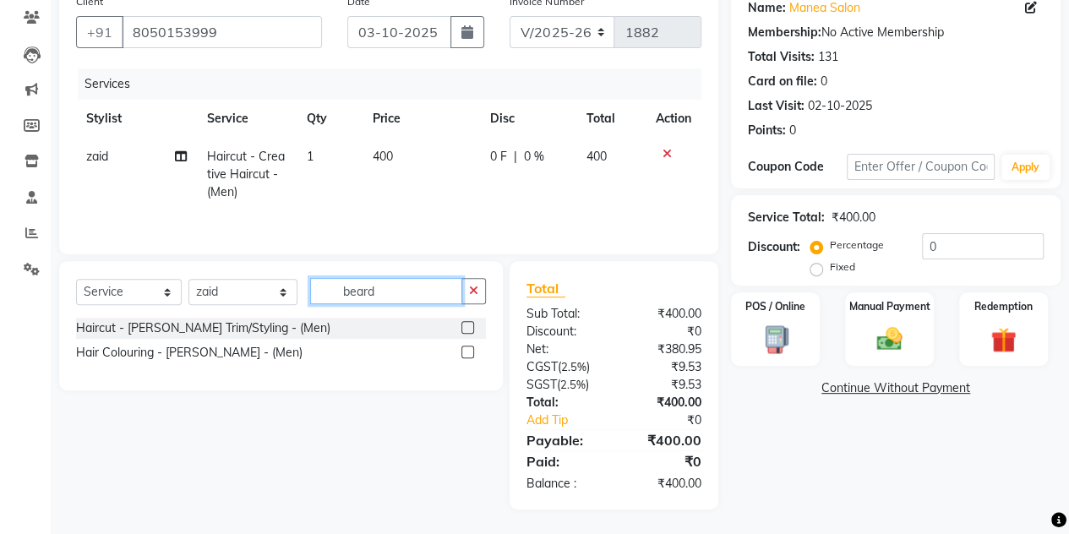
type input "beard"
click at [469, 324] on label at bounding box center [467, 327] width 13 height 13
click at [469, 324] on input "checkbox" at bounding box center [466, 328] width 11 height 11
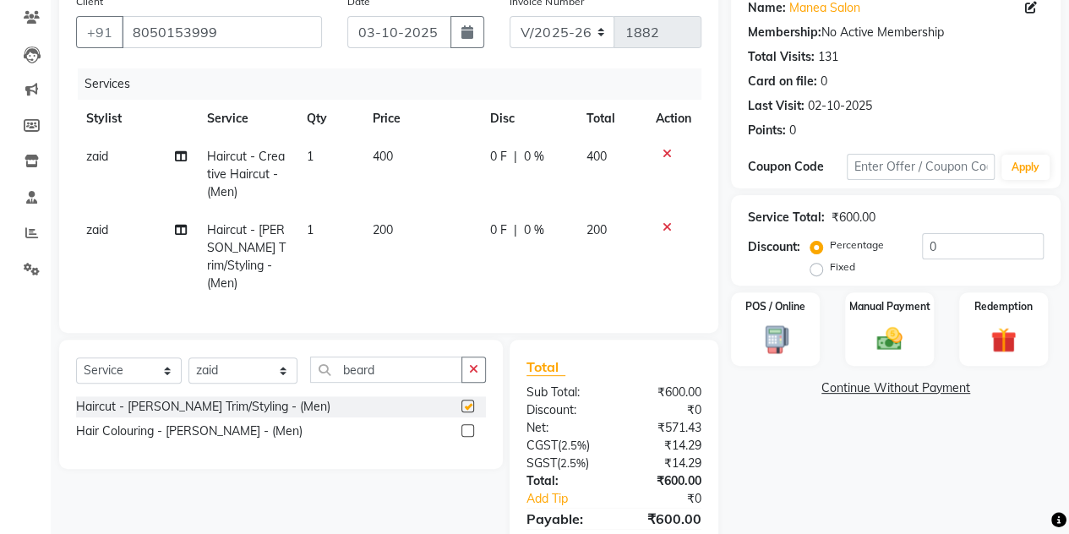
checkbox input "false"
click at [869, 330] on img at bounding box center [889, 339] width 43 height 30
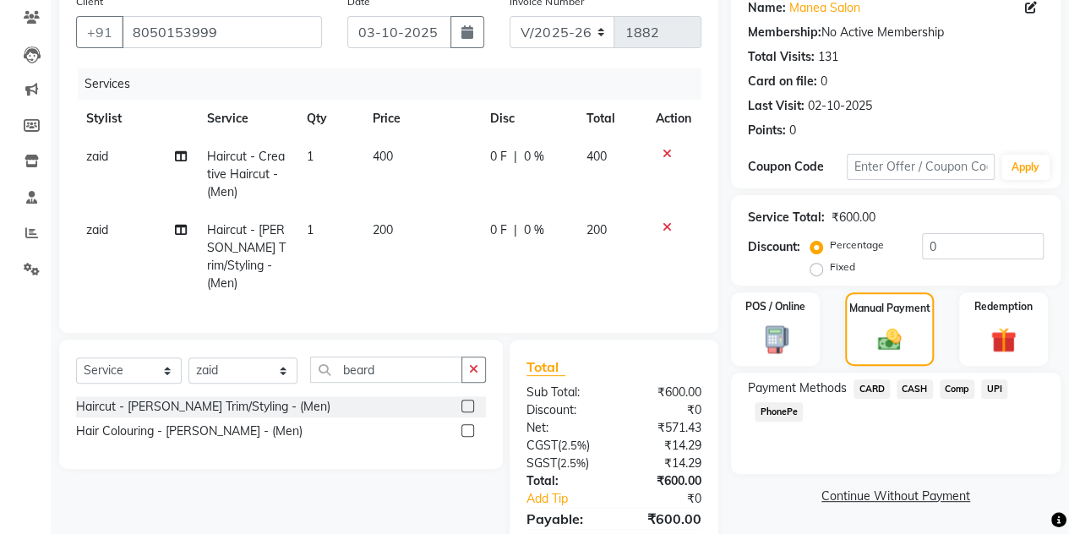
click at [912, 387] on span "CASH" at bounding box center [914, 388] width 36 height 19
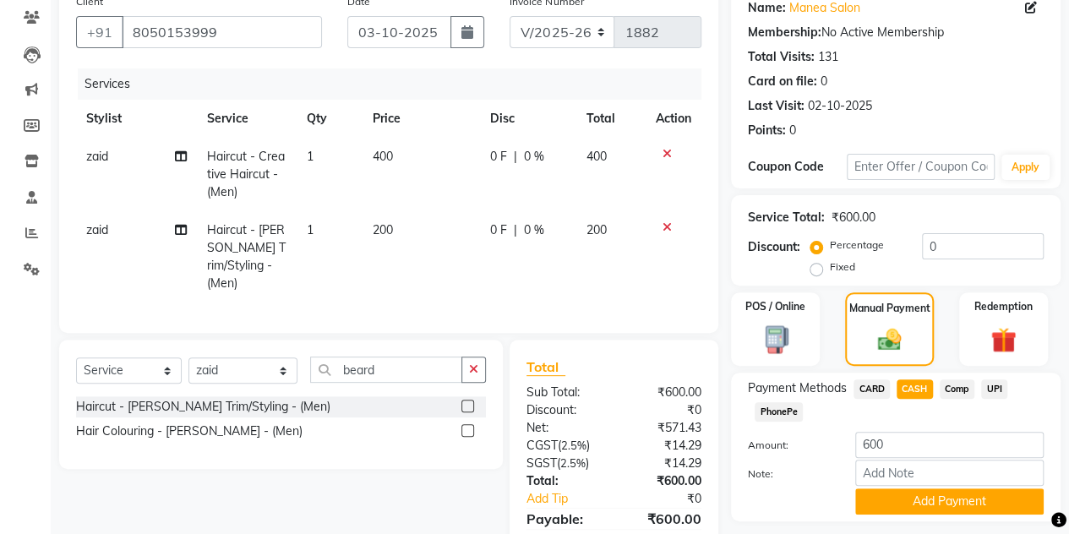
scroll to position [215, 0]
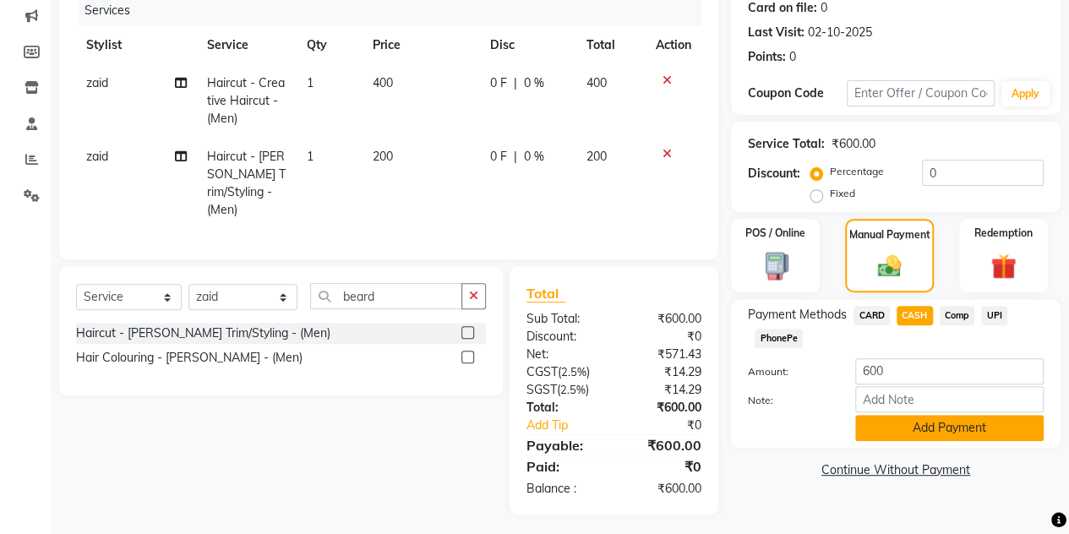
click at [960, 422] on button "Add Payment" at bounding box center [949, 428] width 188 height 26
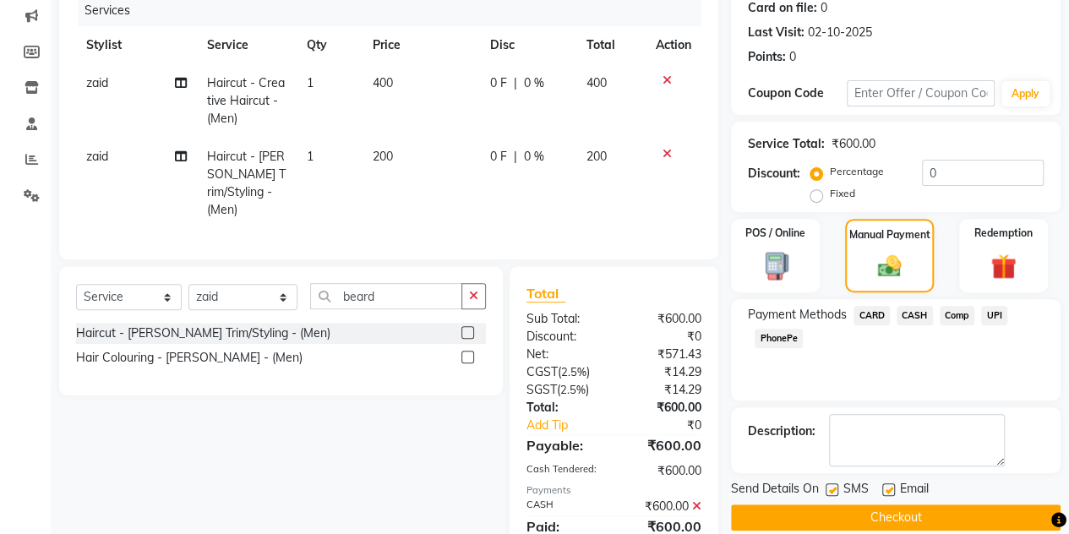
click at [847, 509] on button "Checkout" at bounding box center [895, 517] width 329 height 26
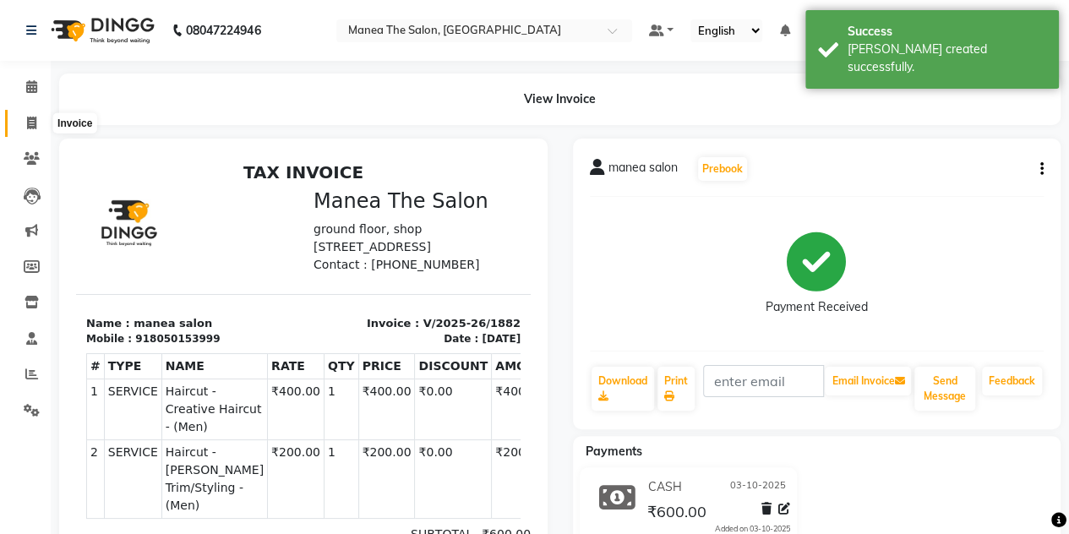
click at [27, 119] on icon at bounding box center [31, 123] width 9 height 13
select select "service"
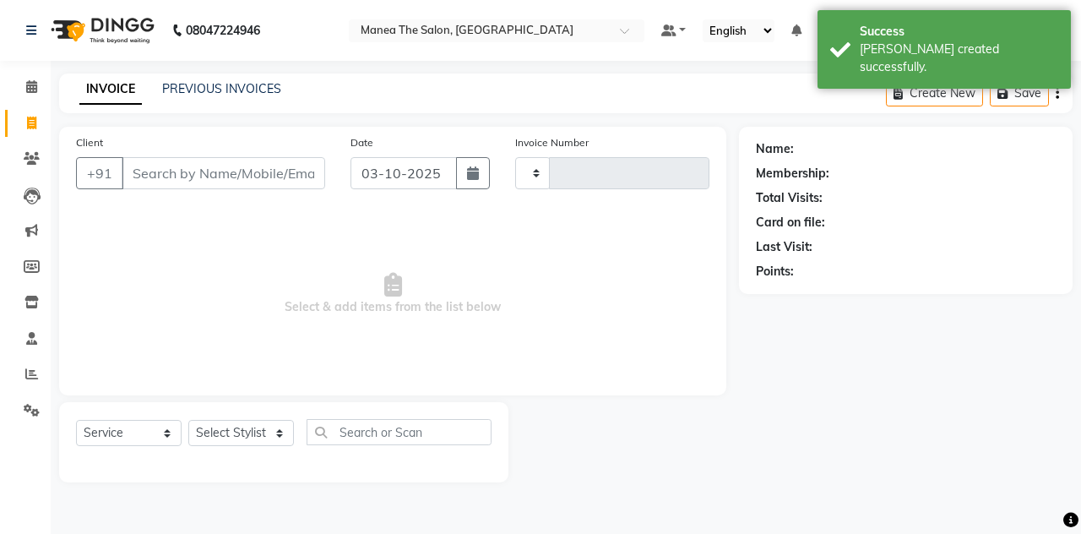
type input "1883"
select select "7688"
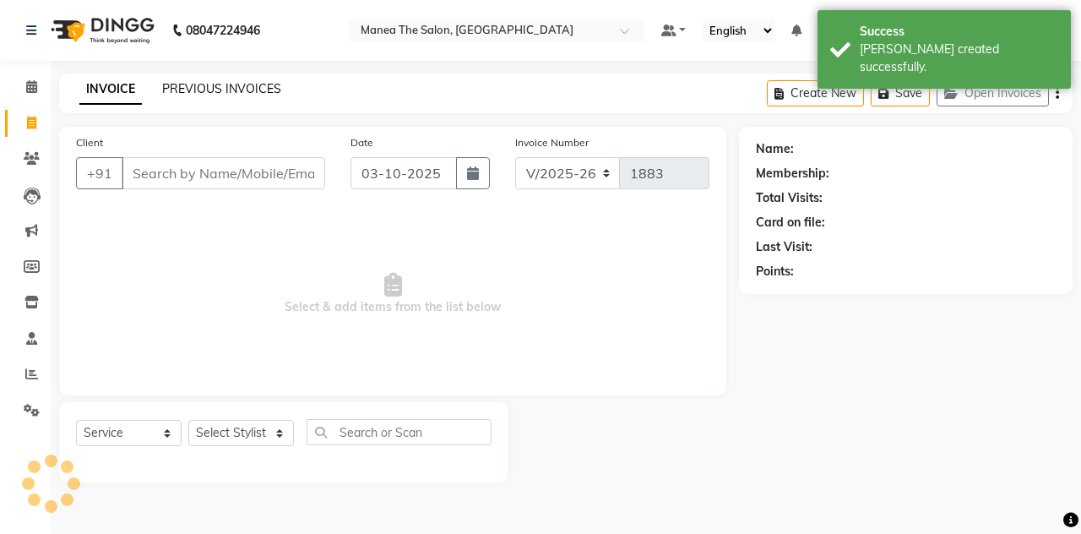
click at [186, 95] on link "PREVIOUS INVOICES" at bounding box center [221, 88] width 119 height 15
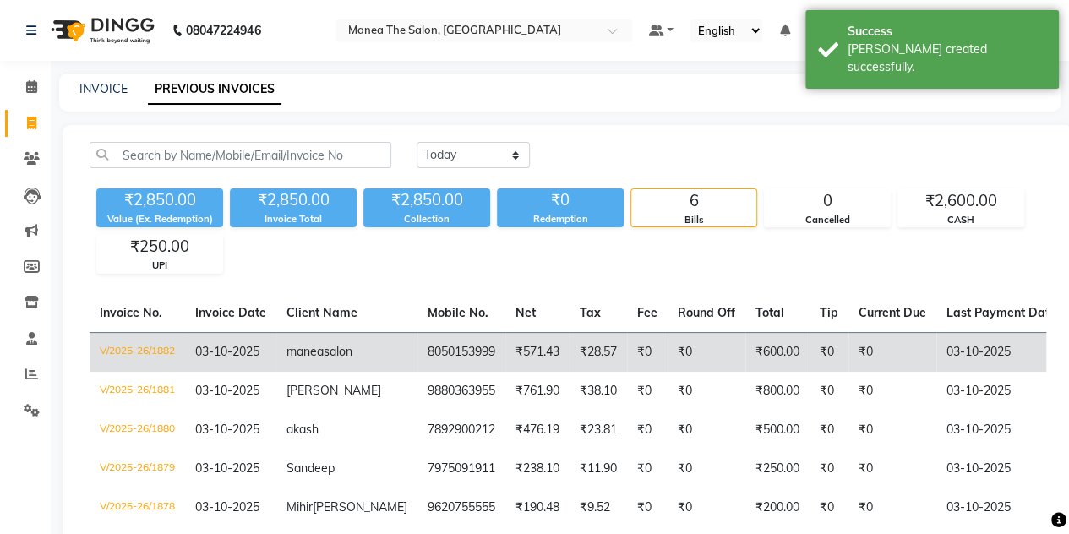
scroll to position [168, 0]
